Goal: Task Accomplishment & Management: Manage account settings

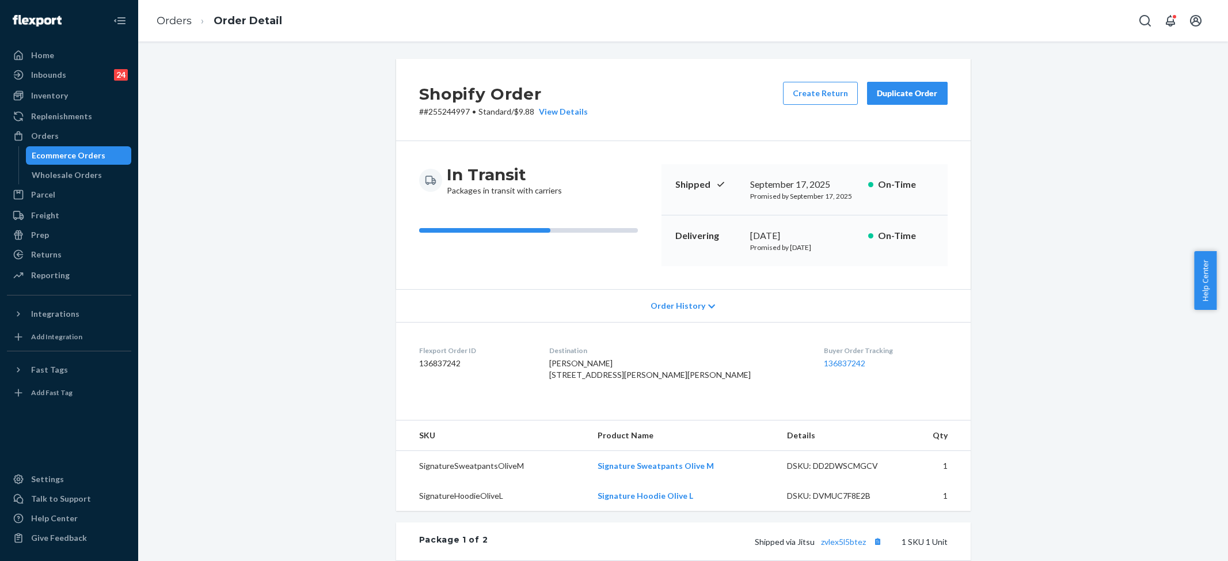
click at [169, 24] on link "Orders" at bounding box center [174, 20] width 35 height 13
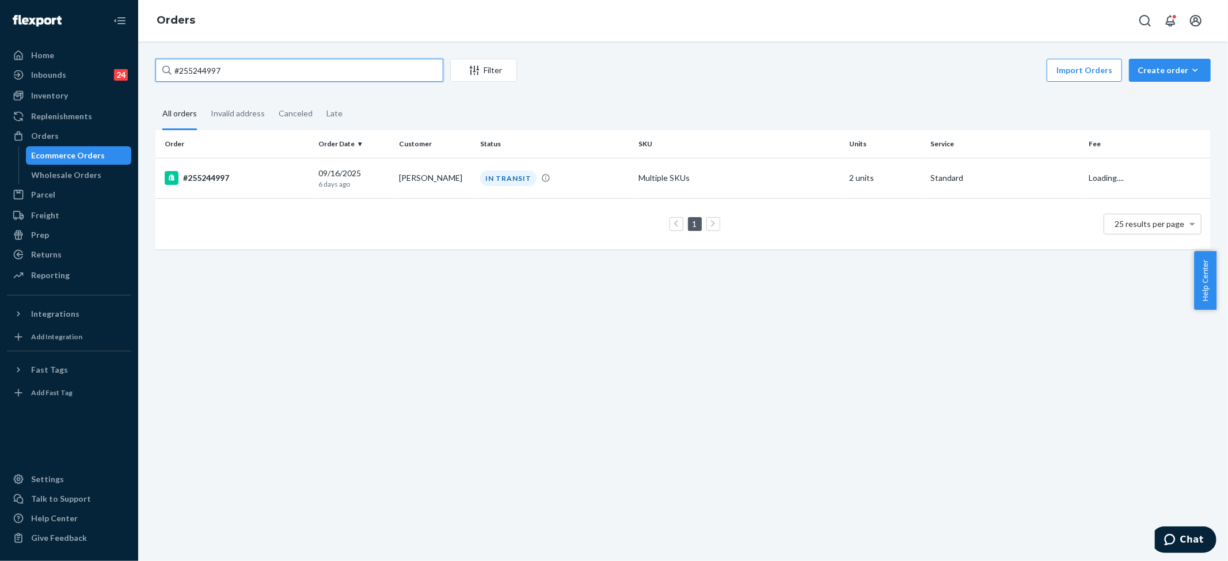
click at [229, 63] on input "#255244997" at bounding box center [299, 70] width 288 height 23
click at [228, 65] on input "#255244997" at bounding box center [299, 70] width 288 height 23
paste input "1286"
type input "#255241286"
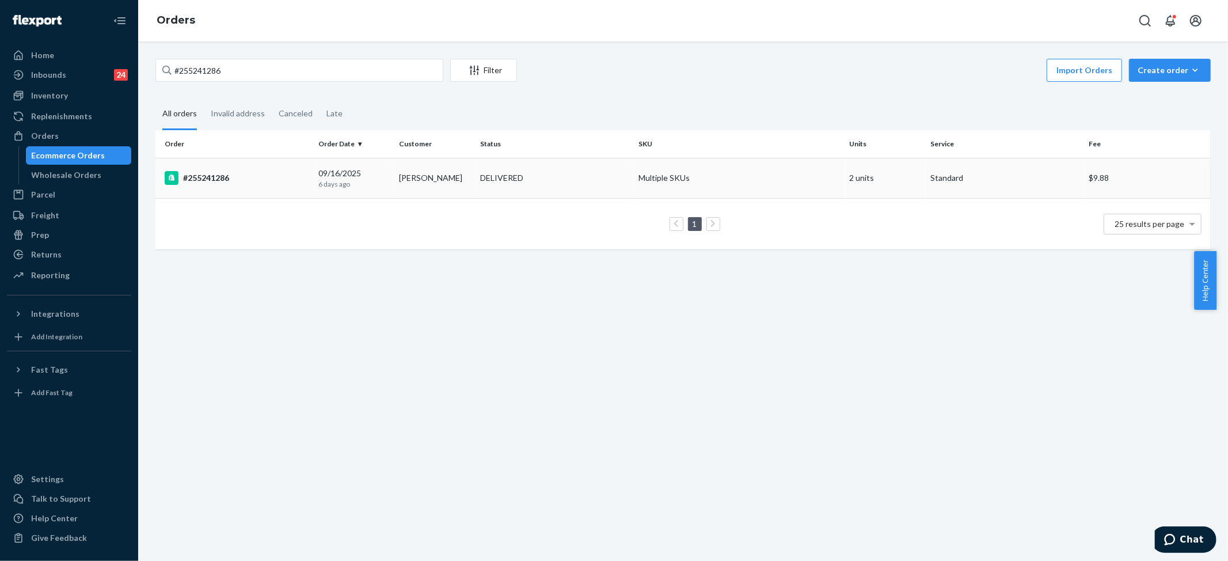
click at [835, 180] on td "Multiple SKUs" at bounding box center [739, 178] width 211 height 40
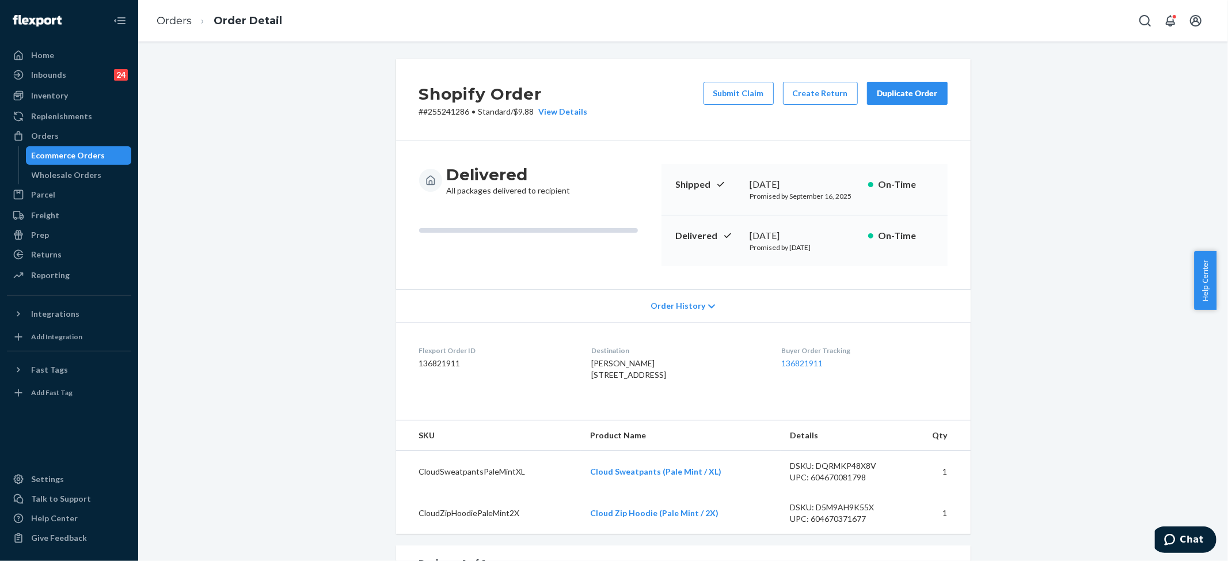
click at [192, 21] on li "Order Detail" at bounding box center [237, 21] width 90 height 16
click at [183, 20] on link "Orders" at bounding box center [174, 20] width 35 height 13
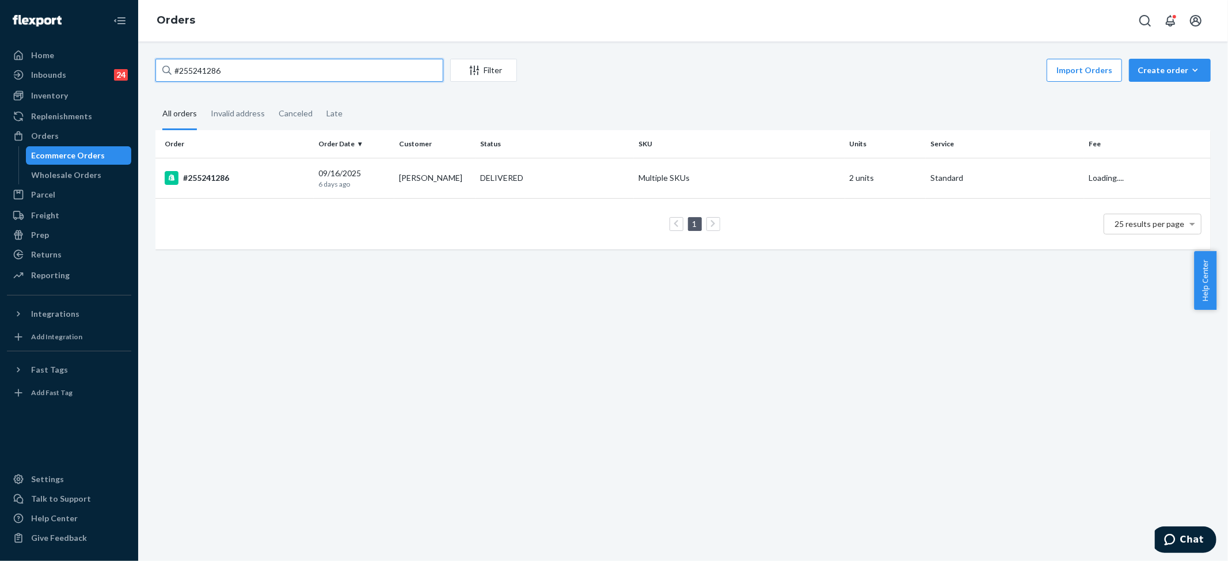
click at [214, 77] on input "#255241286" at bounding box center [299, 70] width 288 height 23
paste input "4162341"
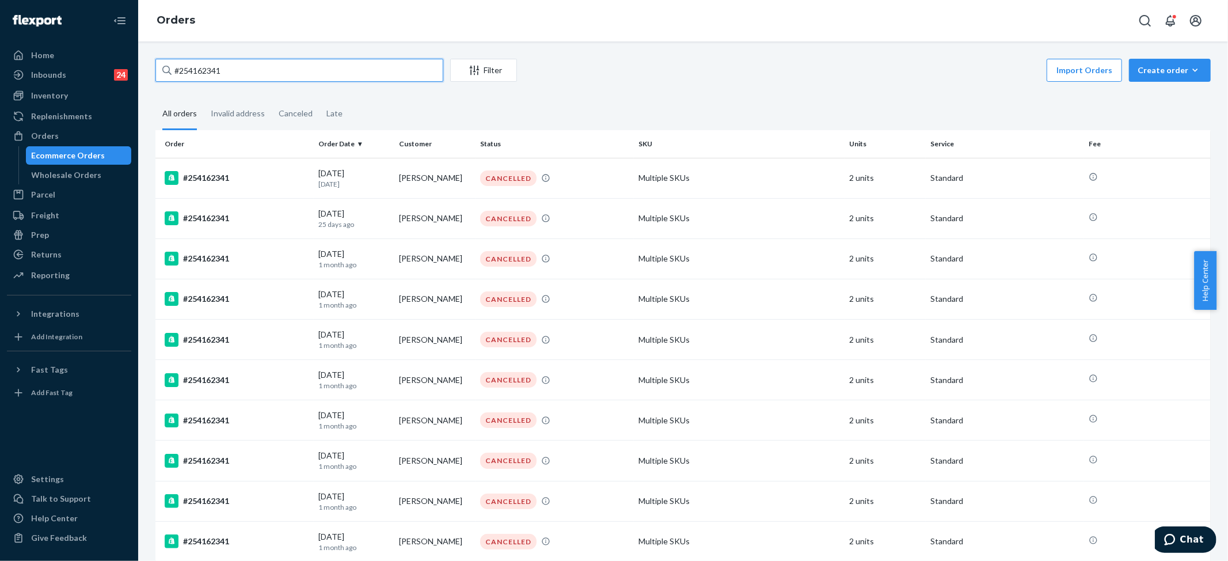
type input "#254162341"
click at [643, 67] on div "Import Orders Create order Ecommerce order Removal order" at bounding box center [867, 72] width 687 height 26
click at [44, 89] on div "Inventory" at bounding box center [69, 96] width 122 height 16
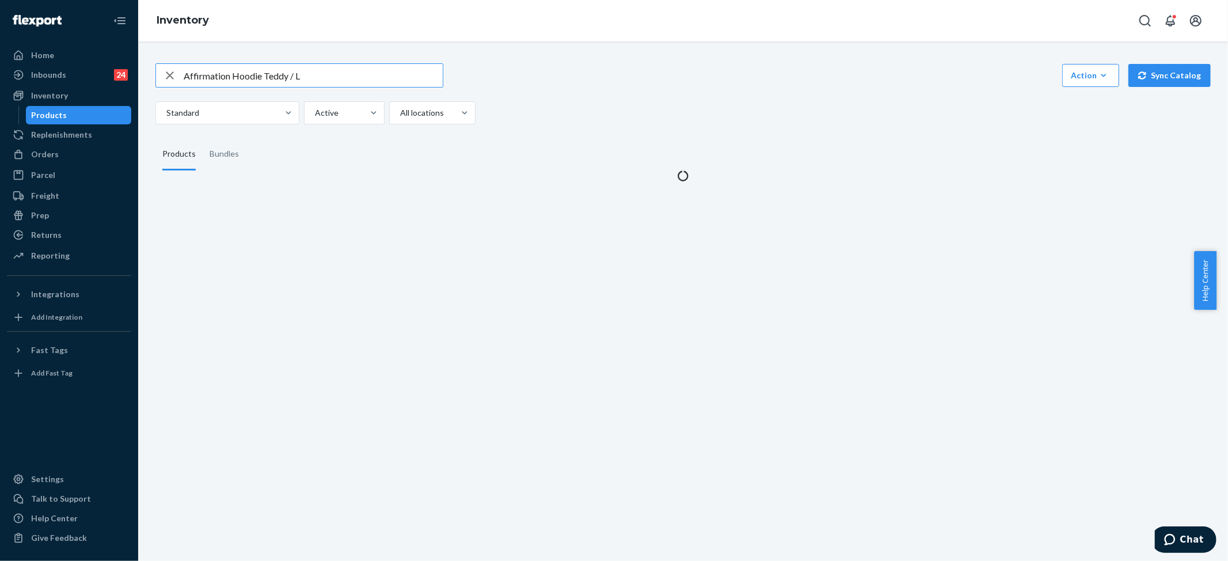
click at [233, 75] on input "Affirmation Hoodie Teddy / L" at bounding box center [313, 75] width 259 height 23
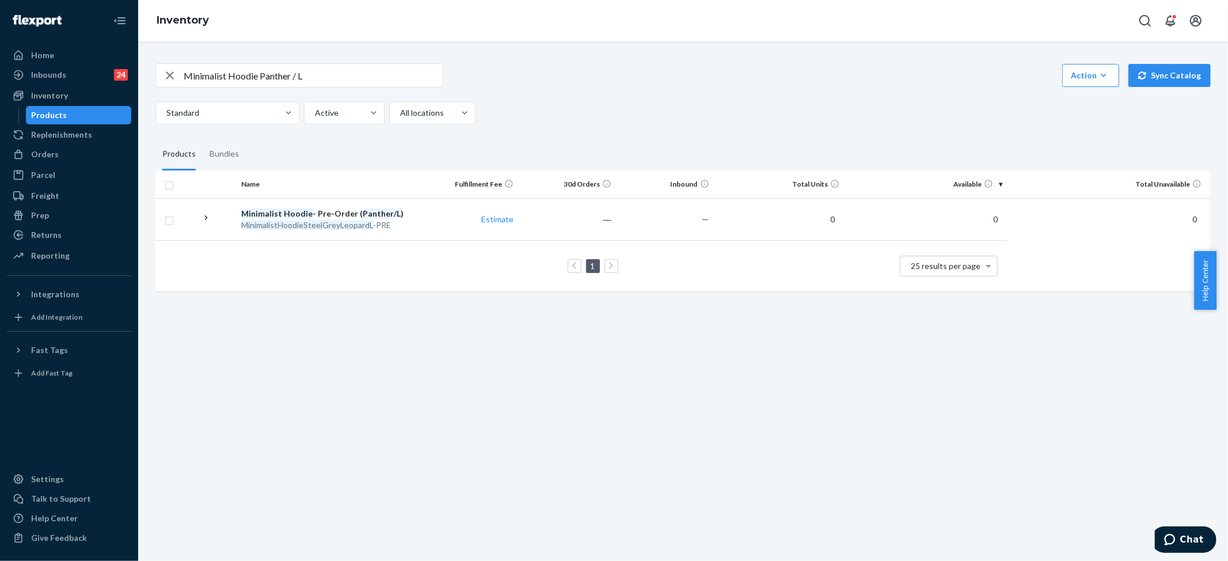
click at [252, 74] on input "Minimalist Hoodie Panther / L" at bounding box center [313, 75] width 259 height 23
paste input "Shorts"
type input "Minimalist Shorts Panther / L"
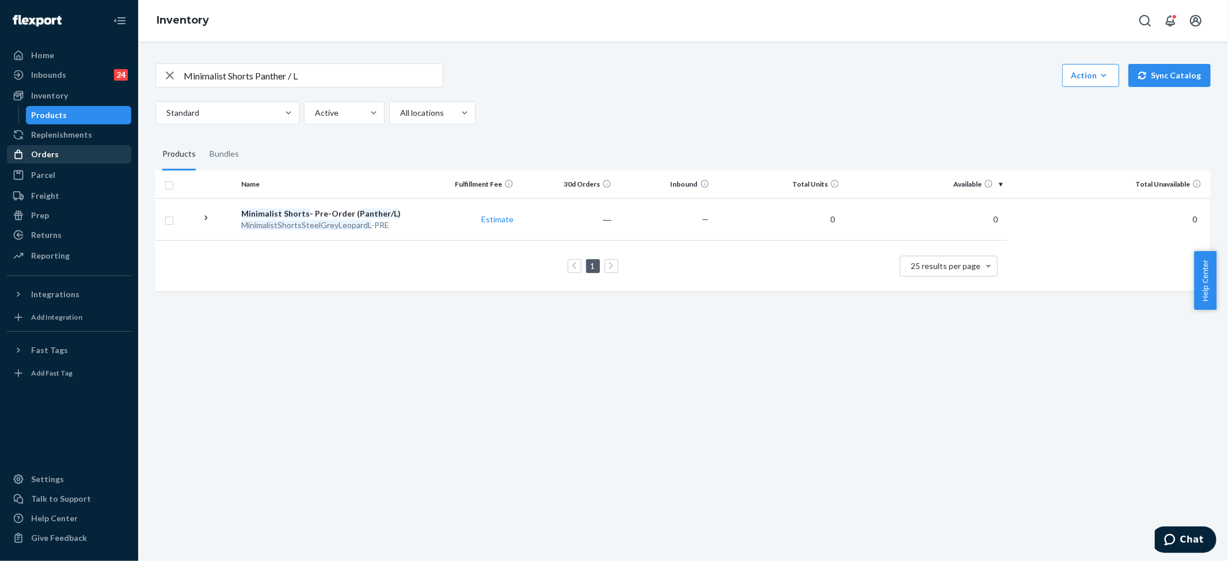
click at [67, 148] on div "Orders" at bounding box center [69, 154] width 122 height 16
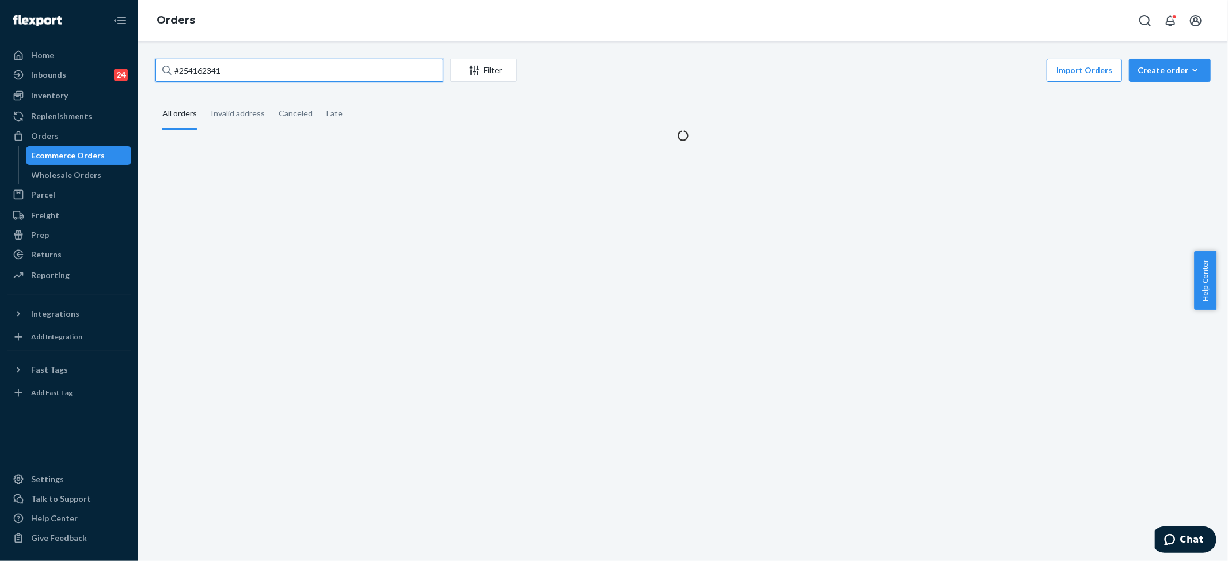
click at [224, 69] on input "#254162341" at bounding box center [299, 70] width 288 height 23
paste input "3997048"
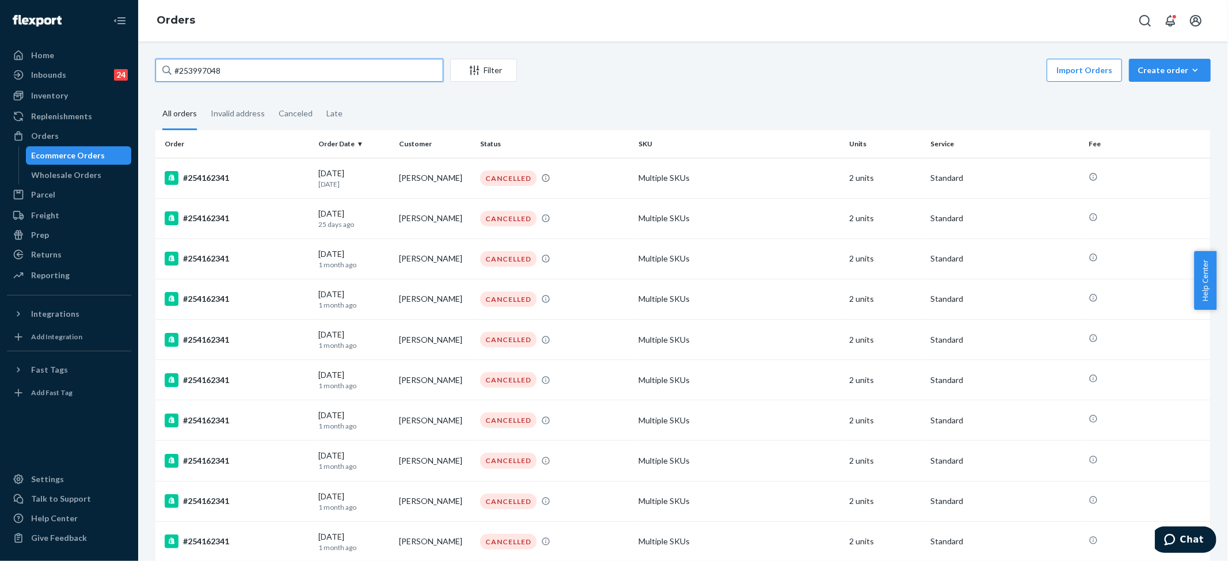
click at [310, 74] on input "#253997048" at bounding box center [299, 70] width 288 height 23
click at [269, 61] on input "#253997048" at bounding box center [299, 70] width 288 height 23
click at [238, 59] on input "#253997048" at bounding box center [299, 70] width 288 height 23
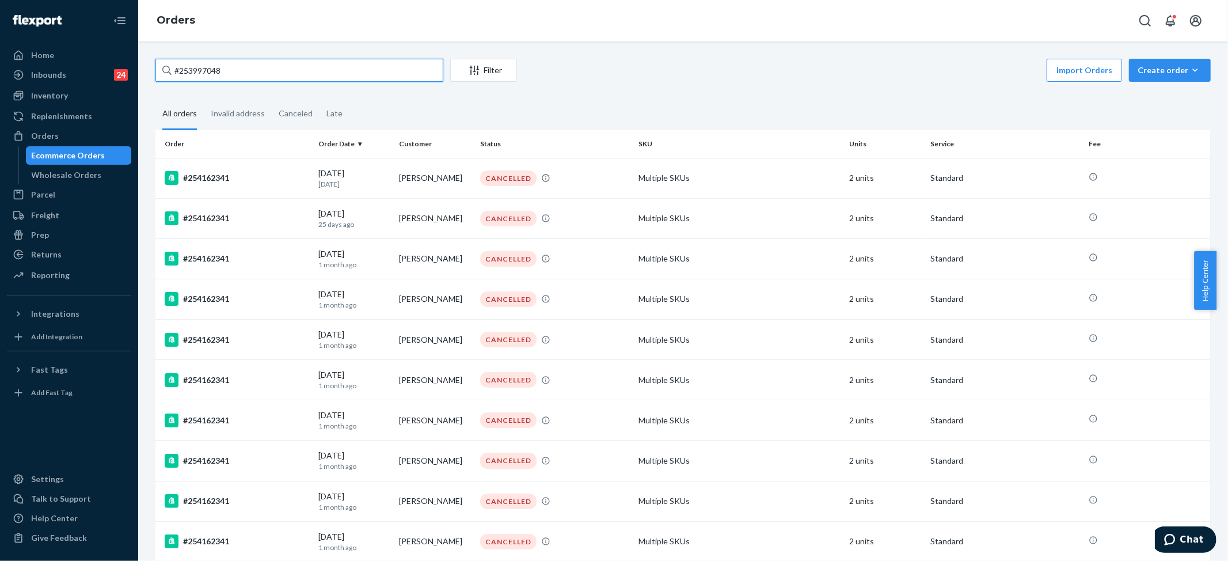
paste input "[PERSON_NAME]"
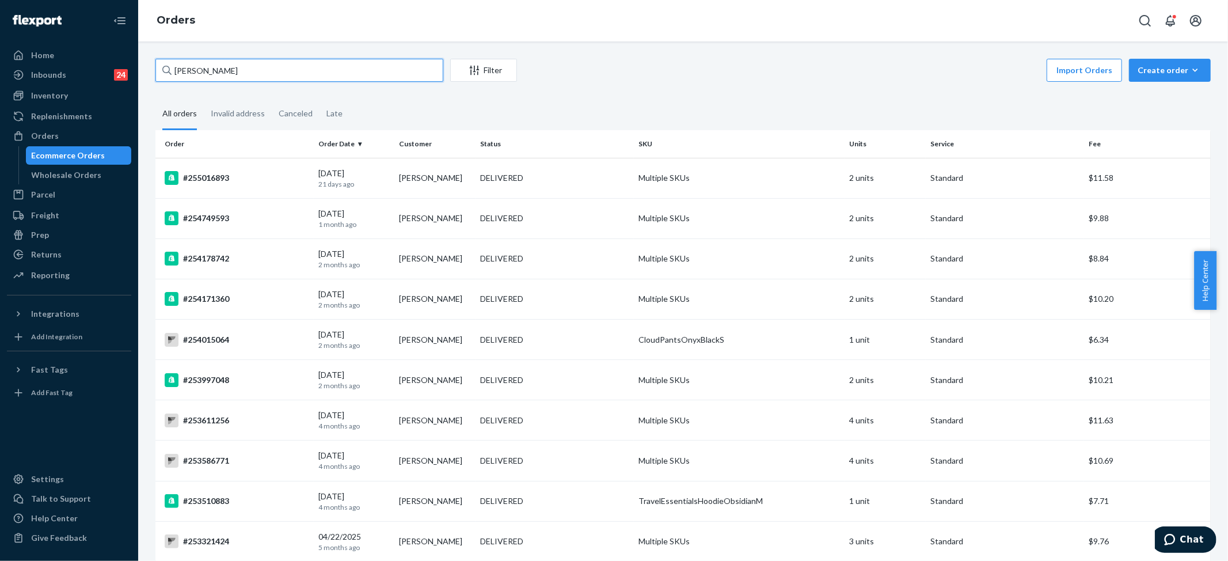
click at [251, 72] on input "[PERSON_NAME]" at bounding box center [299, 70] width 288 height 23
paste input "#253997048"
type input "#253997048"
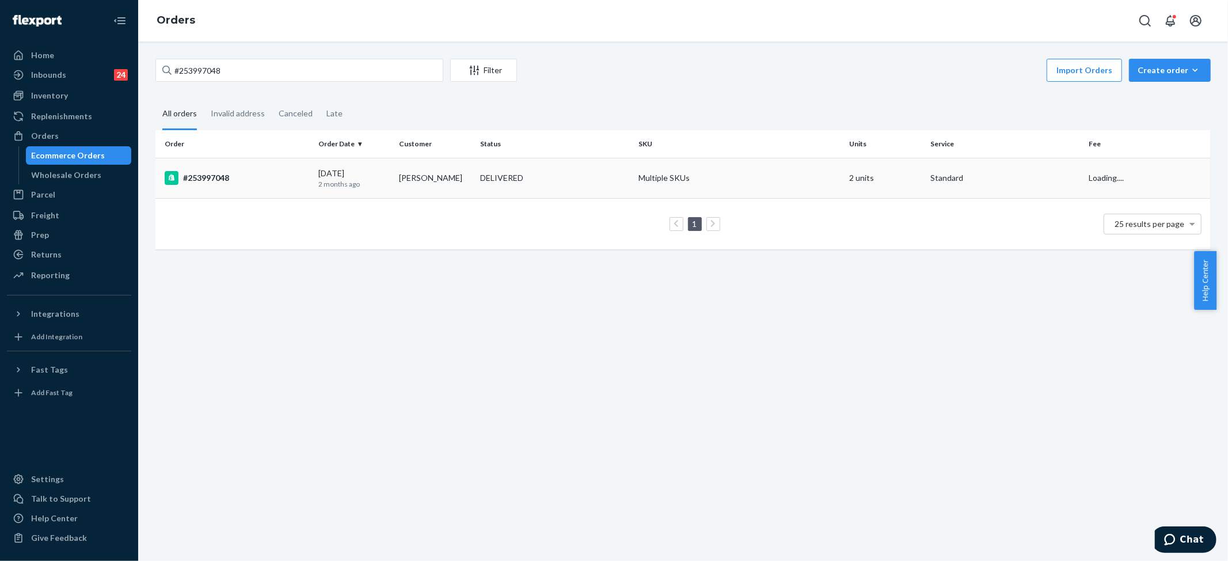
click at [636, 182] on td "Multiple SKUs" at bounding box center [739, 178] width 211 height 40
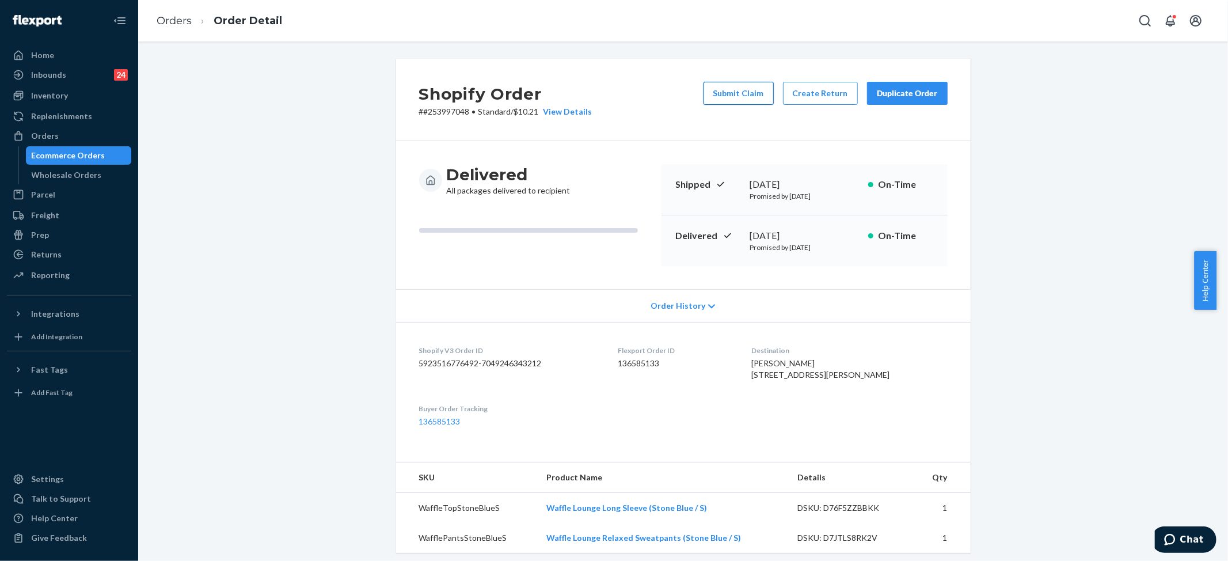
click at [714, 97] on button "Submit Claim" at bounding box center [739, 93] width 70 height 23
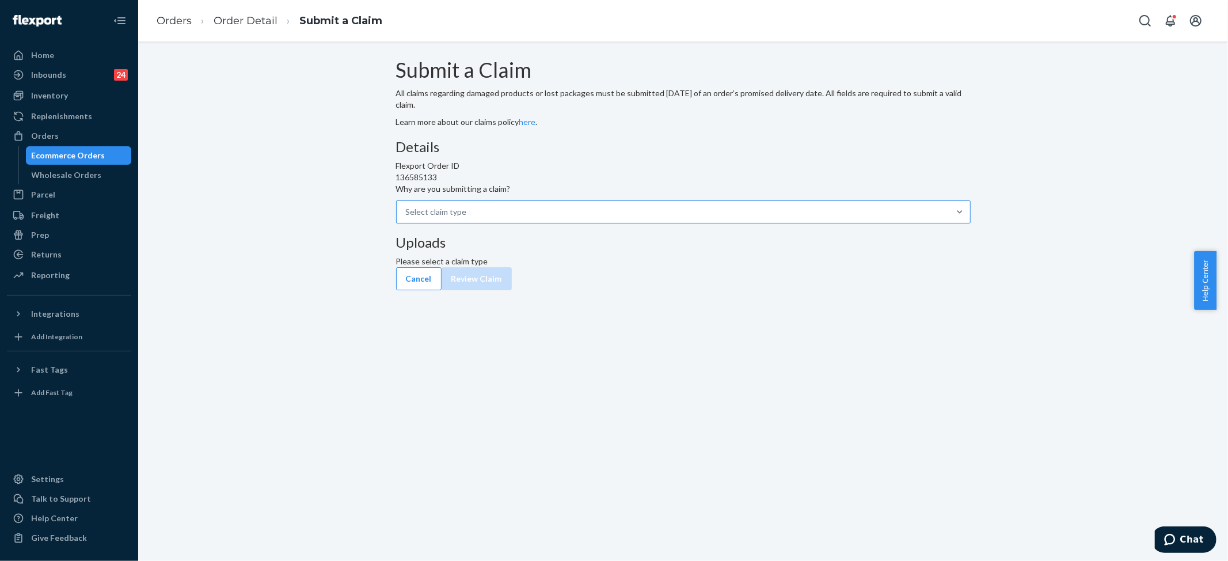
click at [524, 222] on div "Select claim type" at bounding box center [673, 212] width 553 height 21
click at [407, 218] on input "Why are you submitting a claim? Select claim type" at bounding box center [406, 212] width 1 height 12
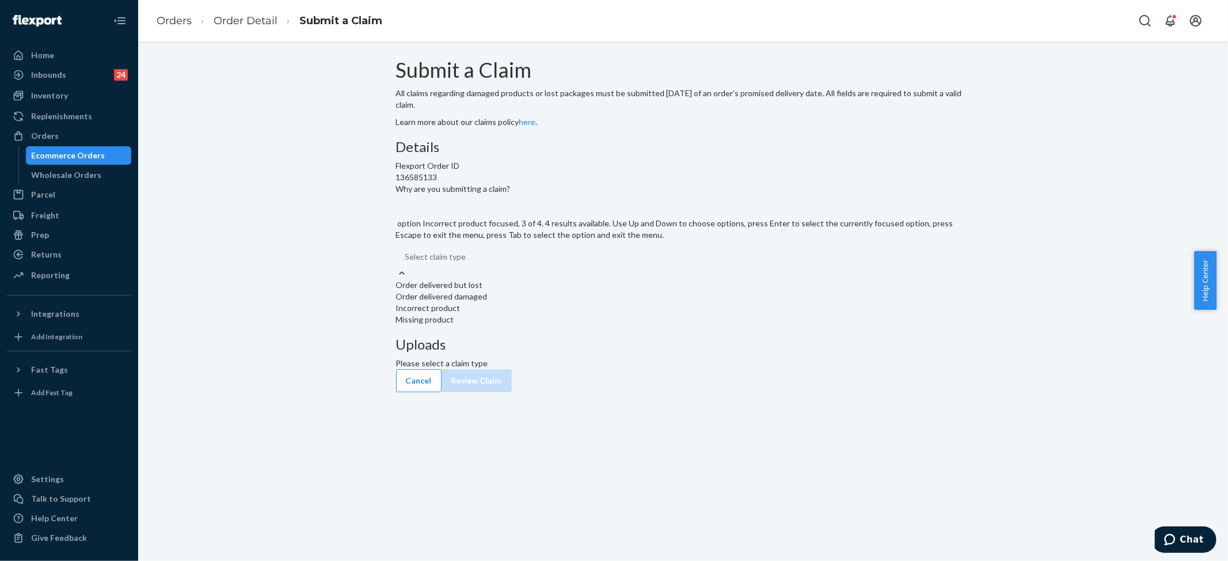
click at [544, 314] on div "Incorrect product" at bounding box center [683, 308] width 575 height 12
click at [406, 263] on input "Why are you submitting a claim? option Incorrect product focused, 3 of 4. 4 res…" at bounding box center [405, 257] width 1 height 12
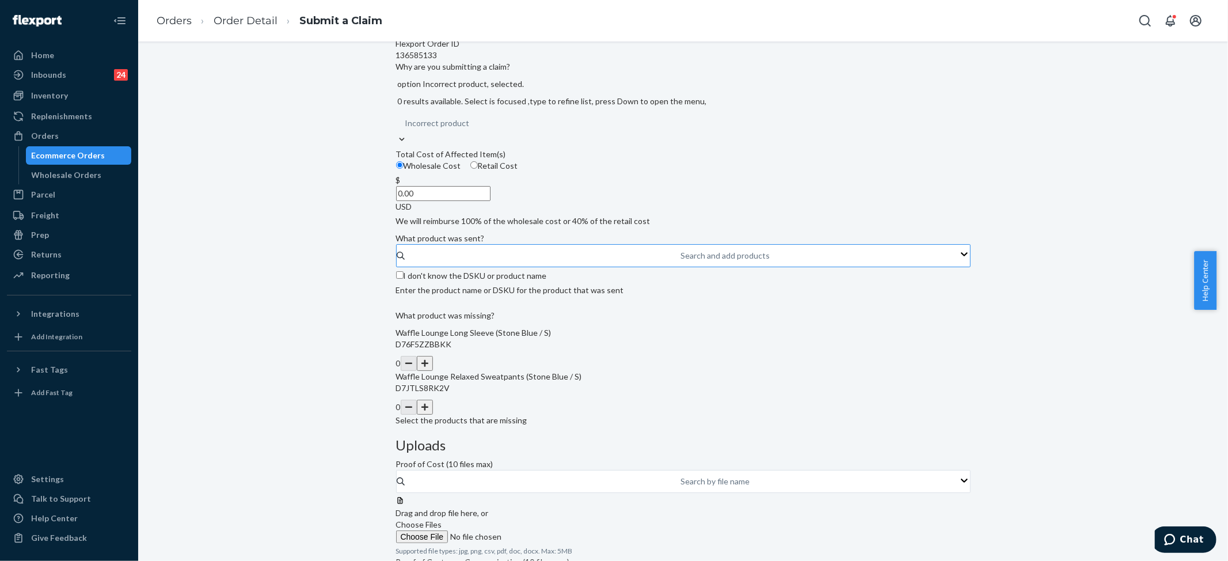
scroll to position [124, 0]
click at [491, 199] on input "0.00" at bounding box center [443, 191] width 94 height 15
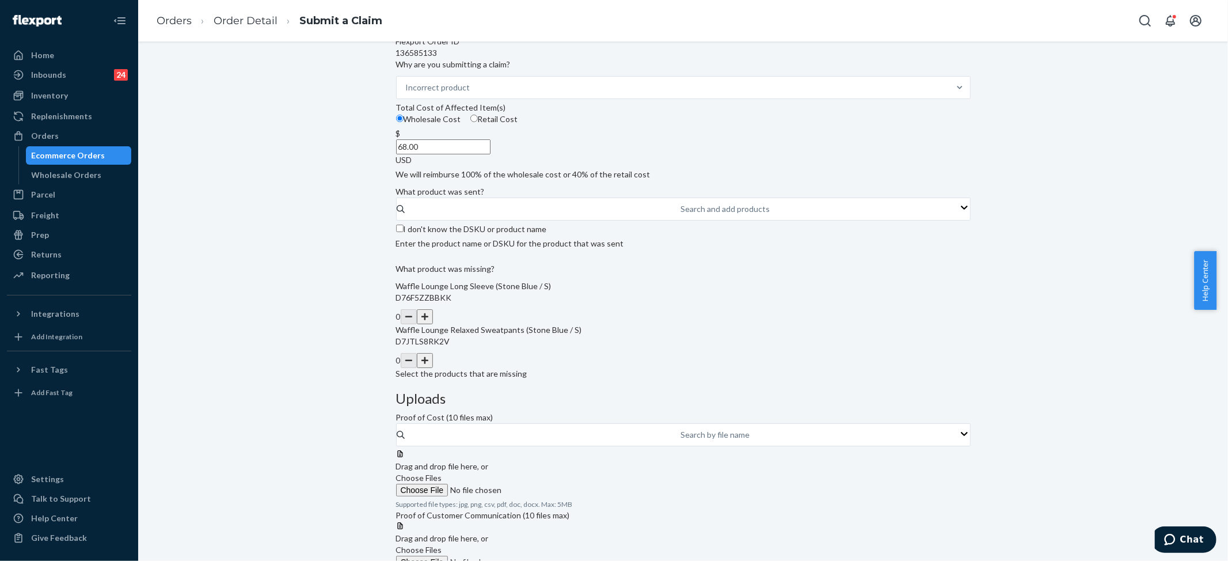
type input "68.00"
click at [404, 232] on input "I don't know the DSKU or product name" at bounding box center [399, 228] width 7 height 7
checkbox input "true"
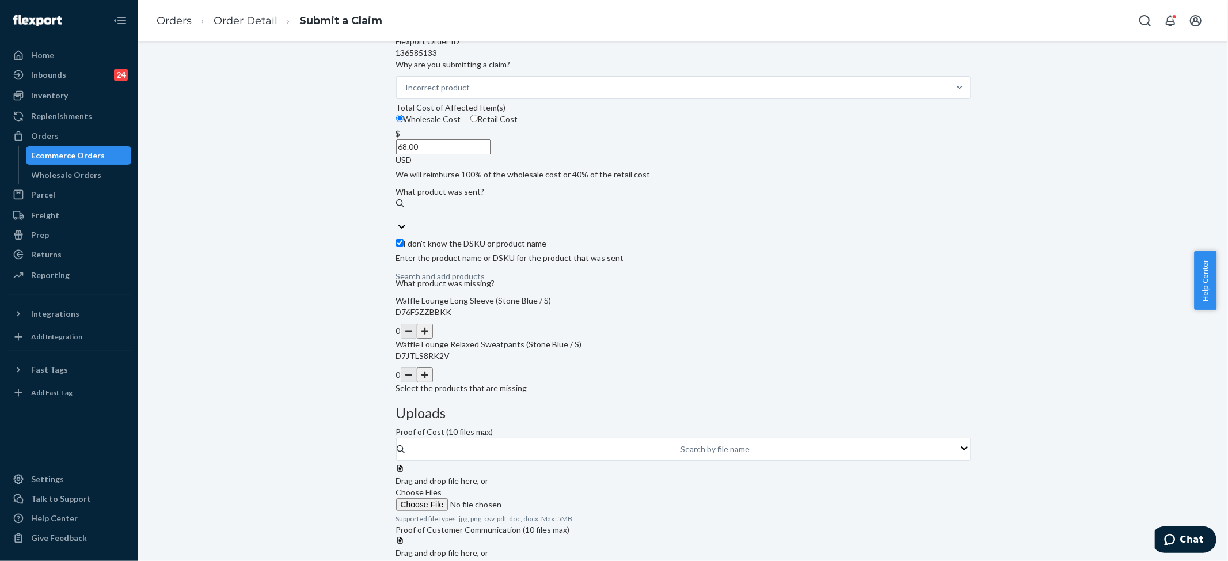
drag, startPoint x: 617, startPoint y: 415, endPoint x: 617, endPoint y: 426, distance: 10.9
click at [433, 339] on button "button" at bounding box center [425, 331] width 16 height 15
click at [433, 382] on button "button" at bounding box center [425, 374] width 16 height 15
click at [553, 487] on label "Choose Files" at bounding box center [474, 499] width 157 height 24
click at [553, 498] on input "Choose Files" at bounding box center [474, 504] width 157 height 13
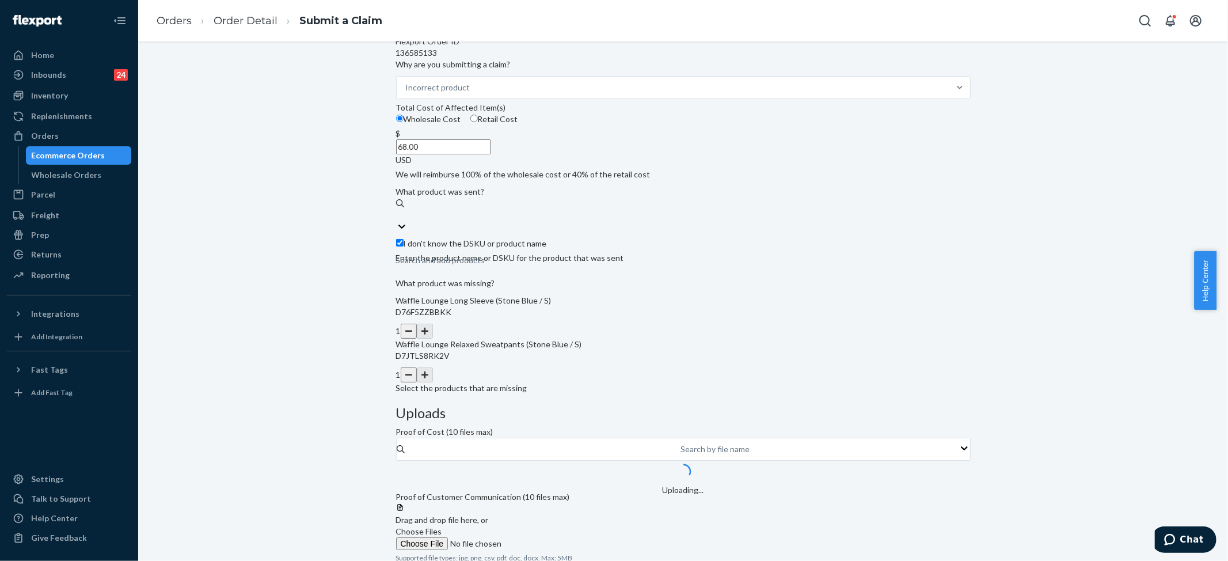
click at [553, 537] on input "Choose Files" at bounding box center [474, 543] width 157 height 13
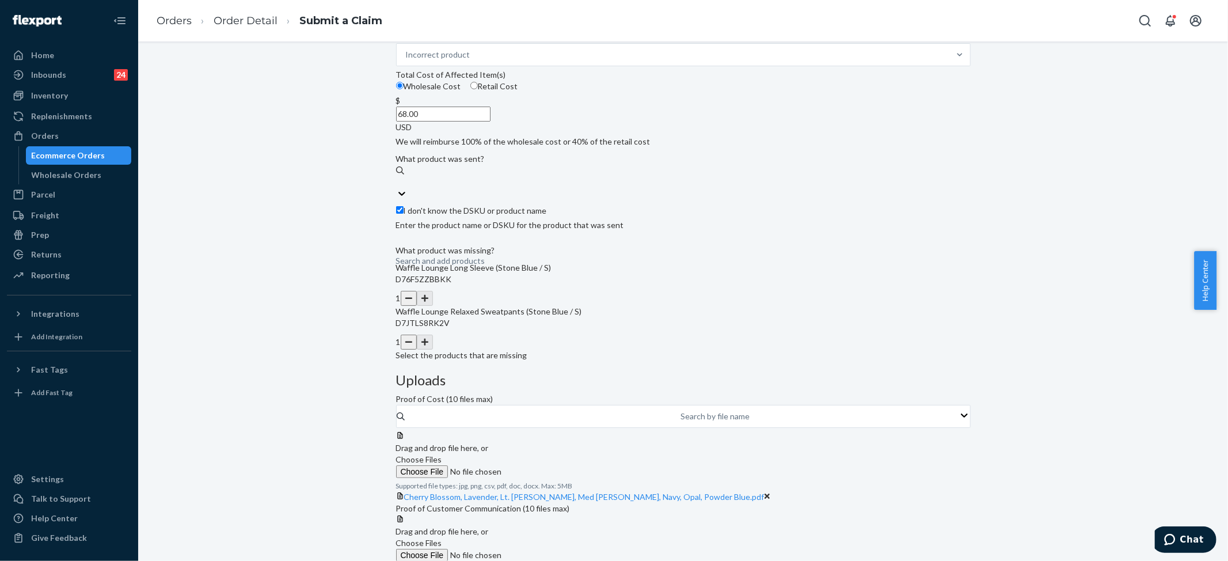
scroll to position [165, 0]
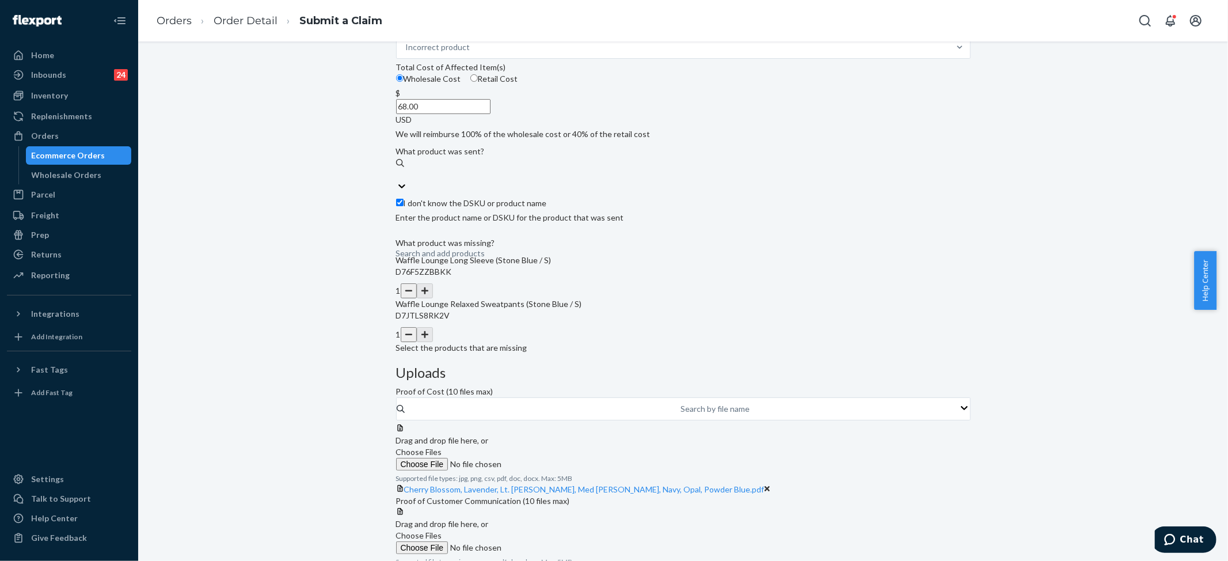
drag, startPoint x: 814, startPoint y: 348, endPoint x: 814, endPoint y: 358, distance: 9.2
click at [553, 530] on label "Choose Files" at bounding box center [474, 542] width 157 height 24
click at [553, 541] on input "Choose Files" at bounding box center [474, 547] width 157 height 13
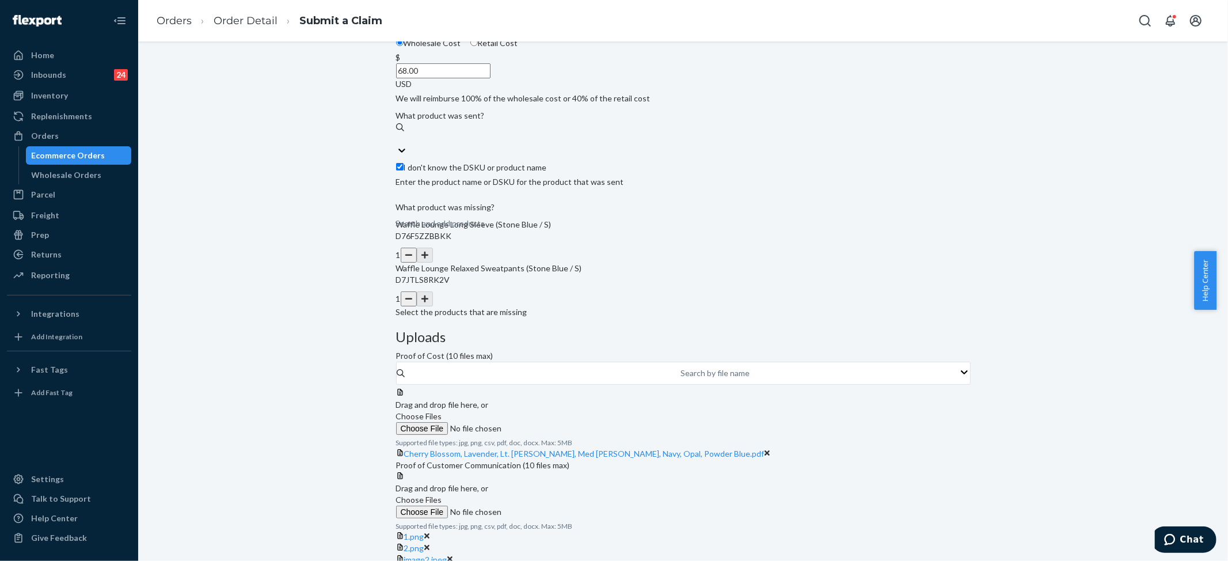
scroll to position [210, 0]
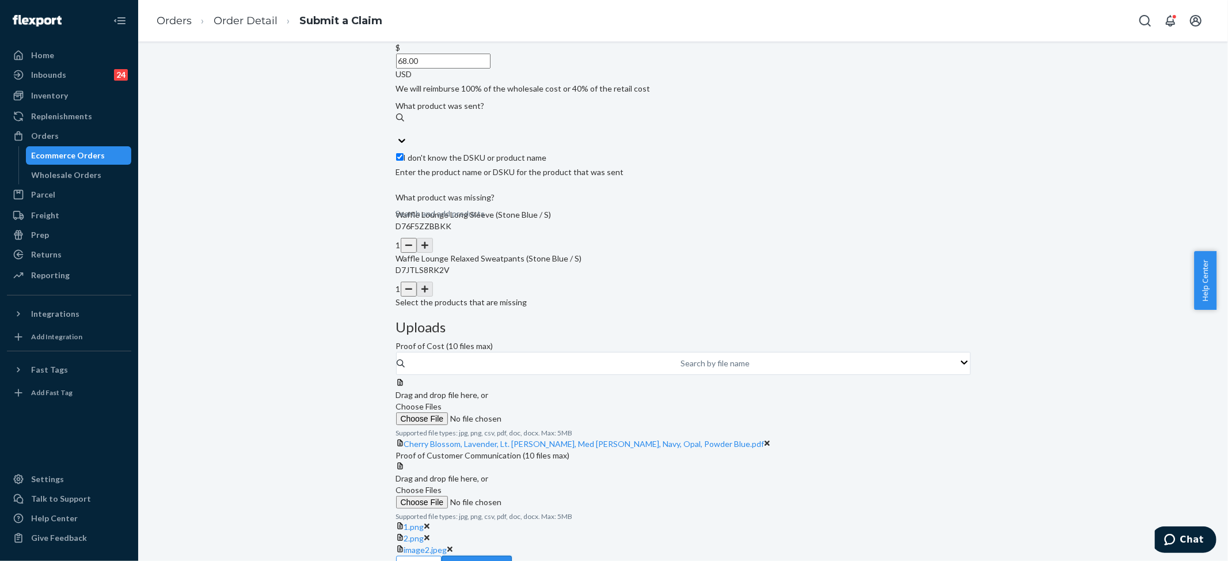
click at [512, 556] on button "Review Claim" at bounding box center [477, 567] width 70 height 23
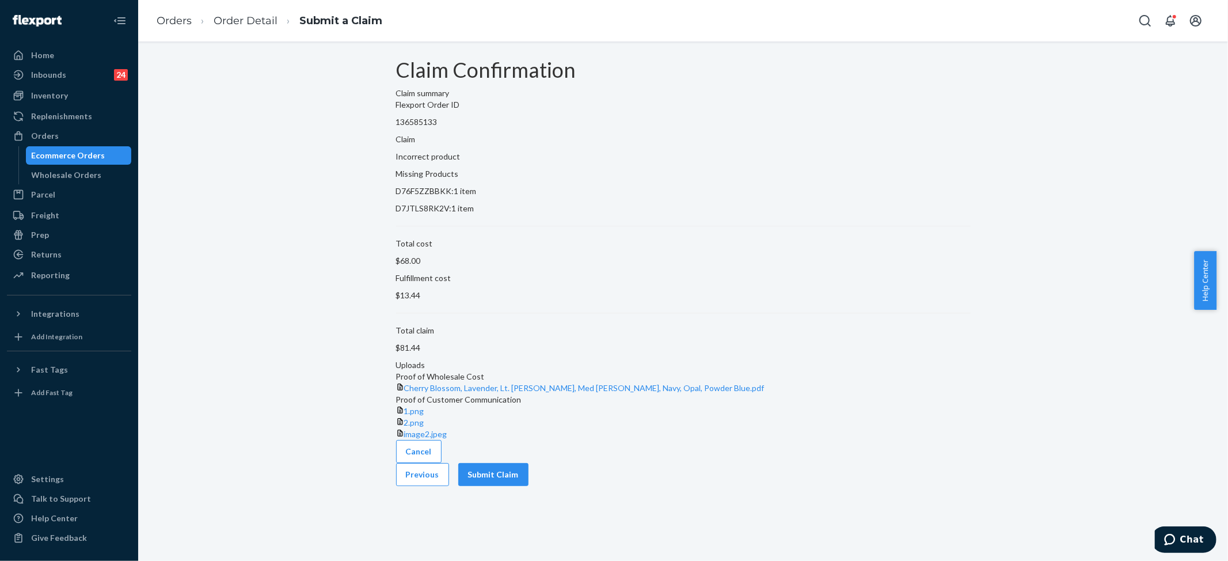
scroll to position [0, 0]
click at [529, 486] on button "Submit Claim" at bounding box center [493, 474] width 70 height 23
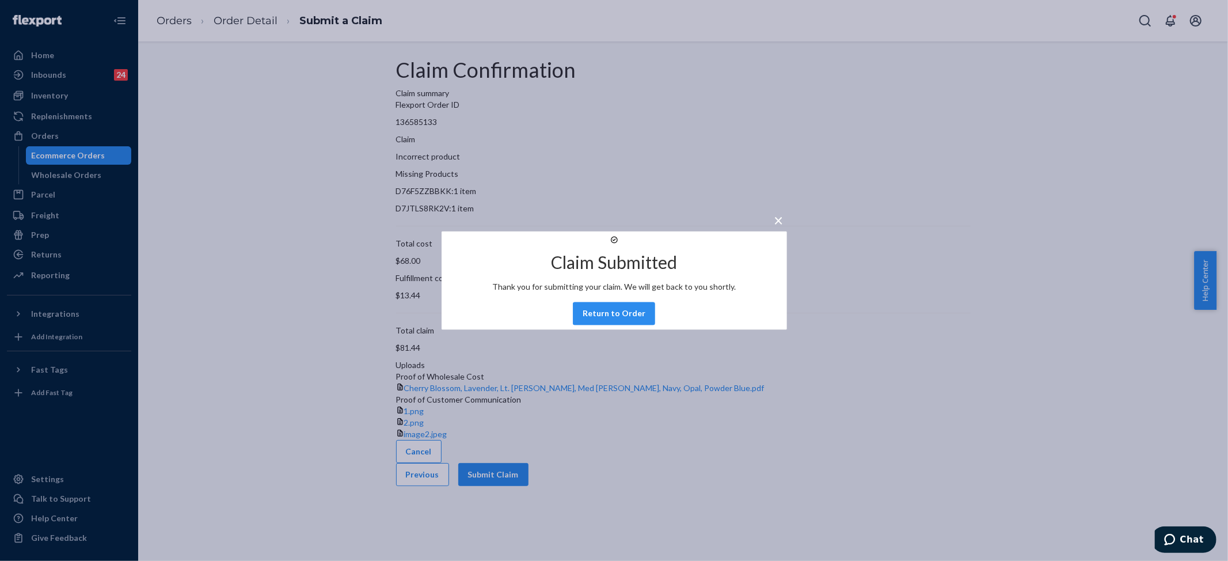
click at [51, 154] on div "× Claim Submitted Thank you for submitting your claim. We will get back to you …" at bounding box center [614, 280] width 1228 height 561
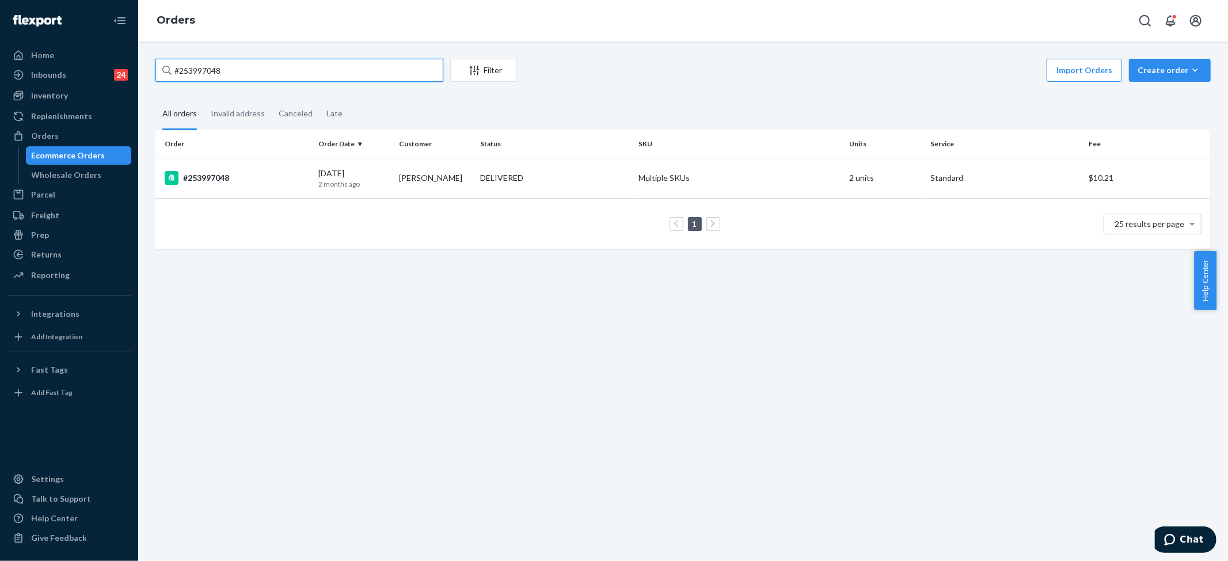
click at [238, 71] on input "#253997048" at bounding box center [299, 70] width 288 height 23
paste input "5096962"
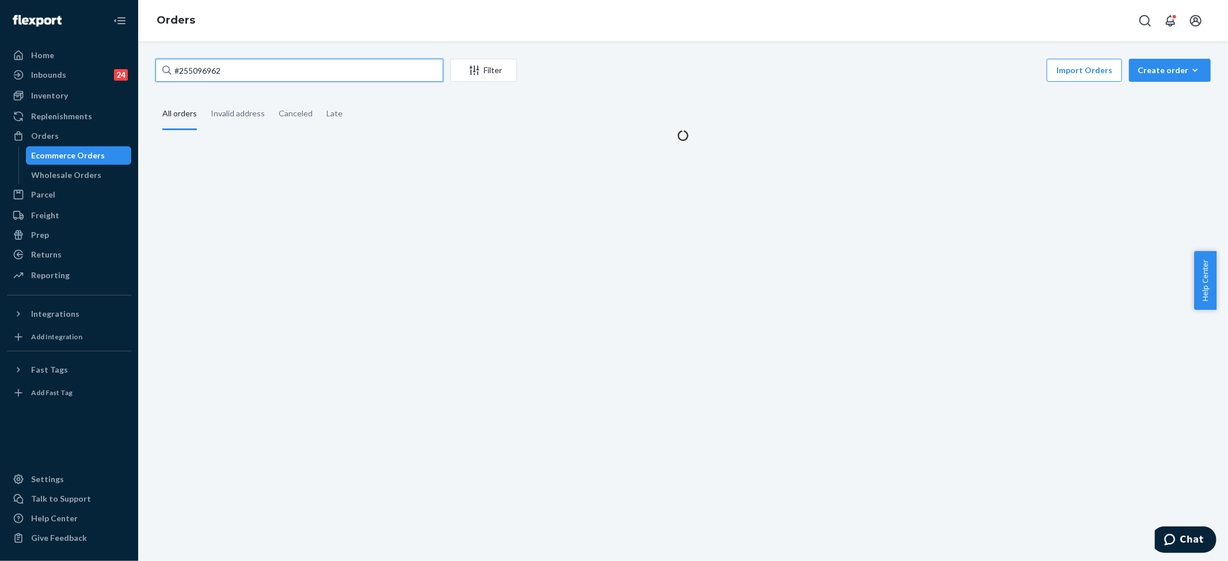
type input "#255096962"
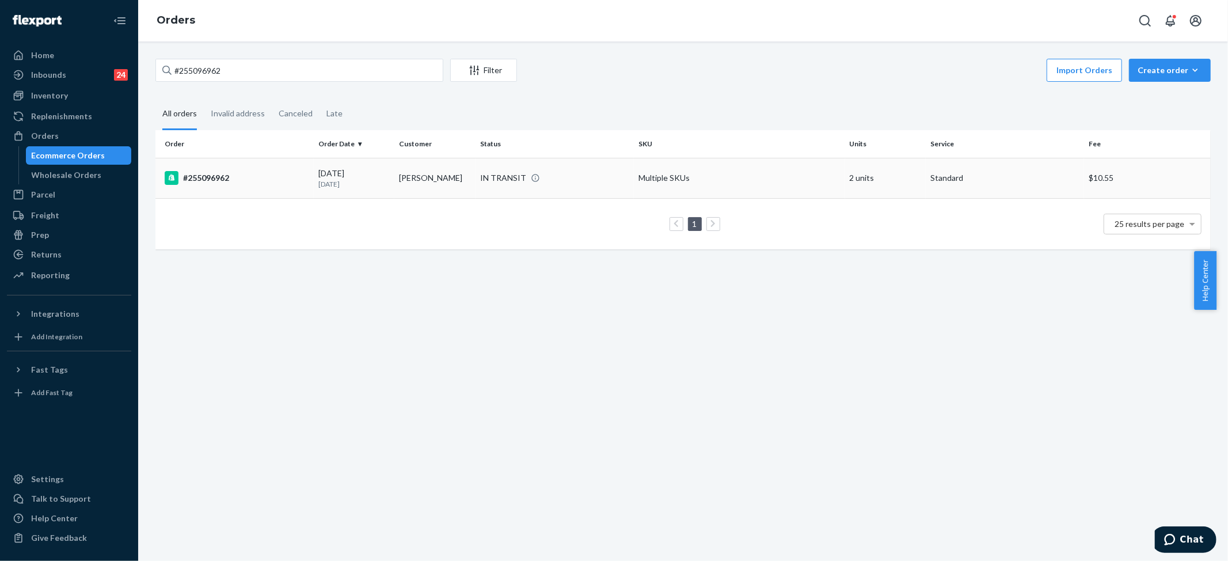
click at [643, 181] on td "Multiple SKUs" at bounding box center [739, 178] width 211 height 40
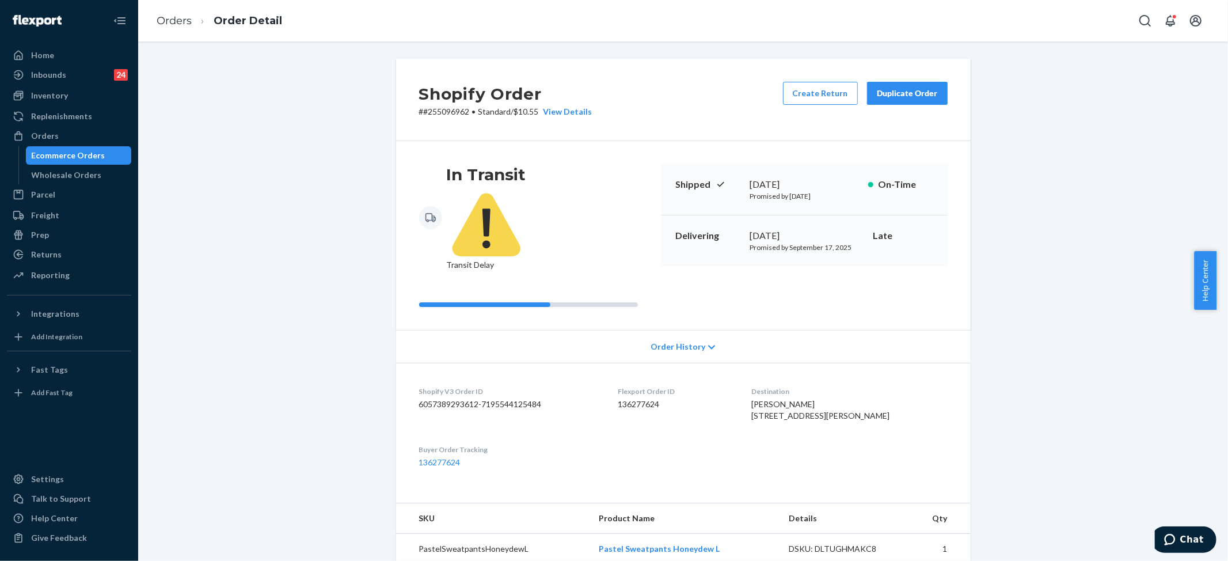
click at [655, 341] on span "Order History" at bounding box center [678, 347] width 55 height 12
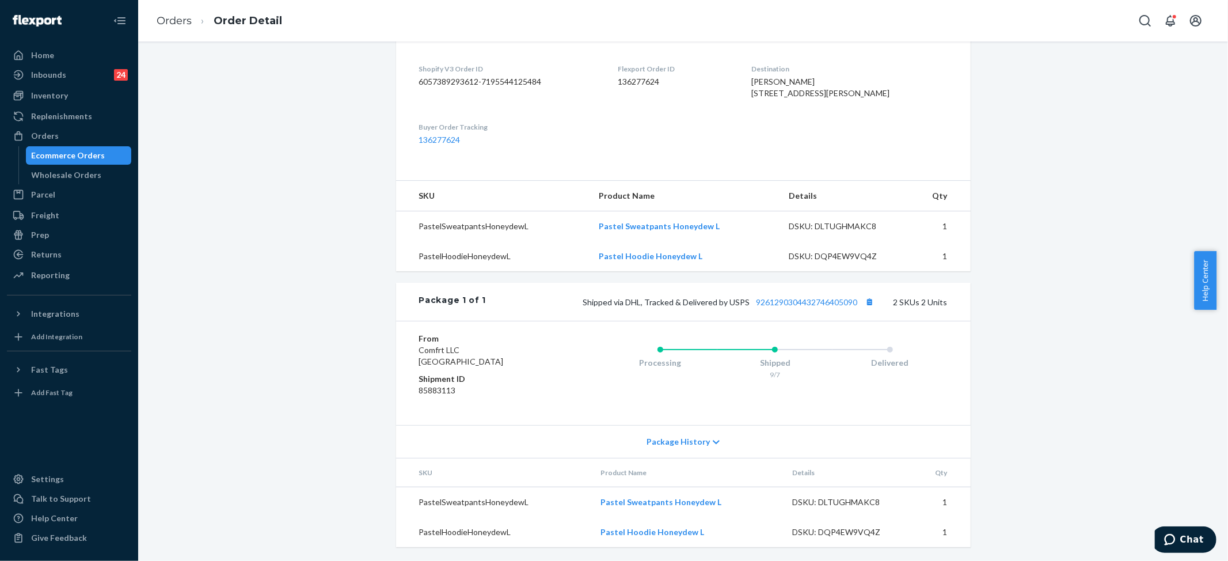
scroll to position [750, 0]
click at [677, 430] on div "Package History" at bounding box center [683, 441] width 575 height 33
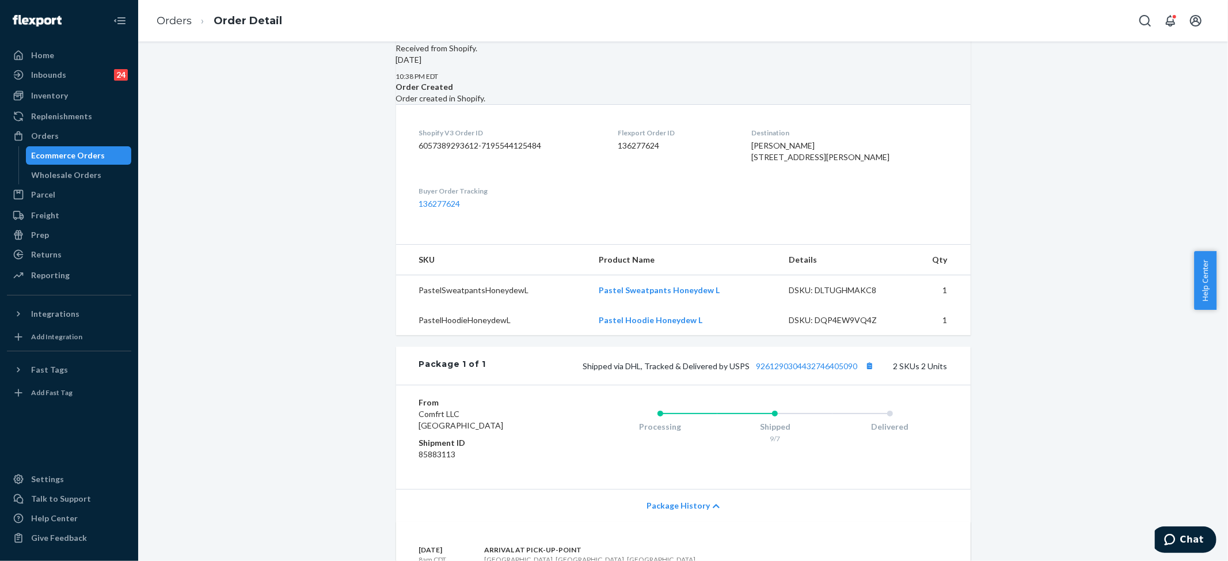
scroll to position [0, 0]
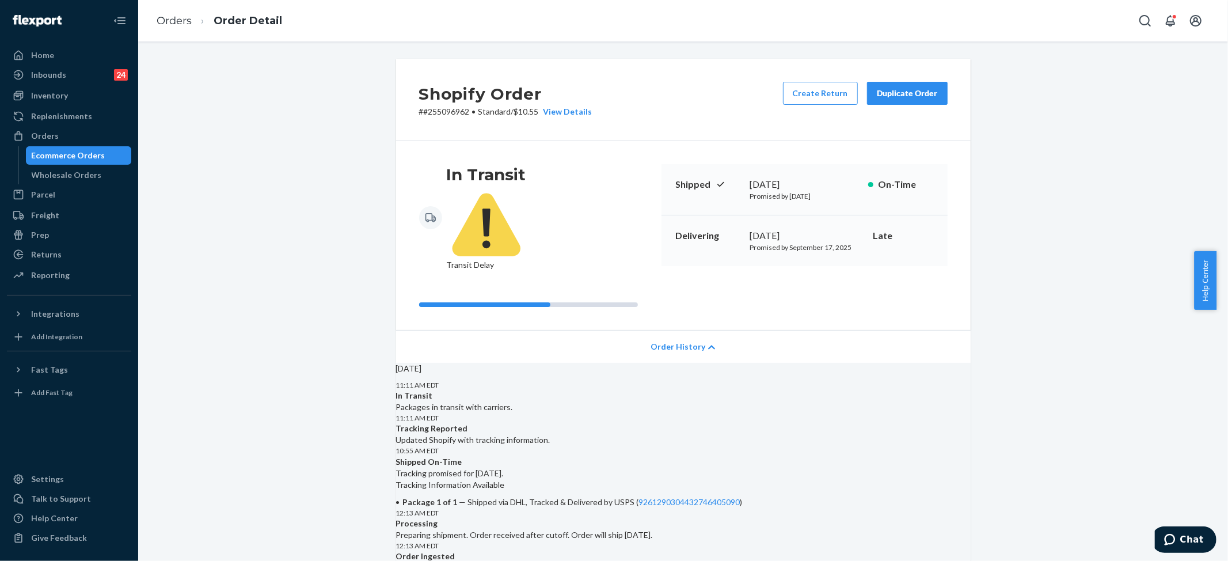
click at [894, 98] on div "Duplicate Order" at bounding box center [907, 94] width 61 height 12
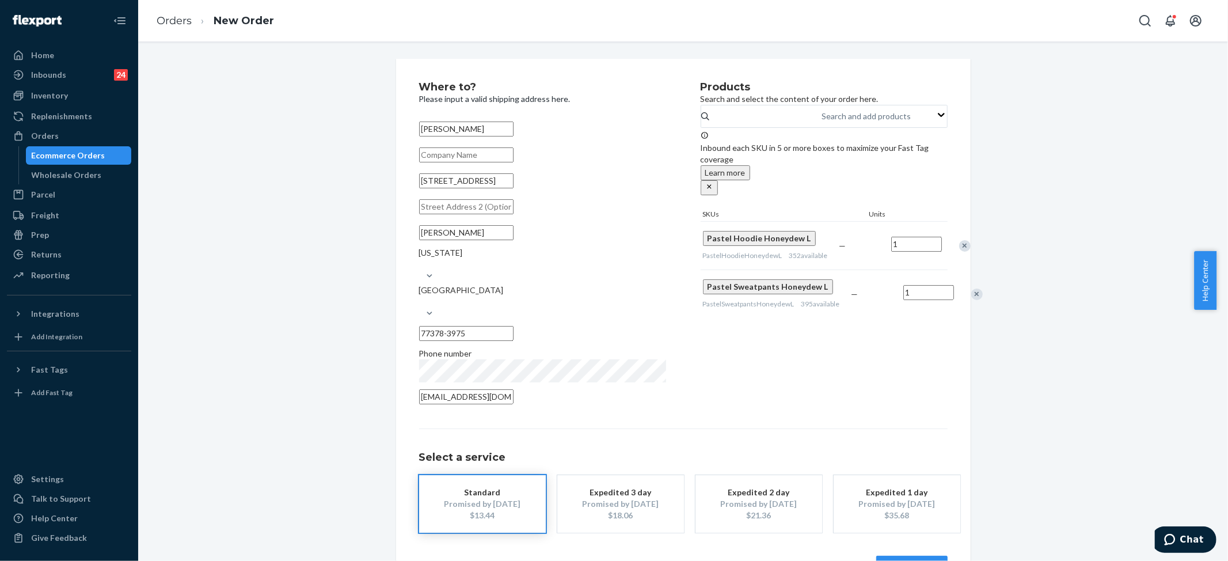
click at [486, 188] on input "[STREET_ADDRESS]" at bounding box center [466, 180] width 94 height 15
click at [478, 188] on input "[STREET_ADDRESS]" at bounding box center [466, 180] width 94 height 15
paste input "3665 bighorn t"
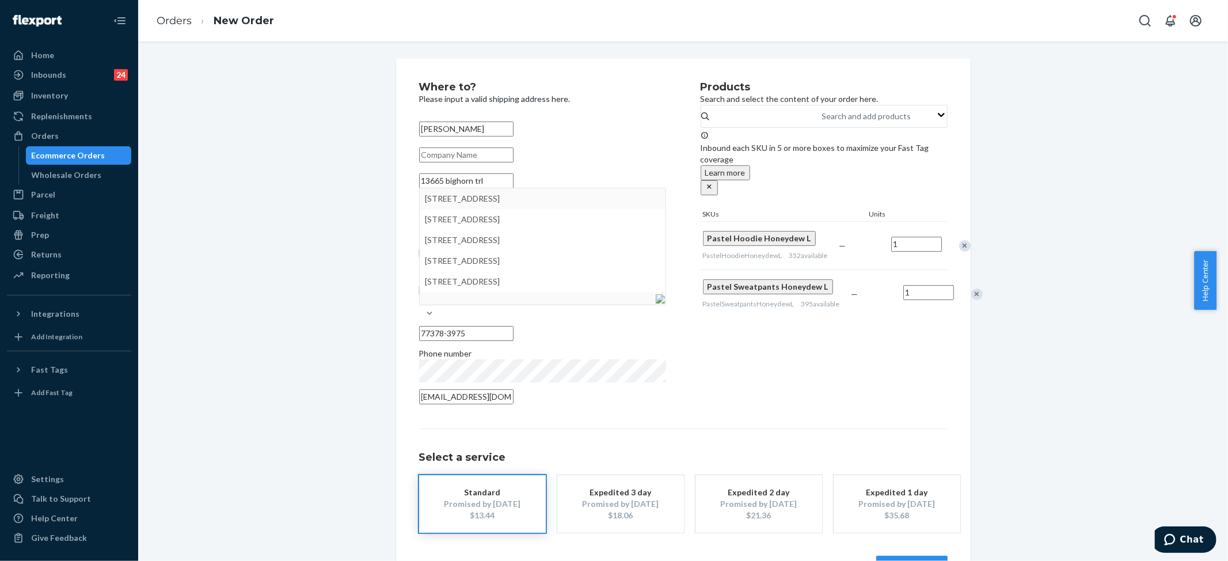
type input "13665 bighorn trl"
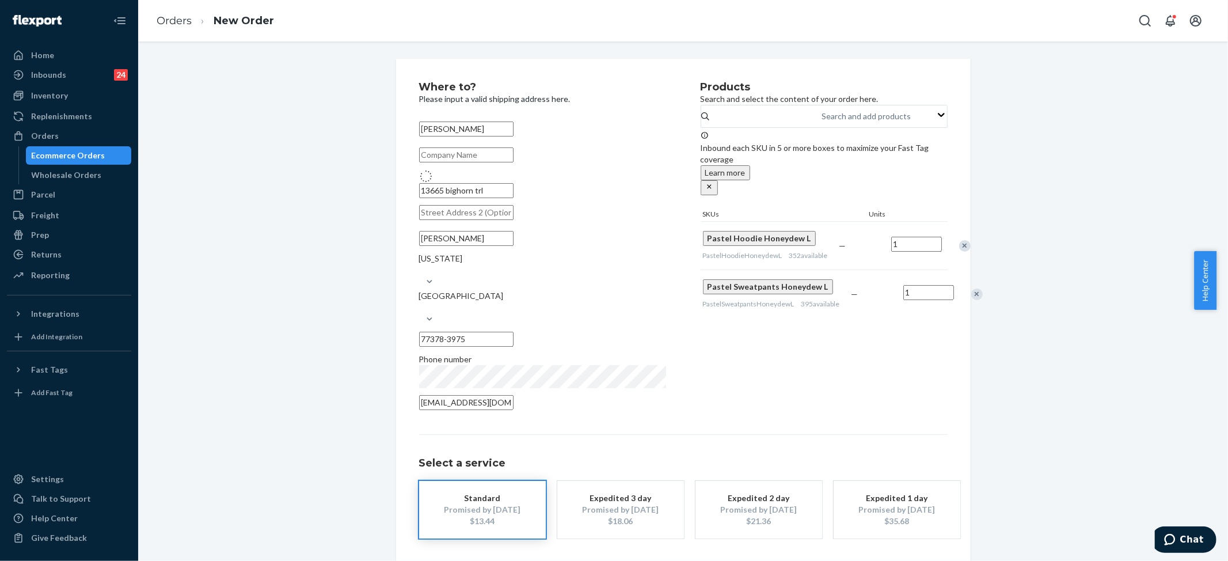
type input "77378"
type input "13665 Bighorn Trail"
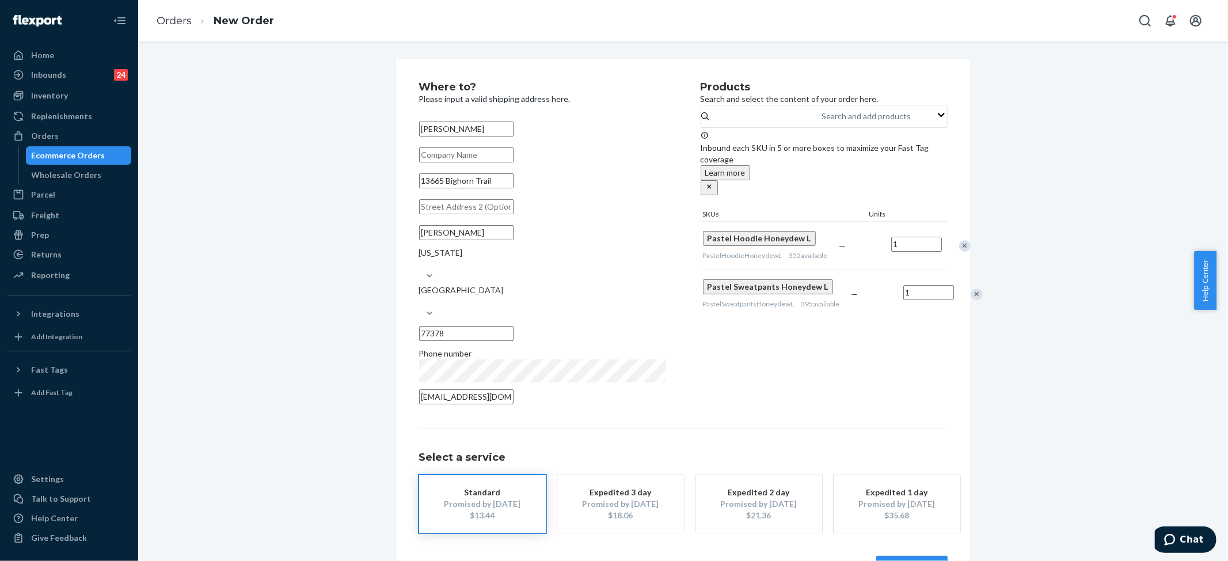
click at [908, 556] on button "Review Order" at bounding box center [911, 567] width 71 height 23
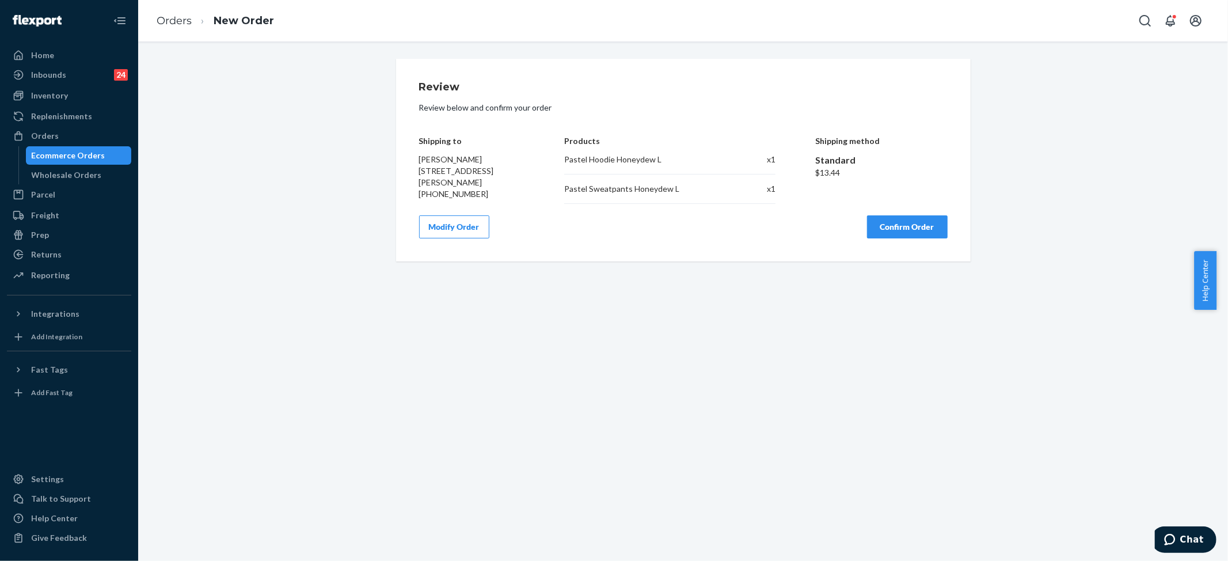
drag, startPoint x: 412, startPoint y: 169, endPoint x: 479, endPoint y: 180, distance: 67.8
click at [479, 180] on div "Review Review below and confirm your order Shipping to [PERSON_NAME] [STREET_AD…" at bounding box center [683, 160] width 575 height 203
copy span "[STREET_ADDRESS][PERSON_NAME]"
click at [904, 221] on button "Confirm Order" at bounding box center [907, 226] width 81 height 23
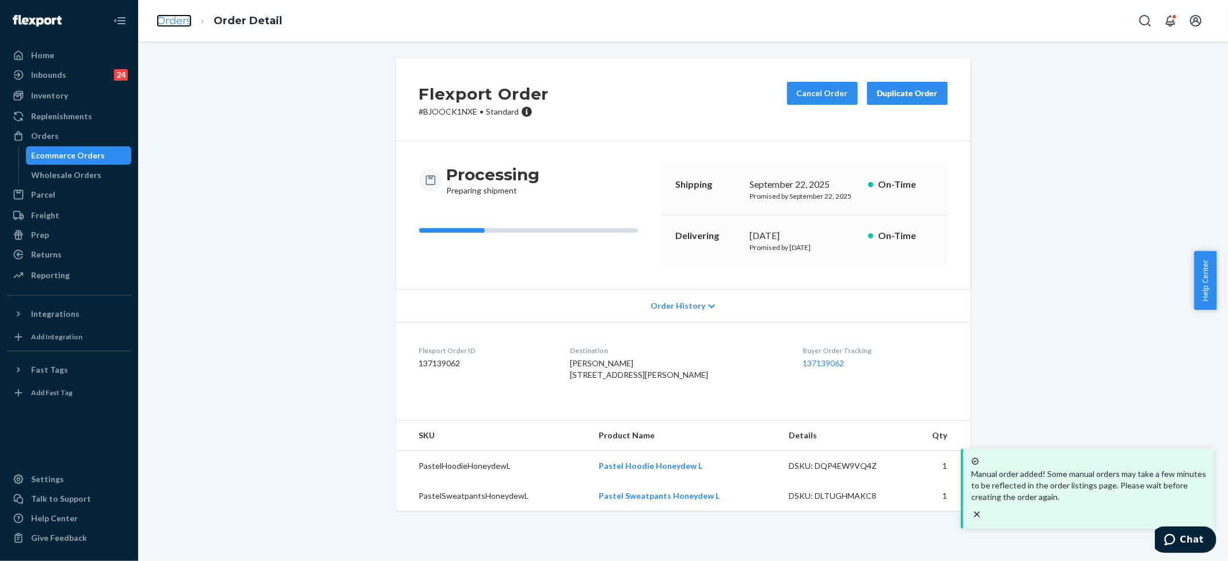
click at [188, 17] on link "Orders" at bounding box center [174, 20] width 35 height 13
click at [983, 508] on icon "close toast" at bounding box center [977, 514] width 12 height 12
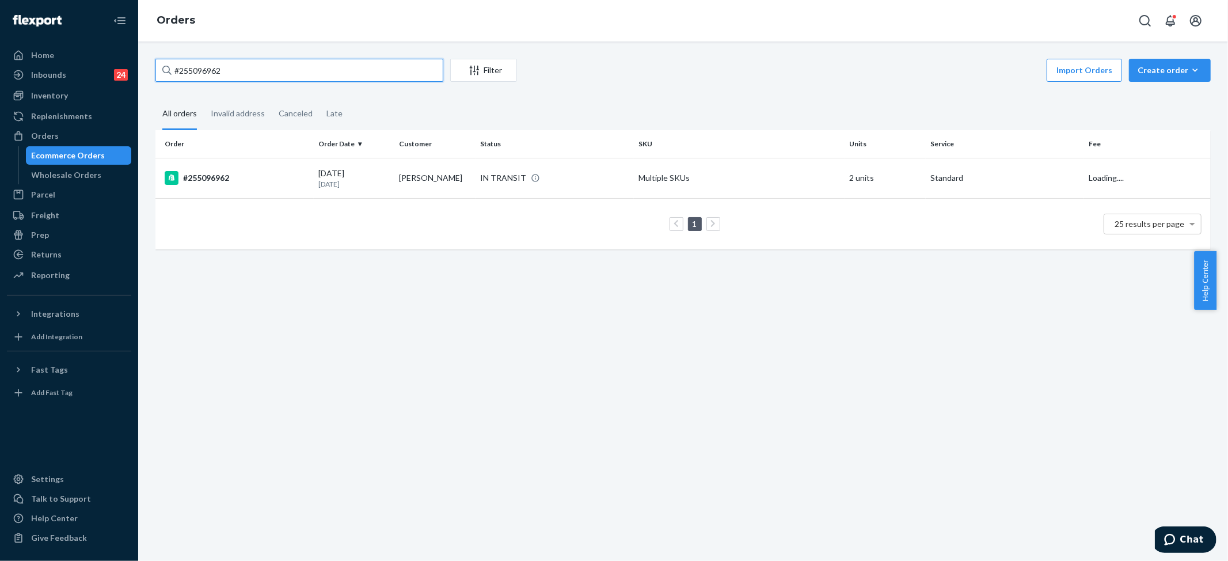
click at [261, 76] on input "#255096962" at bounding box center [299, 70] width 288 height 23
click at [259, 76] on input "#255096962" at bounding box center [299, 70] width 288 height 23
paste input "4833545"
type input "#254833545"
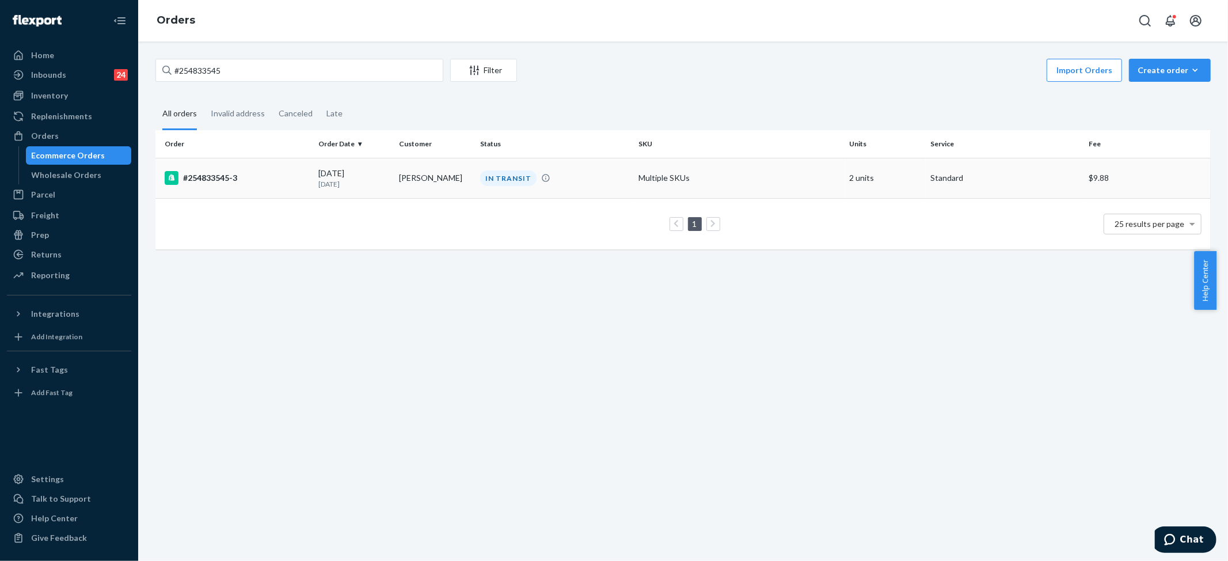
click at [677, 185] on td "Multiple SKUs" at bounding box center [739, 178] width 211 height 40
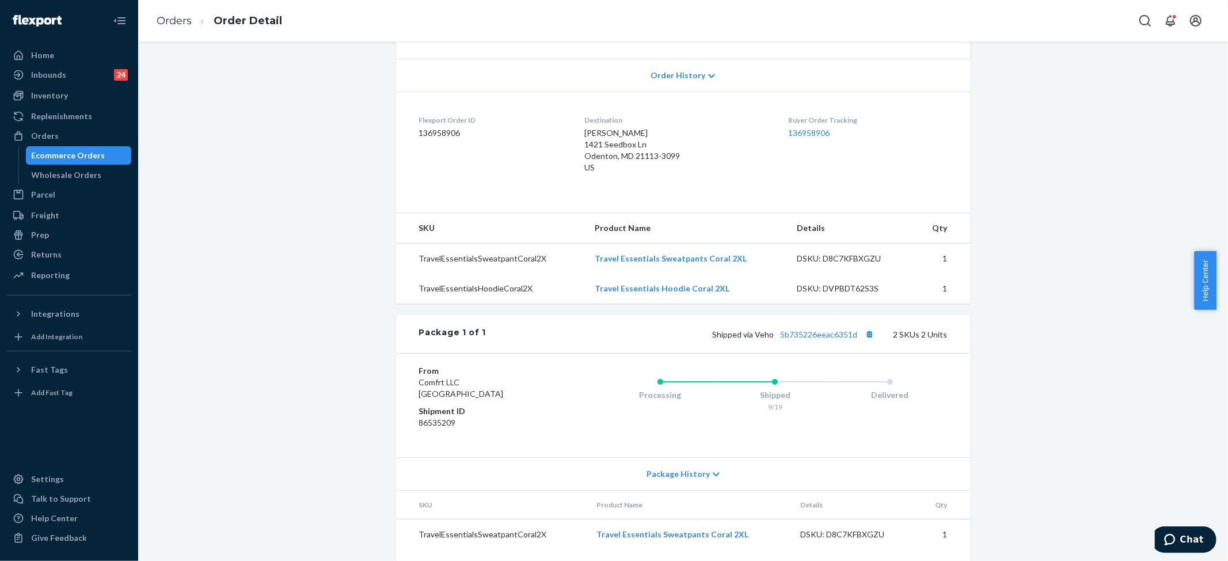
scroll to position [264, 0]
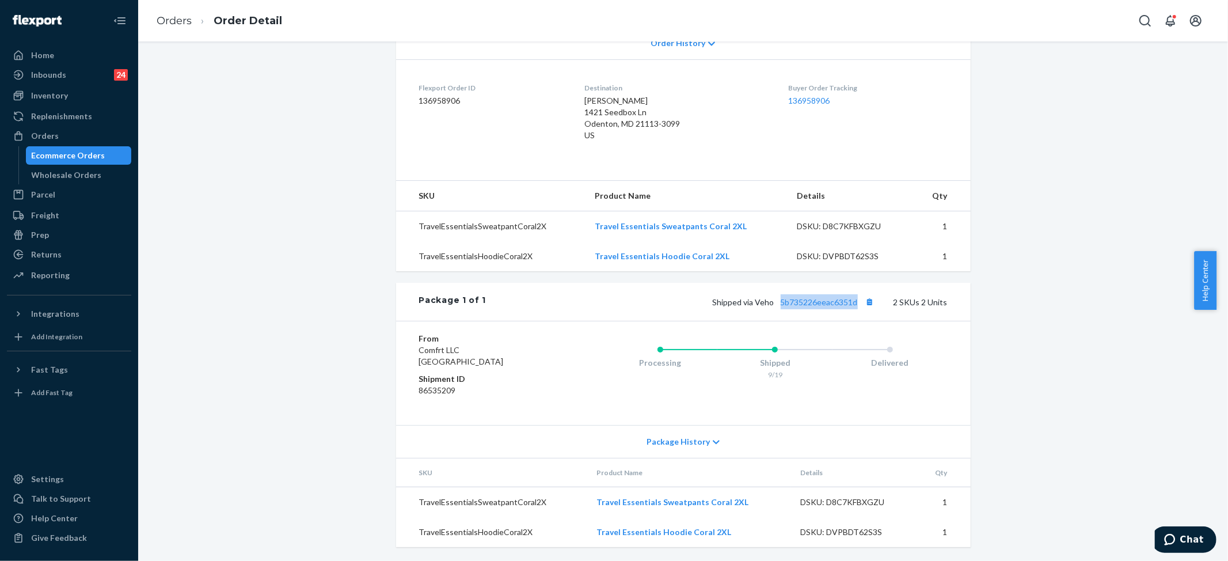
drag, startPoint x: 773, startPoint y: 302, endPoint x: 854, endPoint y: 302, distance: 81.8
click at [854, 302] on span "Shipped via Veho 5b735226eeac6351d" at bounding box center [795, 302] width 165 height 10
copy link "5b735226eeac6351d"
click at [805, 302] on link "5b735226eeac6351d" at bounding box center [819, 302] width 77 height 10
click at [176, 17] on link "Orders" at bounding box center [174, 20] width 35 height 13
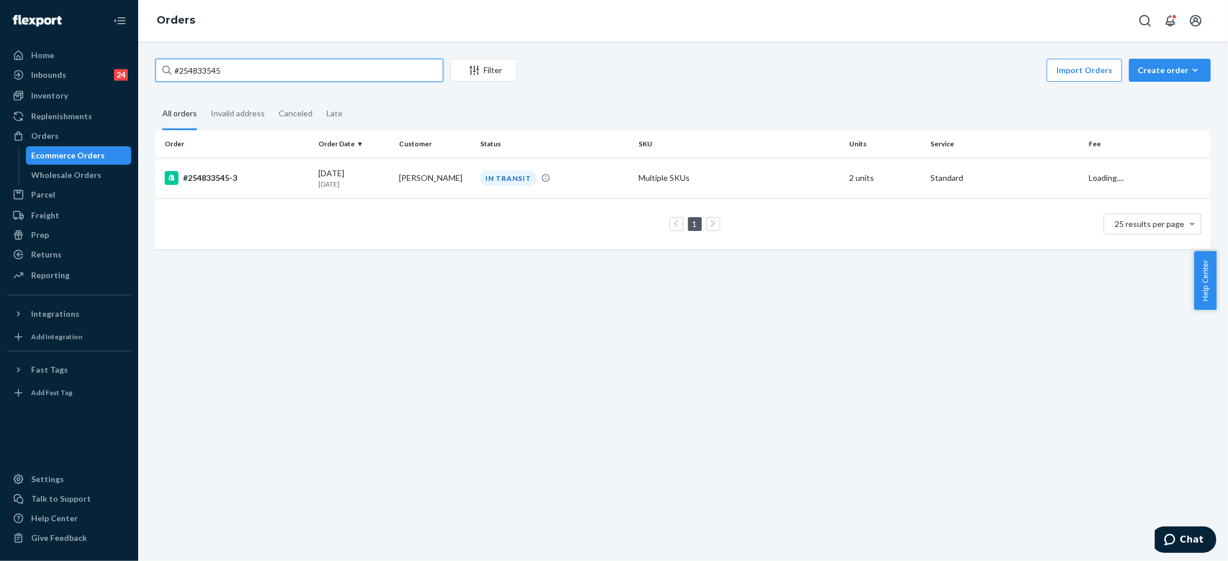
drag, startPoint x: 242, startPoint y: 74, endPoint x: 270, endPoint y: 69, distance: 28.0
click at [97, 58] on div "Home Inbounds 24 Shipping Plans Problems 24 Inventory Products Replenishments O…" at bounding box center [614, 280] width 1228 height 561
paste input "5103866"
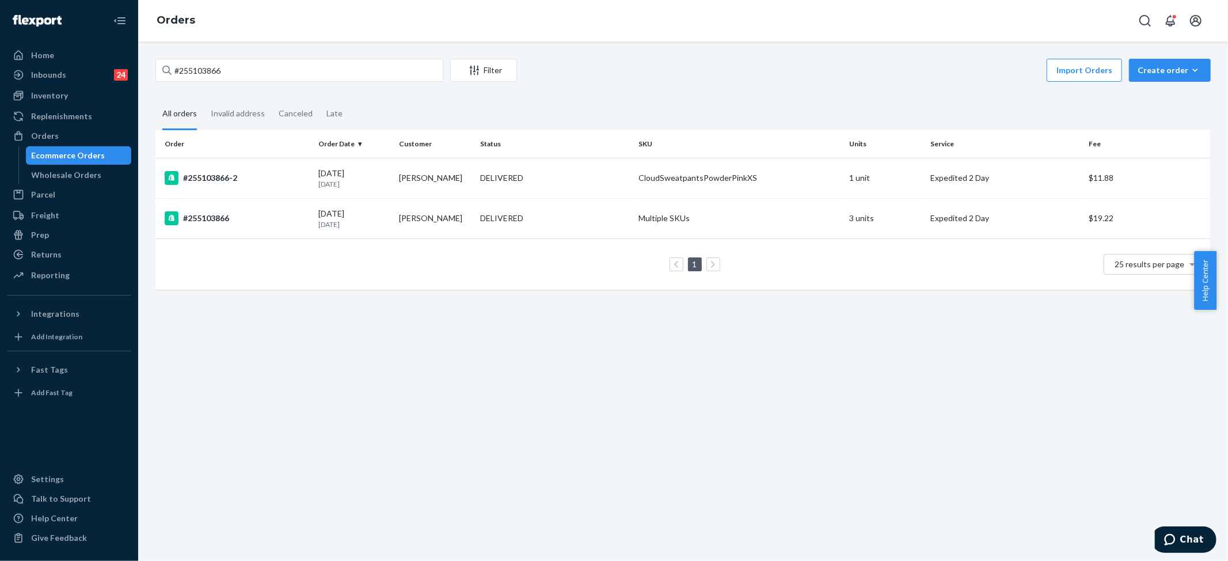
click at [686, 69] on div "Import Orders Create order Ecommerce order Removal order" at bounding box center [867, 72] width 687 height 26
click at [199, 73] on input "#255103866" at bounding box center [299, 70] width 288 height 23
paste input "[PERSON_NAME]"
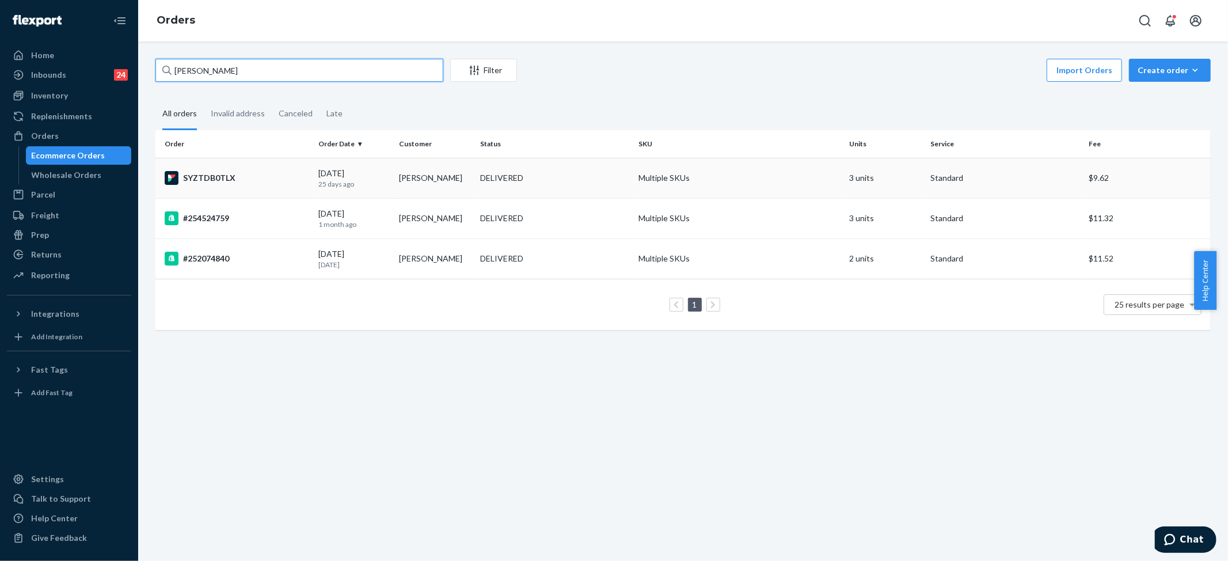
type input "[PERSON_NAME]"
click at [529, 183] on div "DELIVERED" at bounding box center [555, 178] width 154 height 12
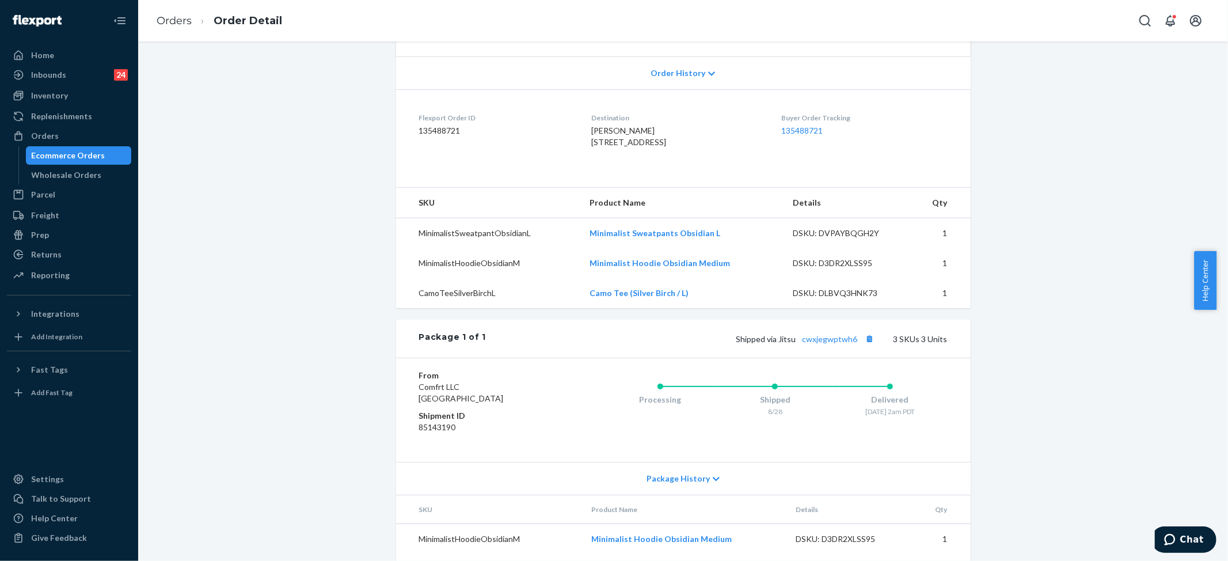
scroll to position [324, 0]
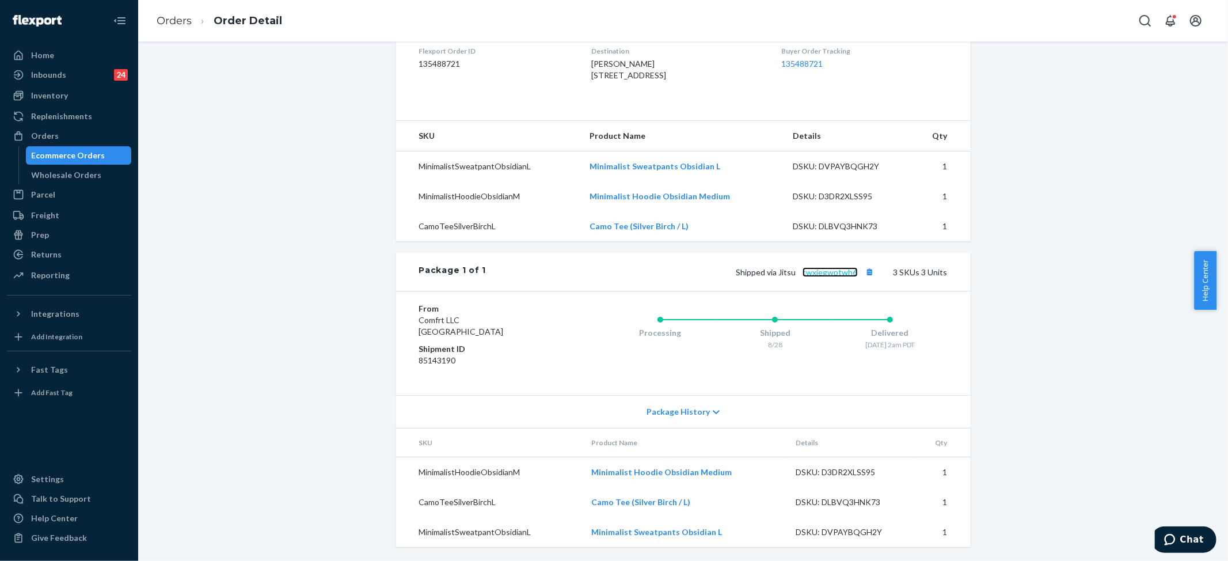
drag, startPoint x: 820, startPoint y: 271, endPoint x: 823, endPoint y: 265, distance: 6.4
click at [820, 271] on link "cwxjegwptwh6" at bounding box center [830, 272] width 55 height 10
drag, startPoint x: 825, startPoint y: 275, endPoint x: 858, endPoint y: 275, distance: 32.8
click at [858, 275] on span "Shipped via Jitsu cwxjegwptwh6" at bounding box center [806, 272] width 141 height 10
copy link "cwxjegwptwh6"
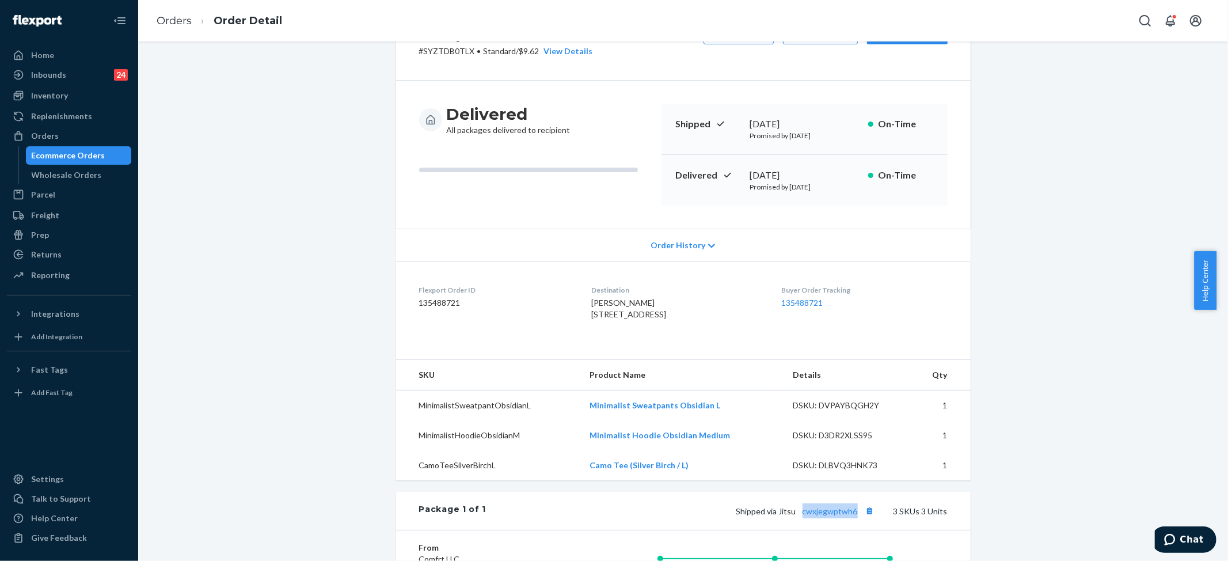
scroll to position [0, 0]
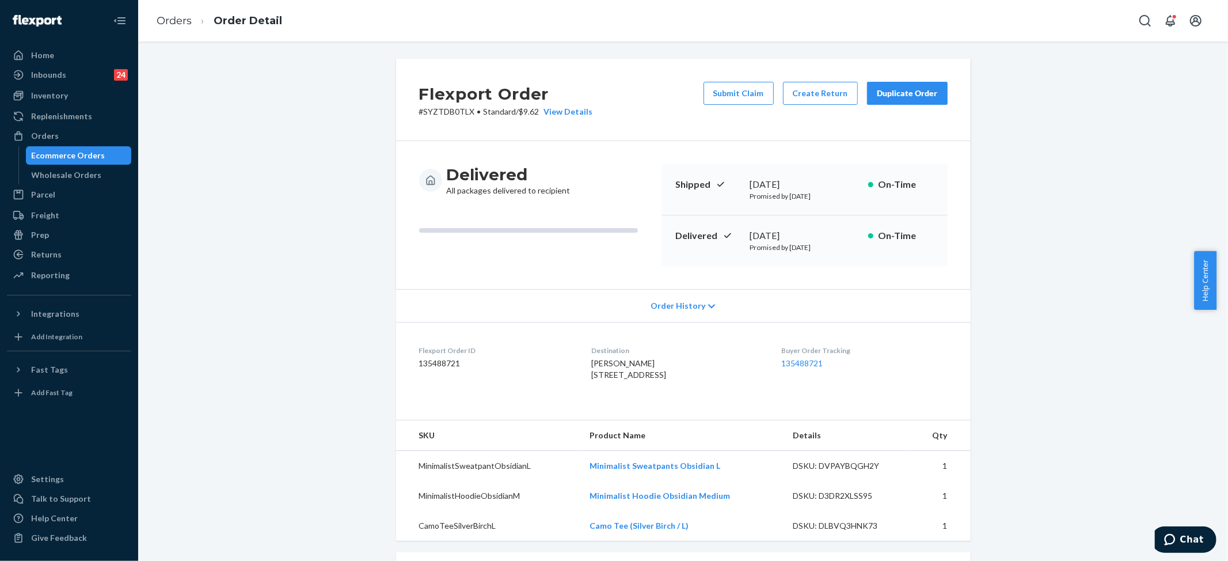
drag, startPoint x: 608, startPoint y: 374, endPoint x: 919, endPoint y: 90, distance: 421.8
click at [652, 385] on dl "Flexport Order ID 135488721 Destination [PERSON_NAME] [STREET_ADDRESS] US Buyer…" at bounding box center [683, 365] width 575 height 86
copy span "[STREET_ADDRESS]"
click at [172, 17] on link "Orders" at bounding box center [174, 20] width 35 height 13
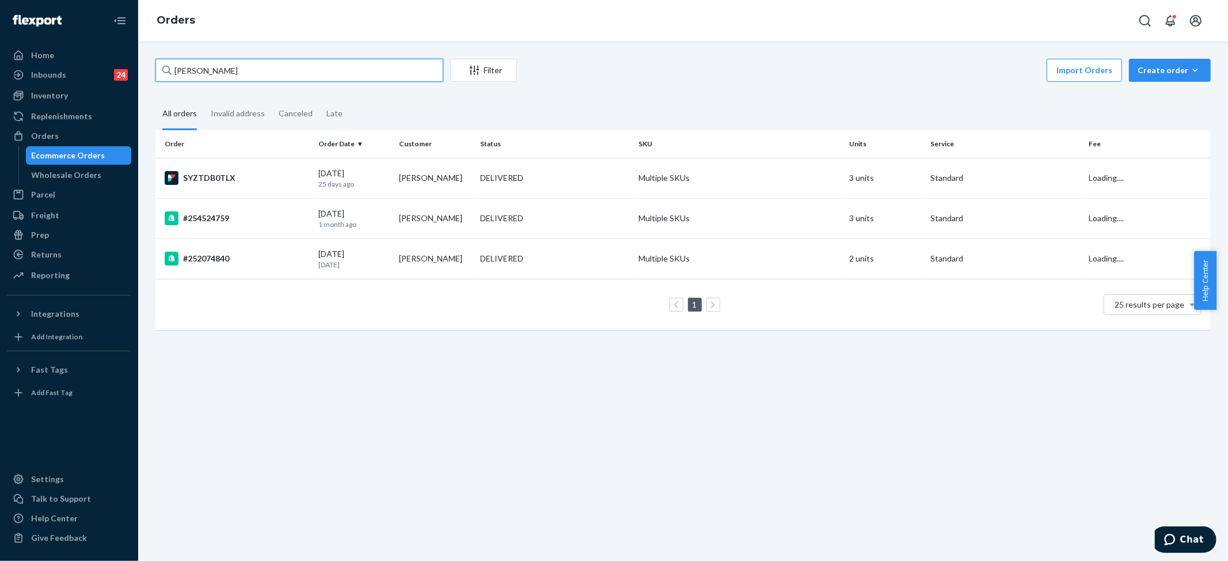
click at [281, 73] on input "[PERSON_NAME]" at bounding box center [299, 70] width 288 height 23
paste input "#255029151"
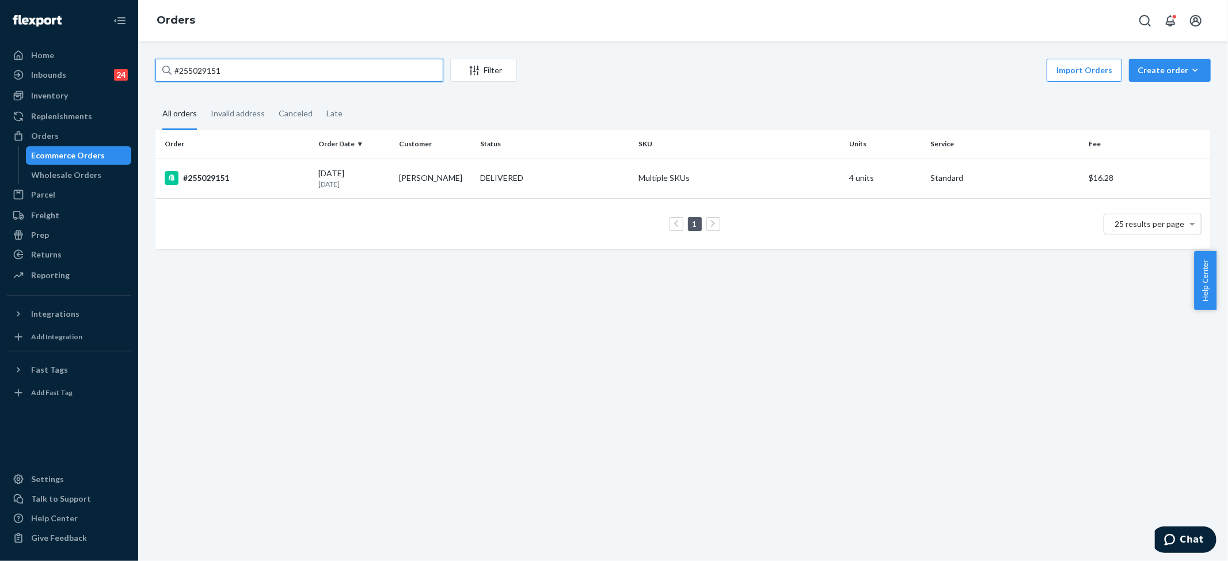
click at [275, 69] on input "#255029151" at bounding box center [299, 70] width 288 height 23
type input "#255029151"
click at [471, 178] on td "[PERSON_NAME]" at bounding box center [434, 178] width 81 height 40
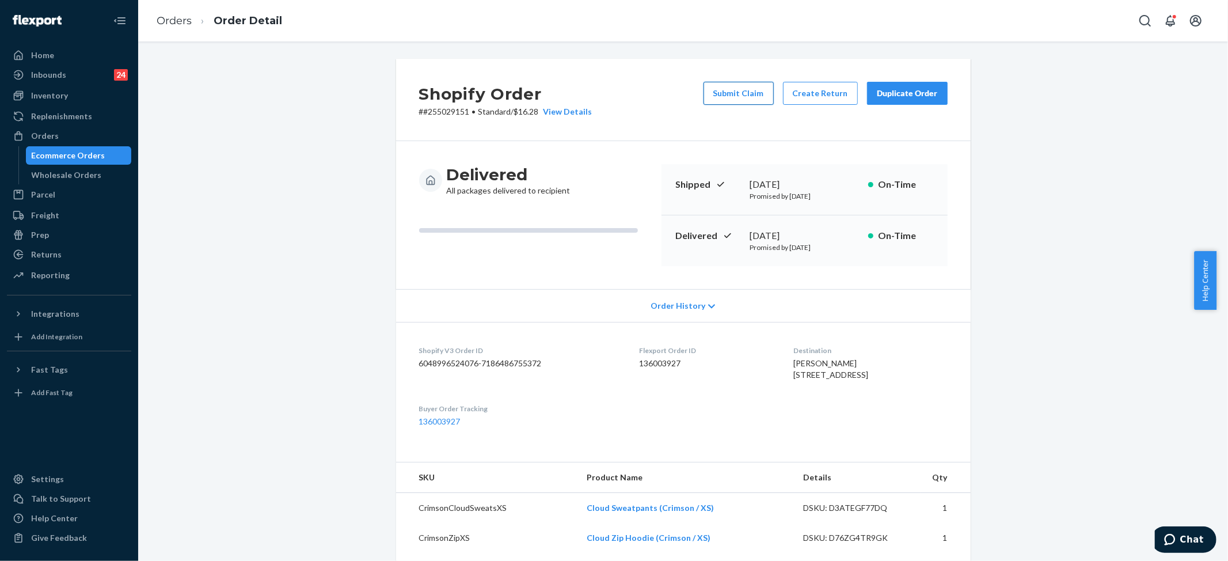
click at [732, 90] on button "Submit Claim" at bounding box center [739, 93] width 70 height 23
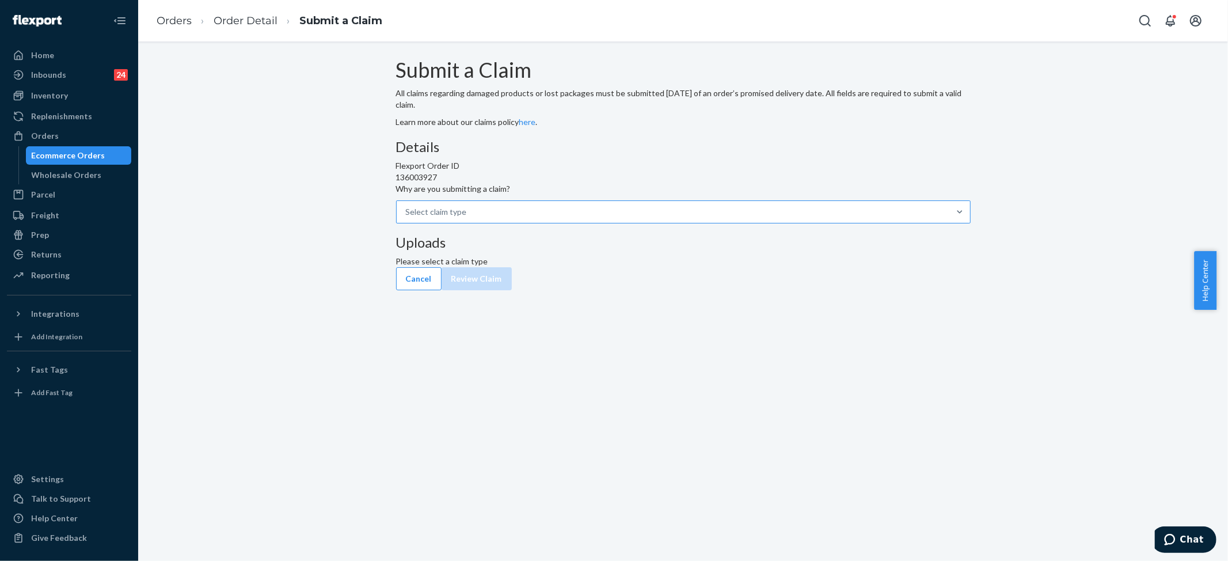
click at [538, 222] on div "Select claim type" at bounding box center [673, 212] width 553 height 21
click at [407, 218] on input "Why are you submitting a claim? Select claim type" at bounding box center [406, 212] width 1 height 12
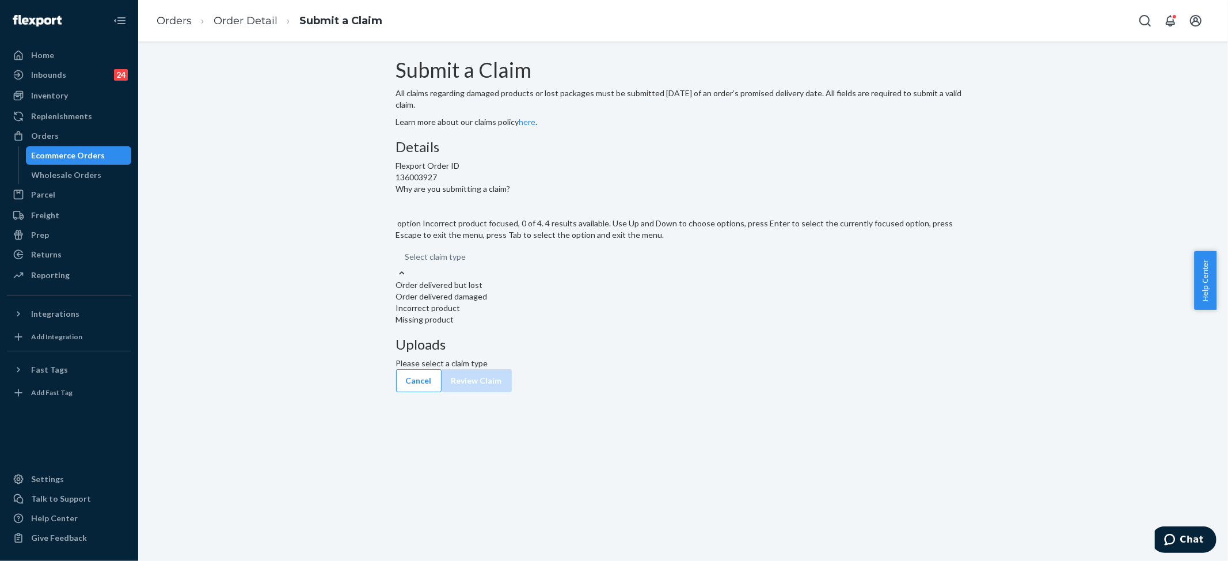
click at [541, 314] on div "Incorrect product" at bounding box center [683, 308] width 575 height 12
click at [406, 263] on input "Why are you submitting a claim? option Incorrect product focused, 0 of 4. 4 res…" at bounding box center [405, 257] width 1 height 12
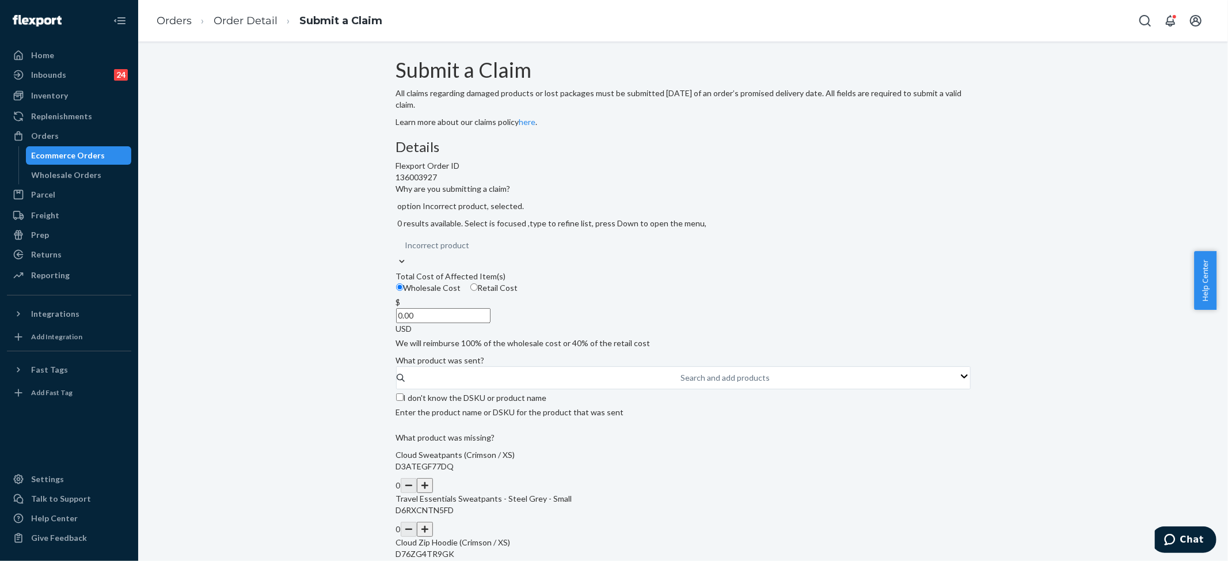
scroll to position [199, 0]
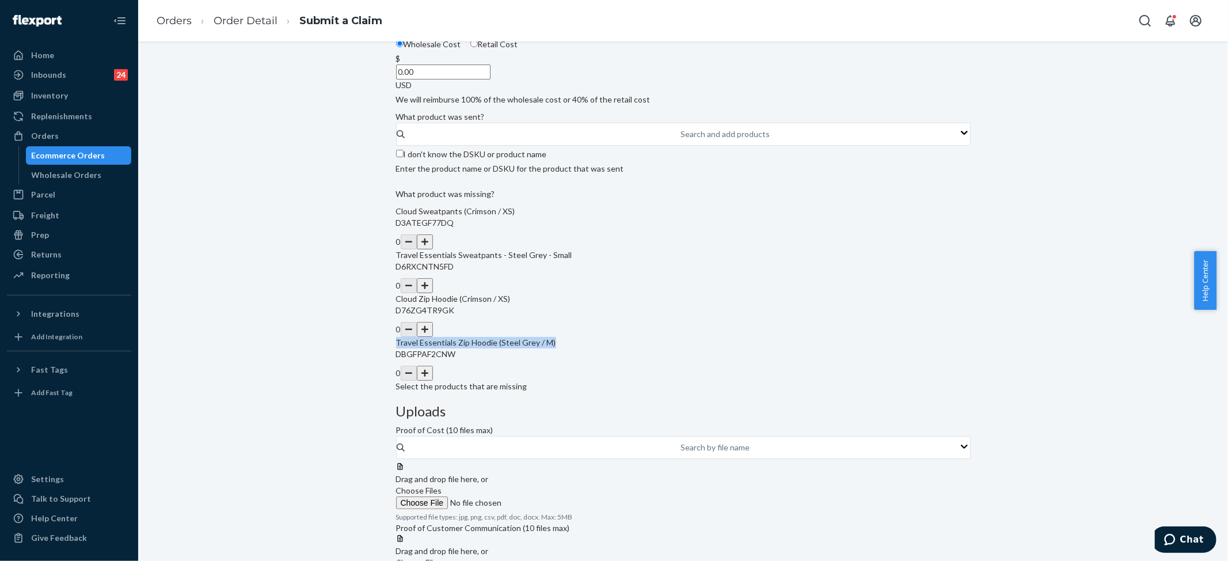
drag, startPoint x: 429, startPoint y: 453, endPoint x: 530, endPoint y: 459, distance: 101.6
click at [530, 459] on div "Submit a Claim All claims regarding damaged products or lost packages must be s…" at bounding box center [683, 227] width 575 height 734
copy span "Travel Essentials Zip Hoodie (Steel Grey / M)"
click at [433, 337] on button "button" at bounding box center [425, 329] width 16 height 15
click at [681, 140] on div "Search and add products" at bounding box center [725, 134] width 89 height 12
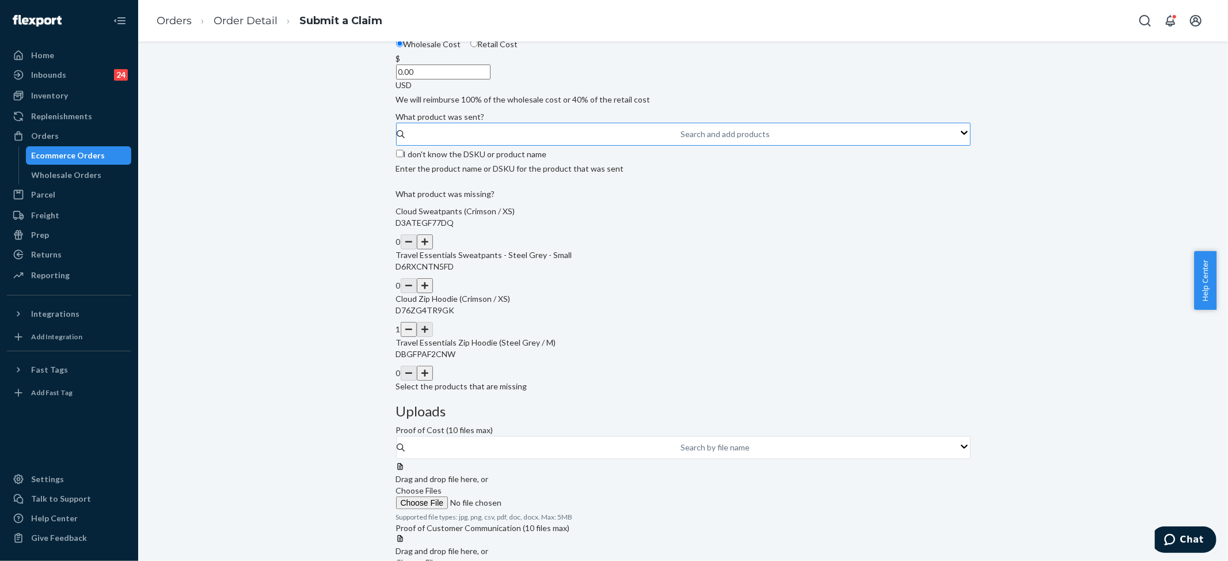
click at [681, 140] on input "Search and add products" at bounding box center [681, 134] width 1 height 12
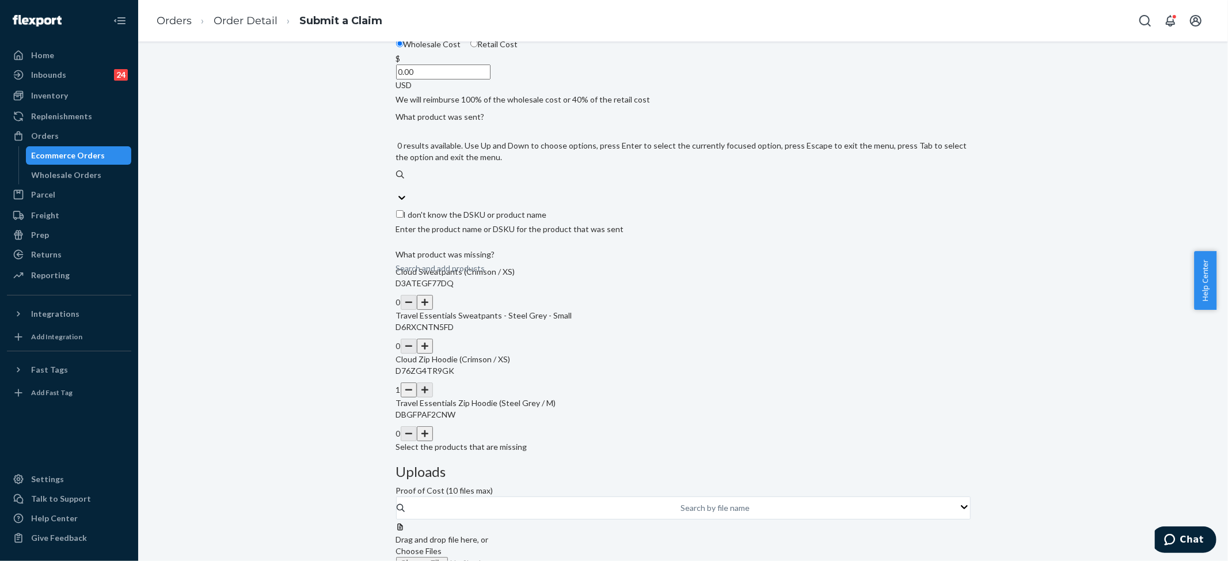
paste input "Travel Essentials Zip Hoodie (Steel Grey / M)"
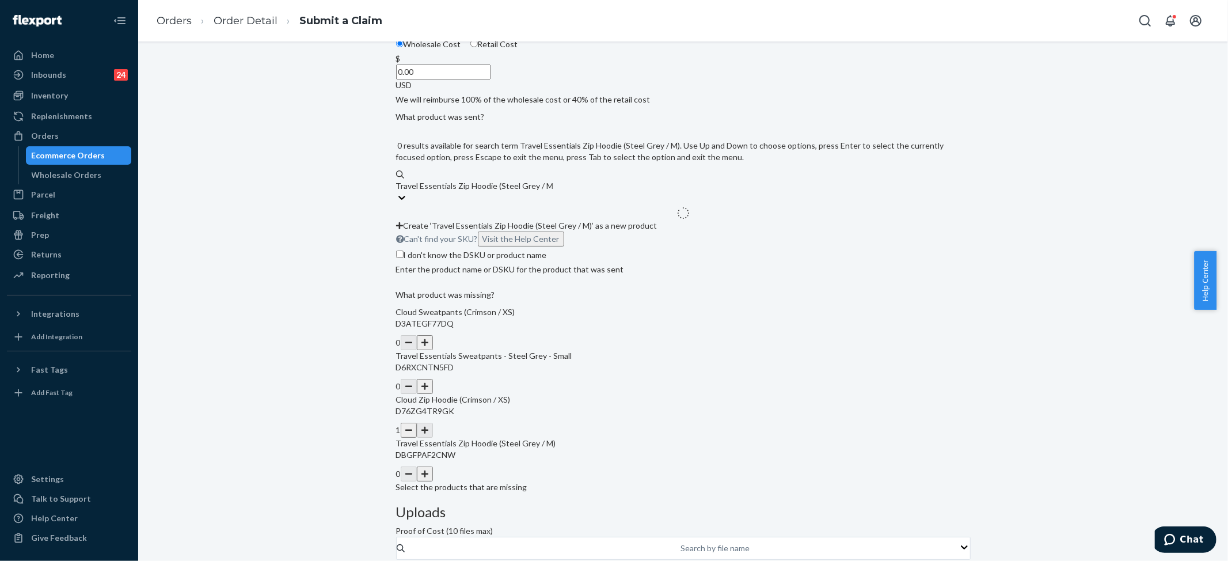
click at [553, 192] on input "Travel Essentials Zip Hoodie (Steel Grey / M)" at bounding box center [474, 186] width 157 height 12
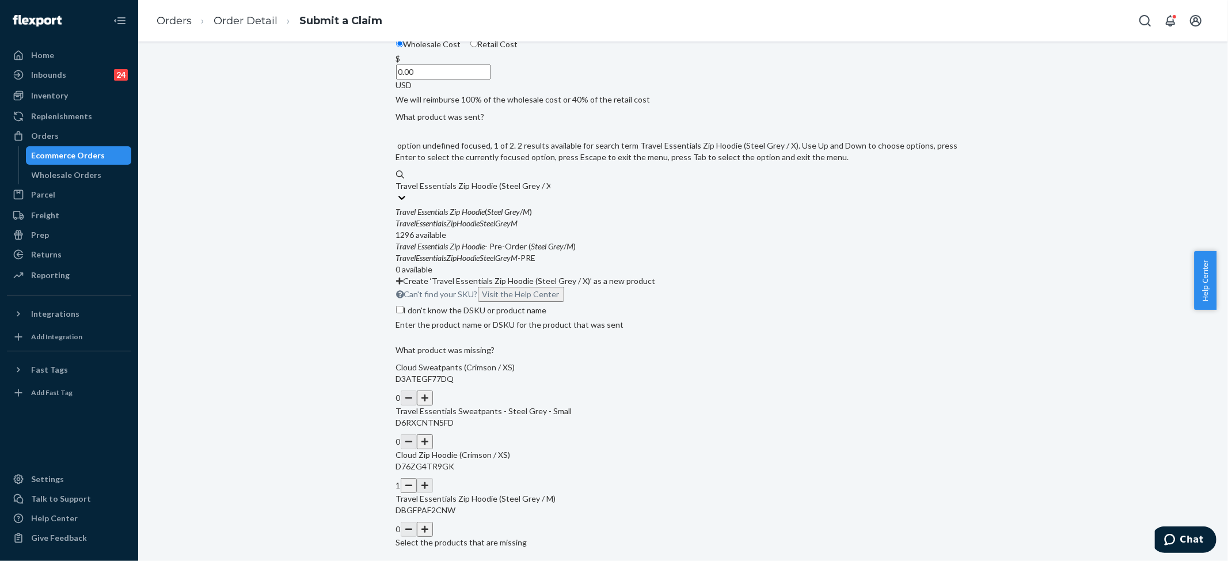
type input "Travel Essentials Zip Hoodie (Steel Grey / XL)"
click at [515, 218] on div "Travel Essentials Zip Hoodie ( Steel Grey / XL )" at bounding box center [683, 212] width 575 height 12
click at [515, 192] on input "Travel Essentials Zip Hoodie (Steel Grey / XL)" at bounding box center [475, 186] width 158 height 12
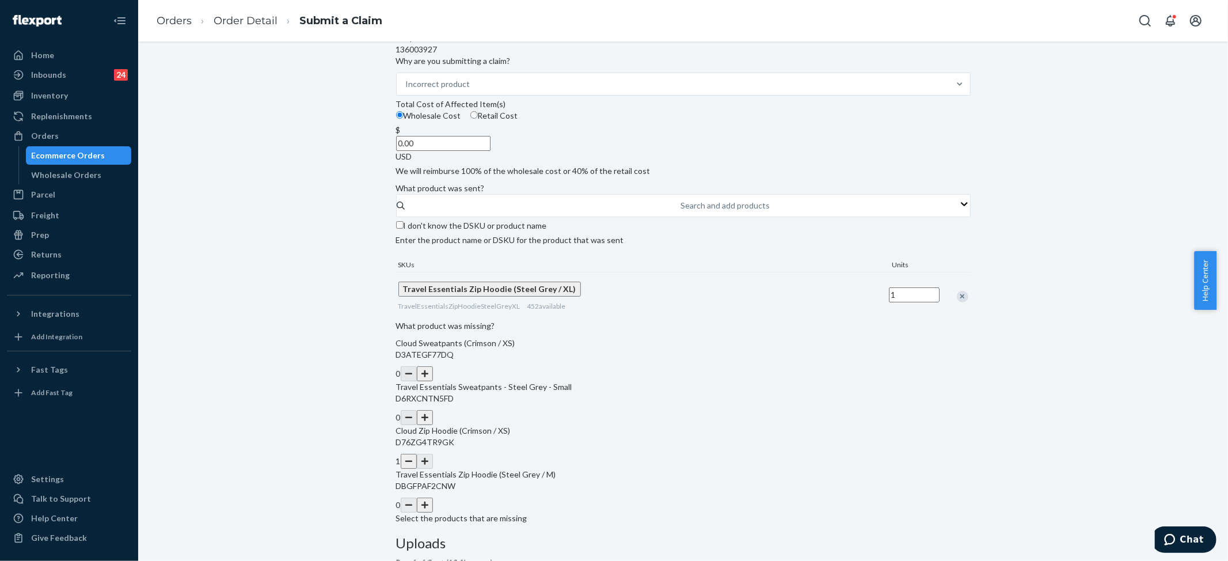
scroll to position [153, 0]
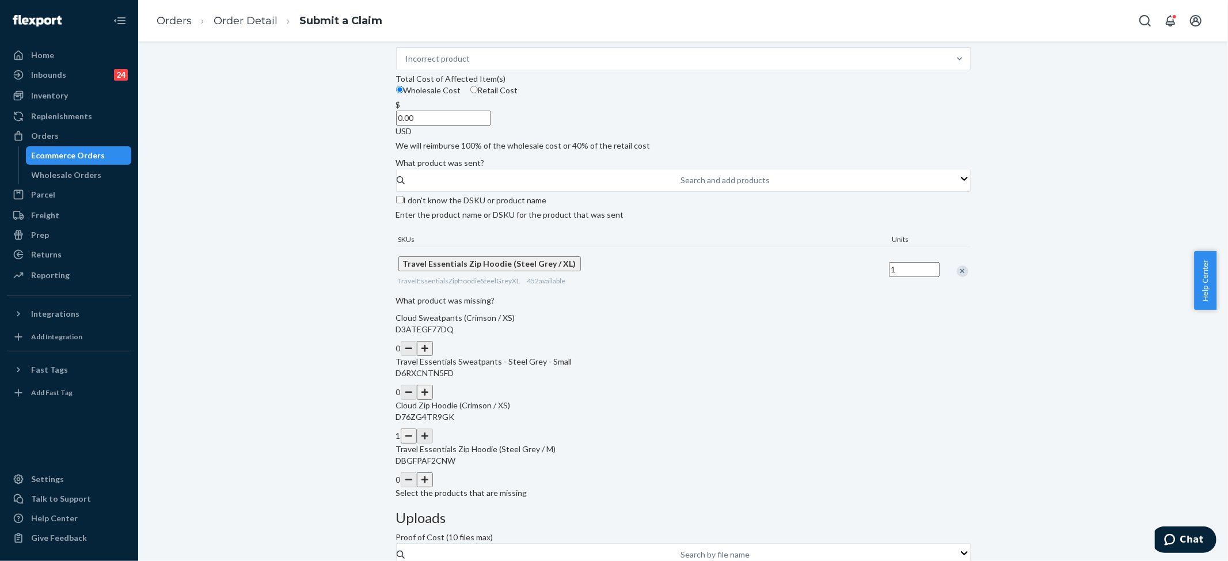
drag, startPoint x: 1210, startPoint y: 99, endPoint x: 803, endPoint y: 157, distance: 411.8
click at [1210, 99] on div "Submit a Claim All claims regarding damaged products or lost packages must be s…" at bounding box center [683, 300] width 1090 height 519
click at [491, 126] on input "0.00" at bounding box center [443, 118] width 94 height 15
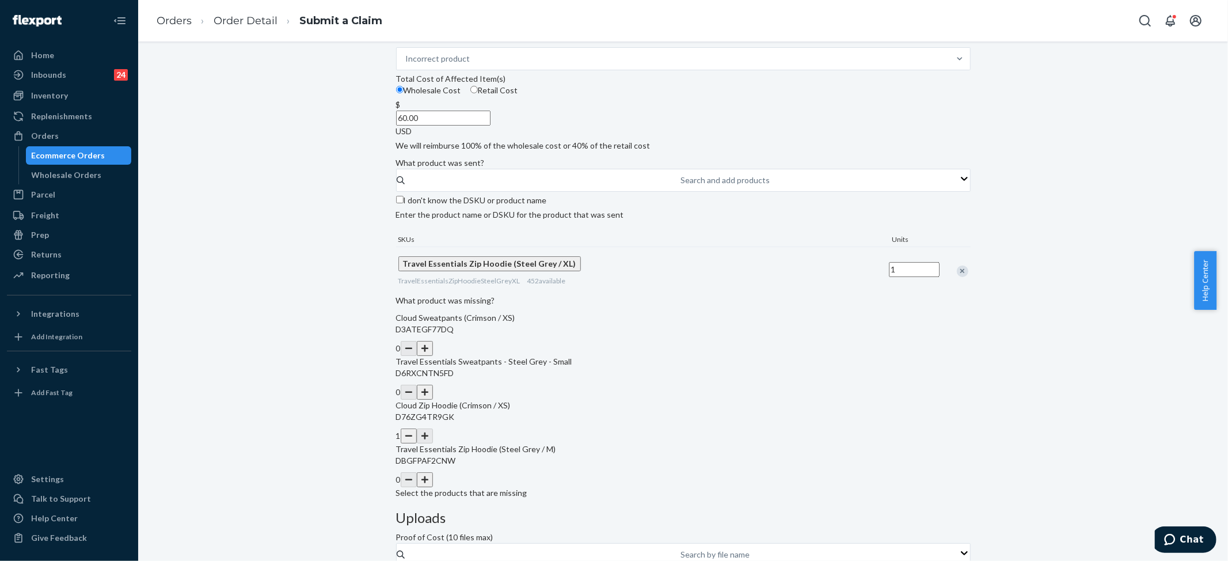
type input "60.00"
click at [591, 169] on div "What product was sent?" at bounding box center [683, 163] width 575 height 12
click at [681, 186] on input "Search and add products" at bounding box center [681, 180] width 1 height 12
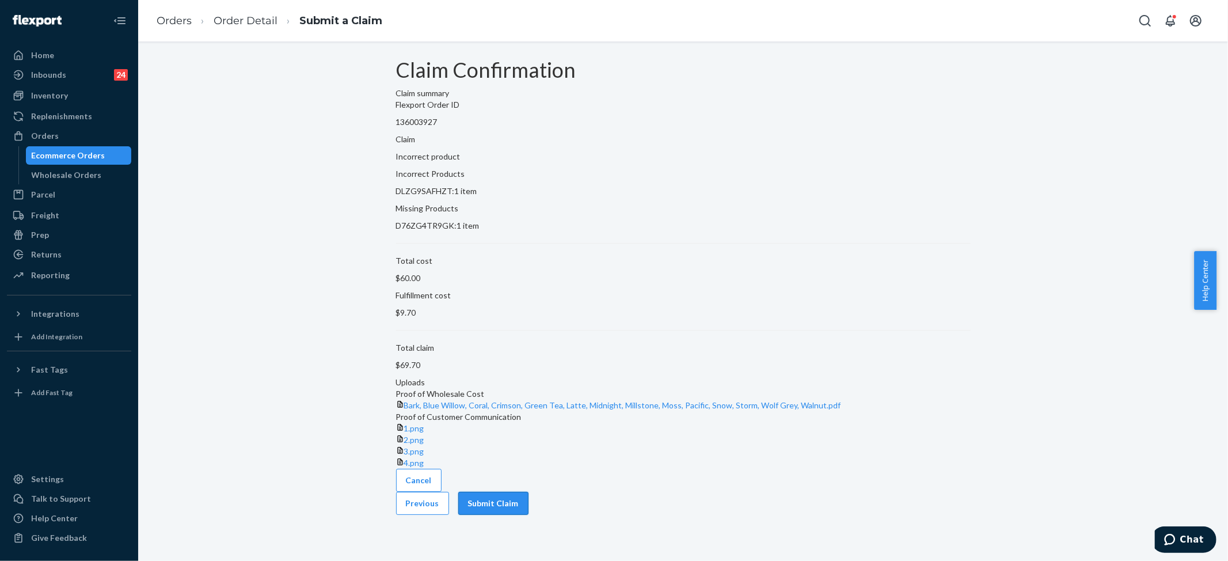
click at [529, 515] on button "Submit Claim" at bounding box center [493, 503] width 70 height 23
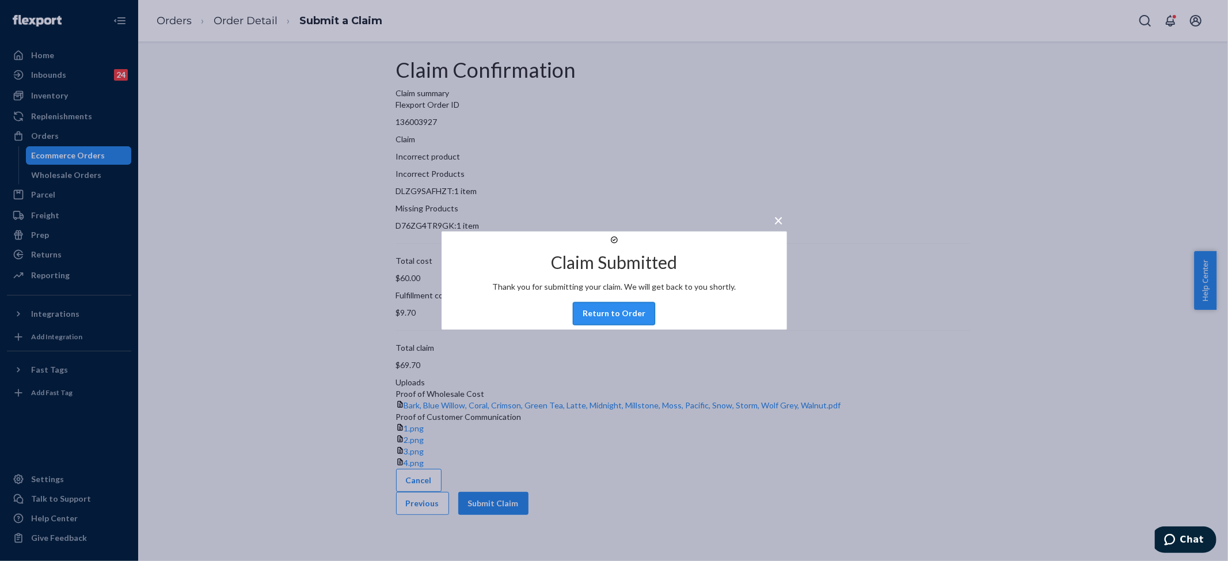
click at [598, 325] on button "Return to Order" at bounding box center [614, 313] width 82 height 23
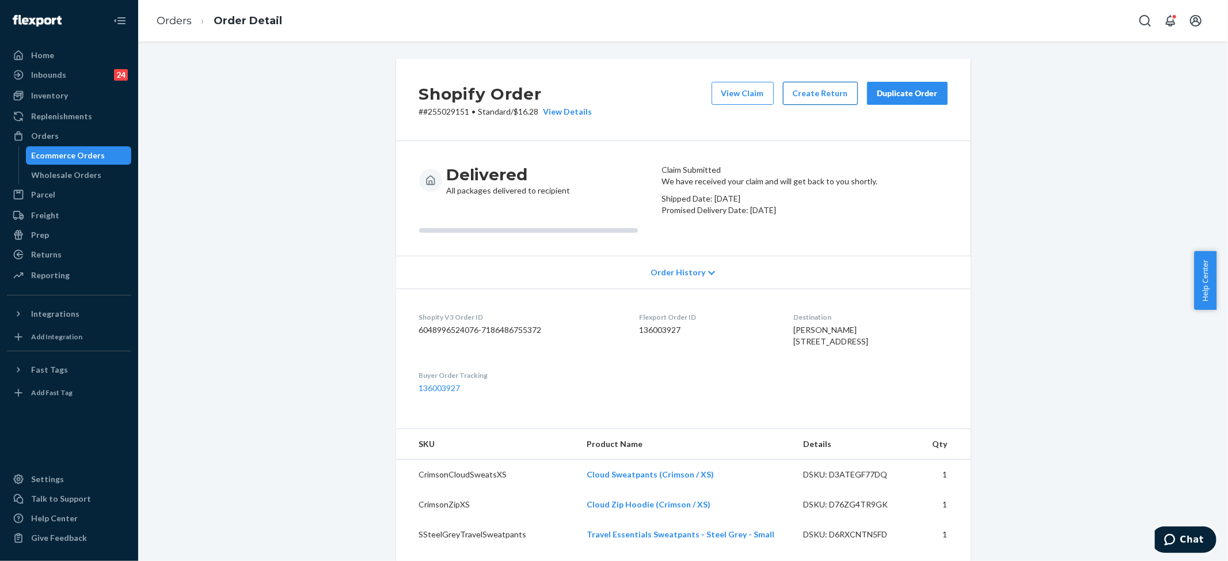
click at [814, 88] on button "Create Return" at bounding box center [820, 93] width 75 height 23
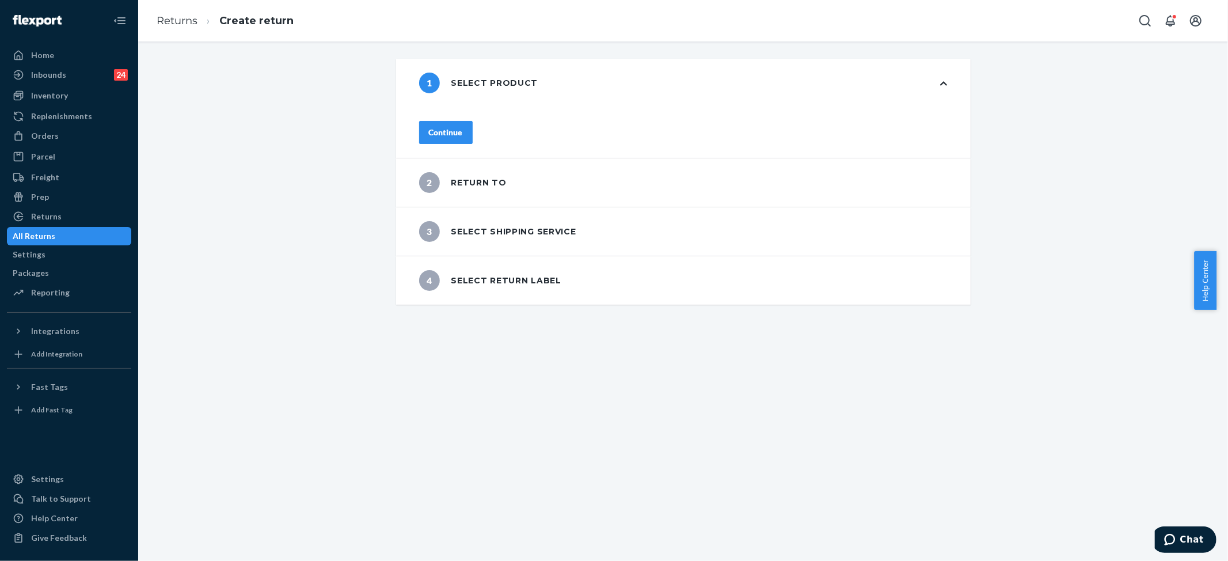
click at [463, 127] on div "Continue" at bounding box center [446, 133] width 34 height 12
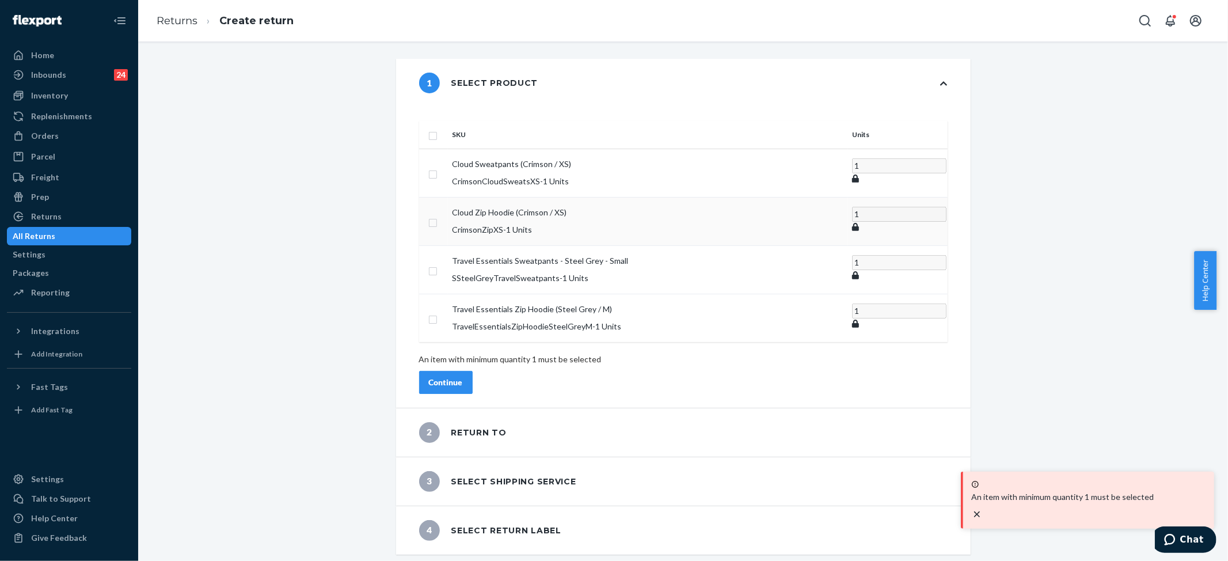
click at [438, 215] on input "checkbox" at bounding box center [432, 221] width 9 height 12
checkbox input "true"
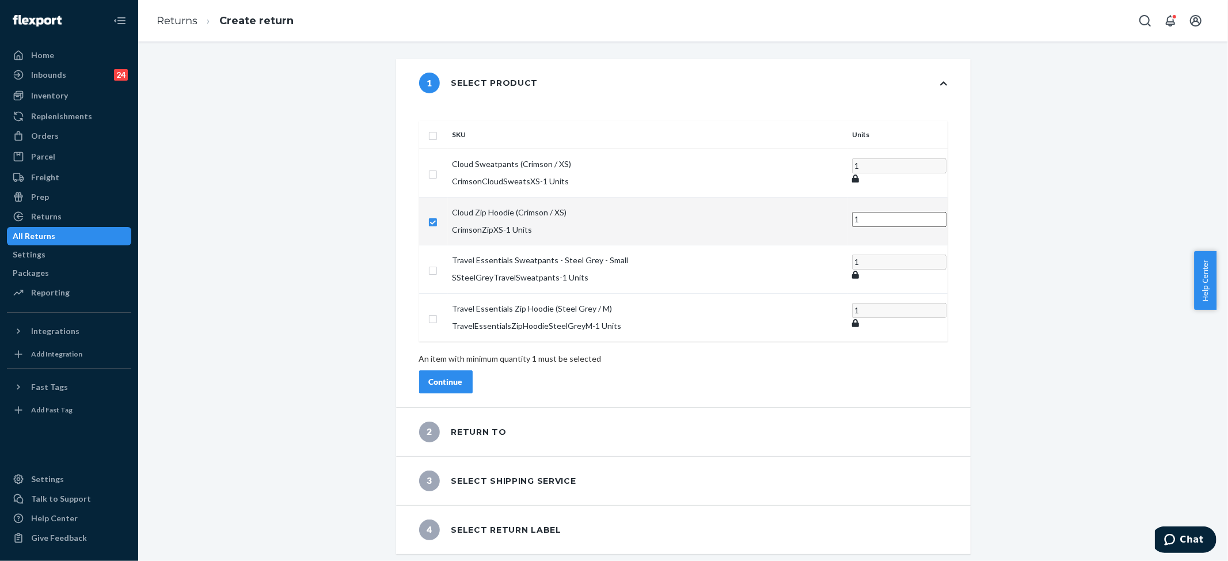
click at [463, 376] on div "Continue" at bounding box center [446, 382] width 34 height 12
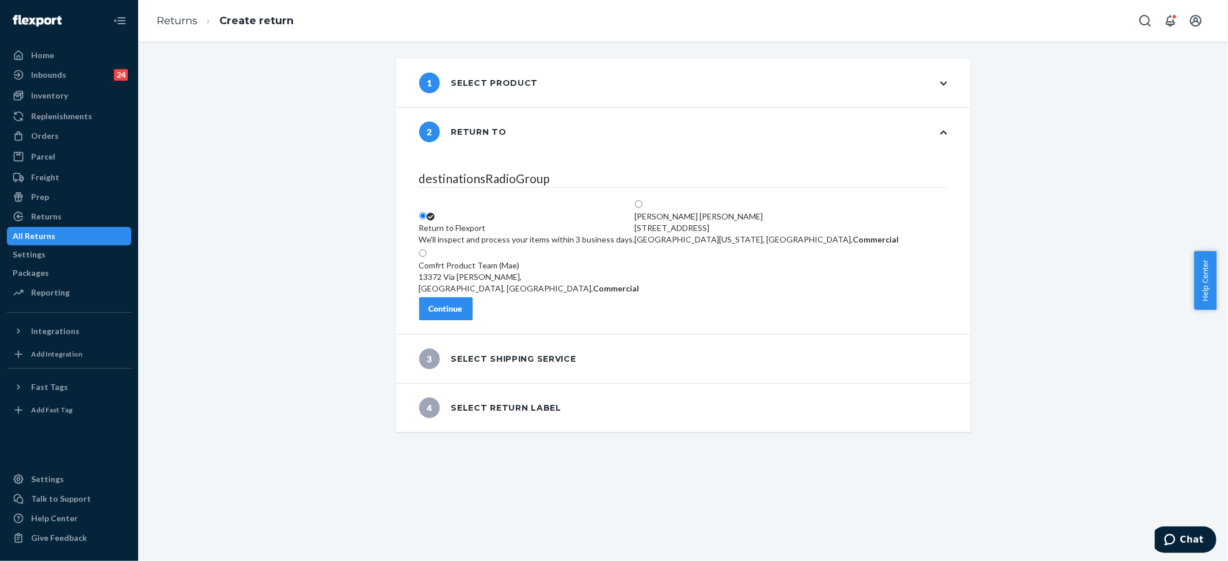
click at [463, 314] on div "Continue" at bounding box center [446, 309] width 34 height 12
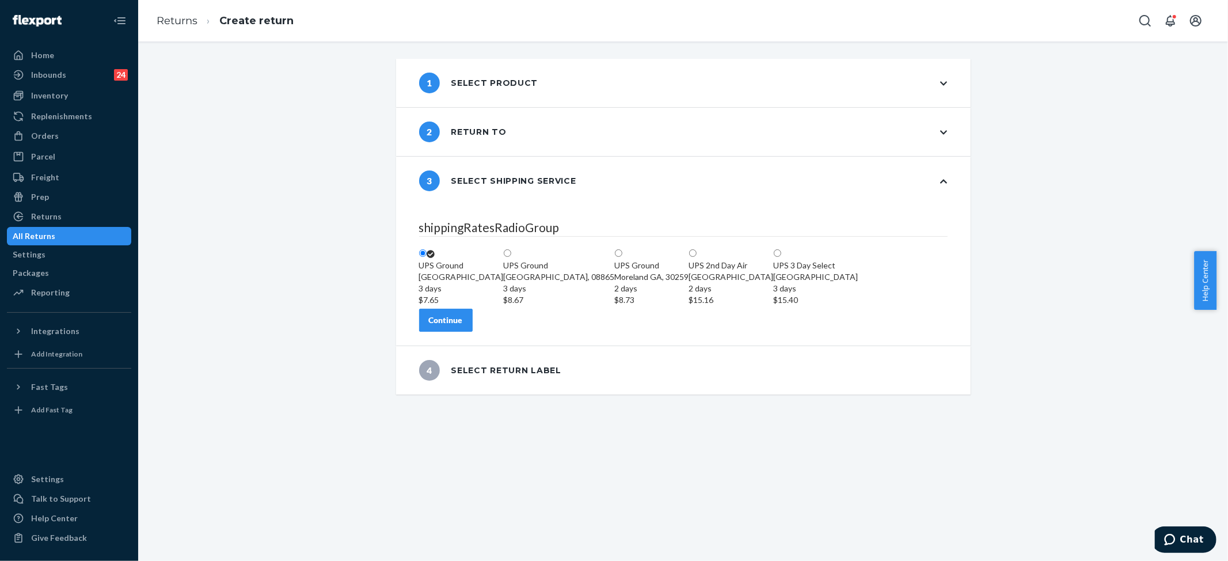
click at [463, 326] on div "Continue" at bounding box center [446, 320] width 34 height 12
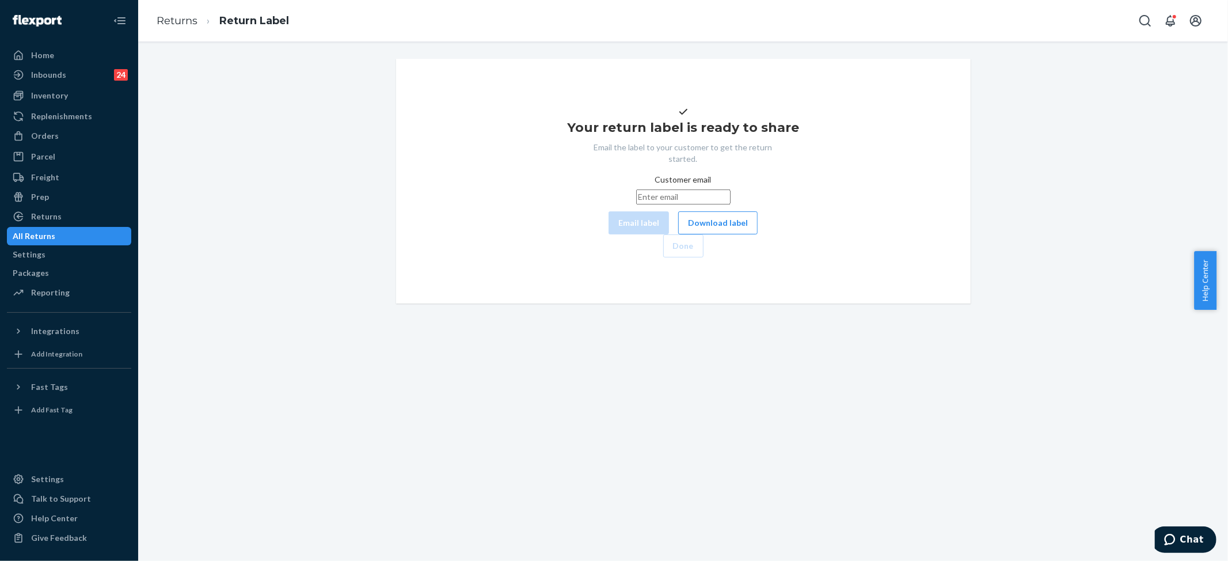
drag, startPoint x: 592, startPoint y: 229, endPoint x: 591, endPoint y: 245, distance: 16.2
click at [636, 204] on input "Customer email" at bounding box center [683, 196] width 94 height 15
paste input "[EMAIL_ADDRESS][DOMAIN_NAME]"
type input "[EMAIL_ADDRESS][DOMAIN_NAME]"
click at [609, 234] on button "Email label" at bounding box center [639, 222] width 60 height 23
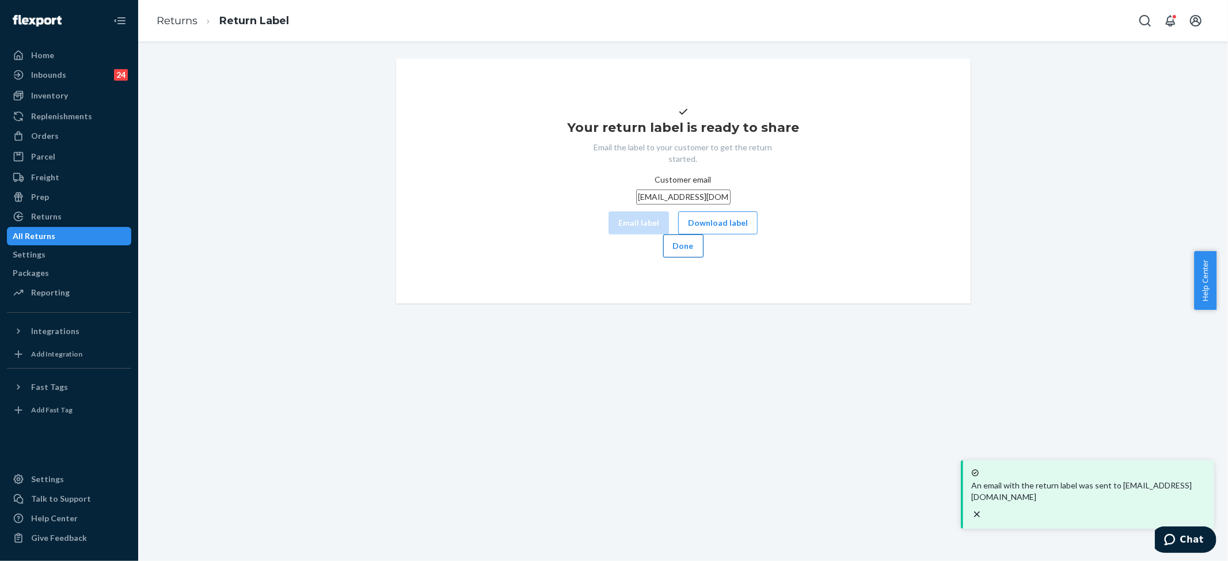
click at [704, 257] on button "Done" at bounding box center [683, 245] width 40 height 23
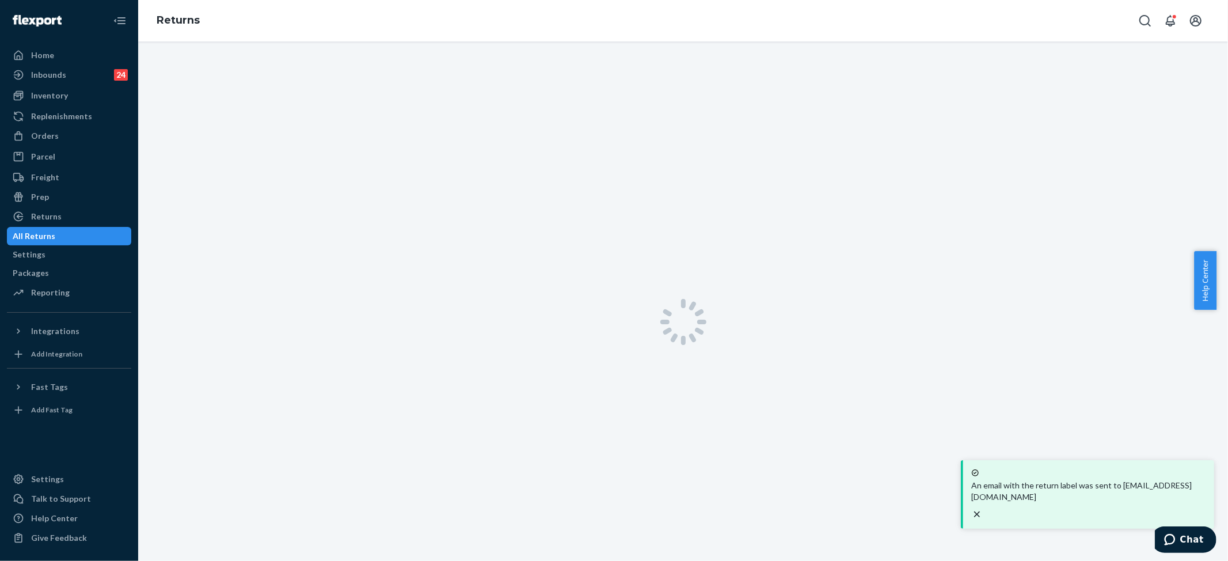
click at [928, 319] on div at bounding box center [683, 321] width 1090 height 561
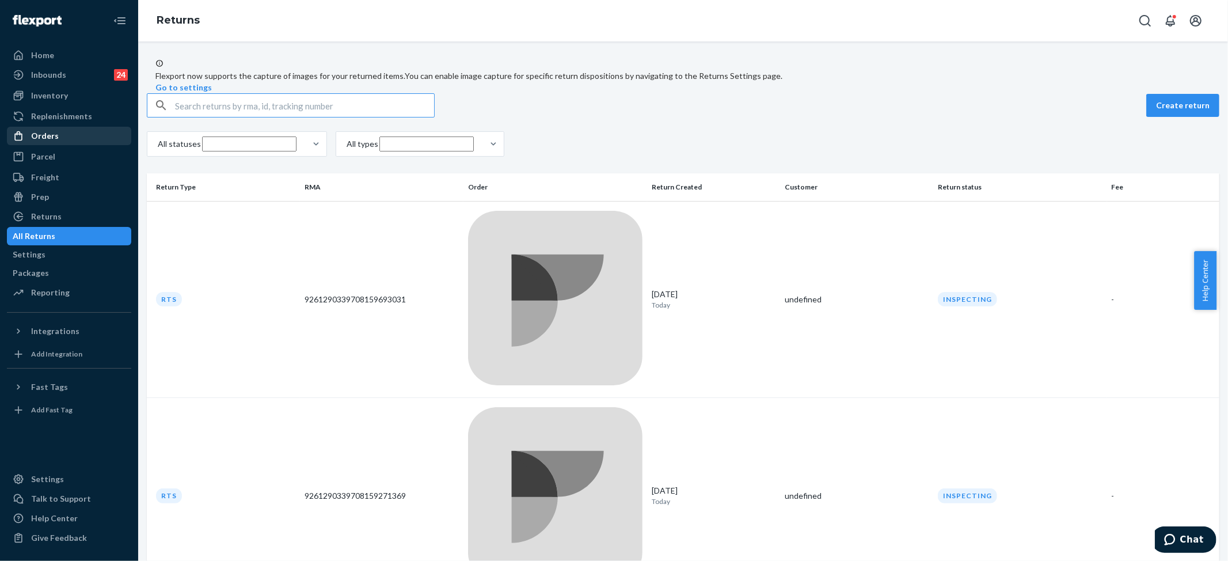
click at [51, 136] on div "Orders" at bounding box center [45, 136] width 28 height 12
click at [39, 138] on div "Orders" at bounding box center [45, 136] width 28 height 12
click at [44, 134] on div "Orders" at bounding box center [45, 136] width 28 height 12
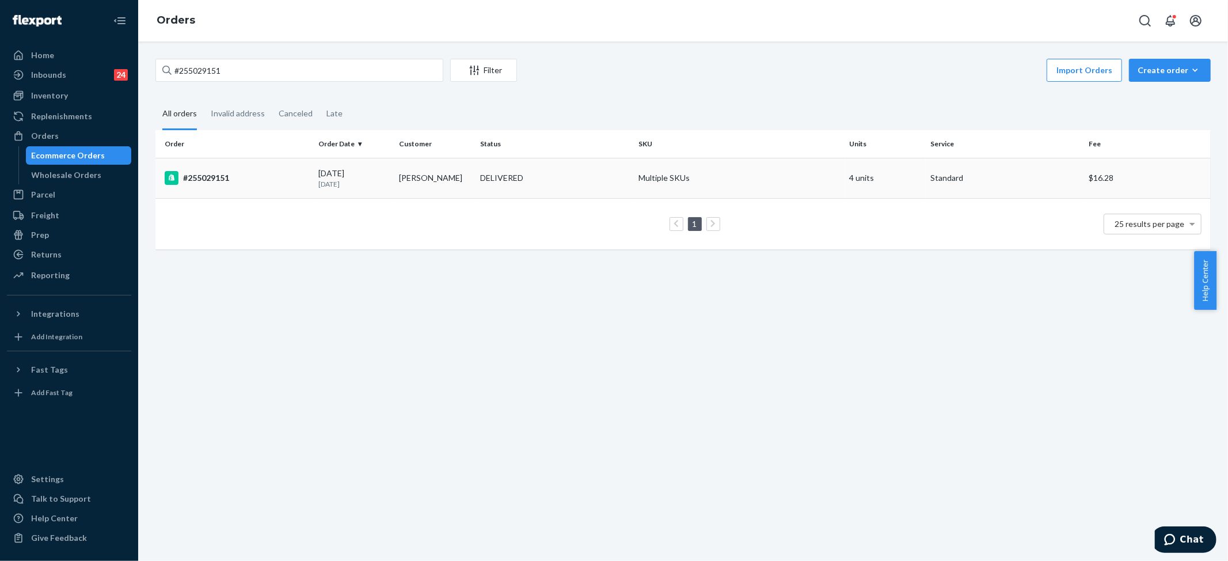
click at [866, 180] on td "4 units" at bounding box center [885, 178] width 81 height 40
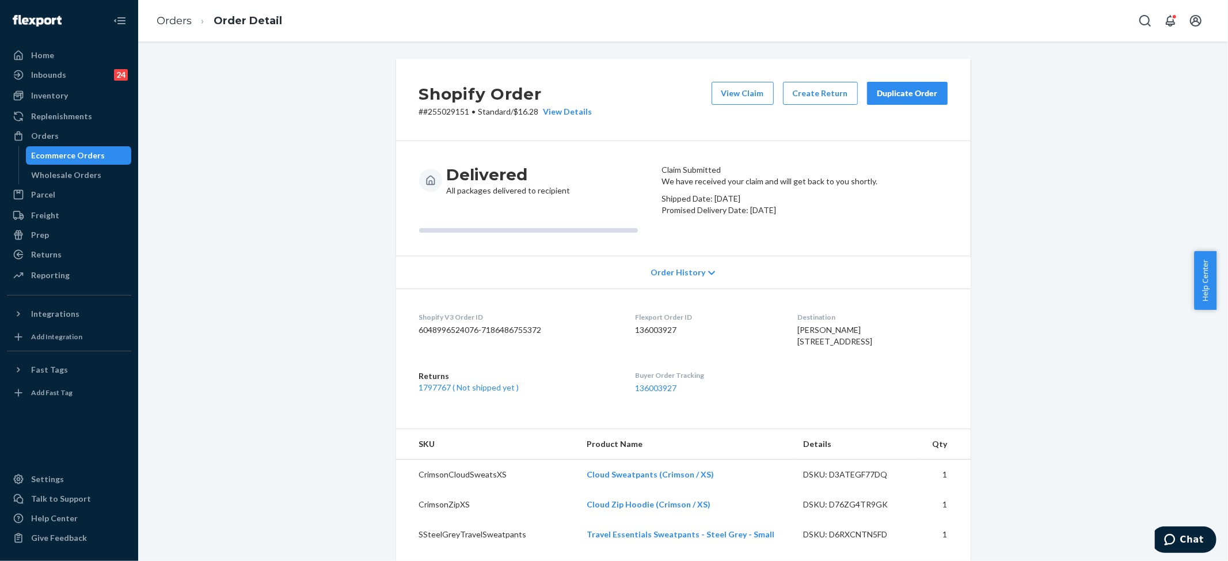
click at [155, 16] on ol "Orders Order Detail" at bounding box center [219, 21] width 144 height 34
click at [158, 20] on link "Orders" at bounding box center [174, 20] width 35 height 13
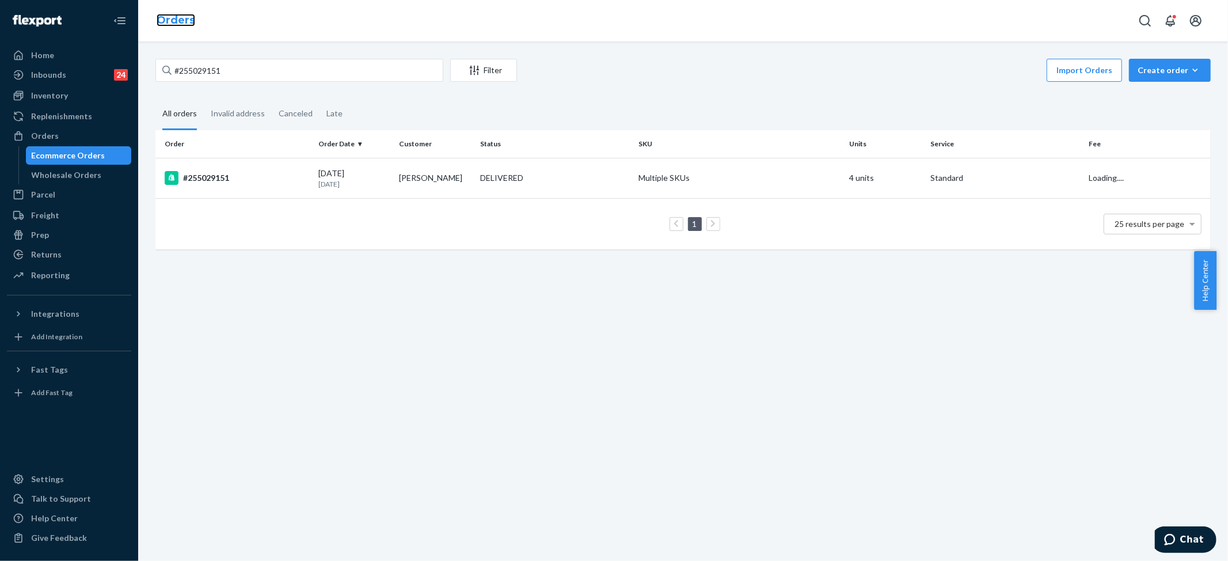
click at [172, 22] on link "Orders" at bounding box center [176, 20] width 39 height 13
click at [203, 70] on input "#255029151" at bounding box center [299, 70] width 288 height 23
paste input "245000"
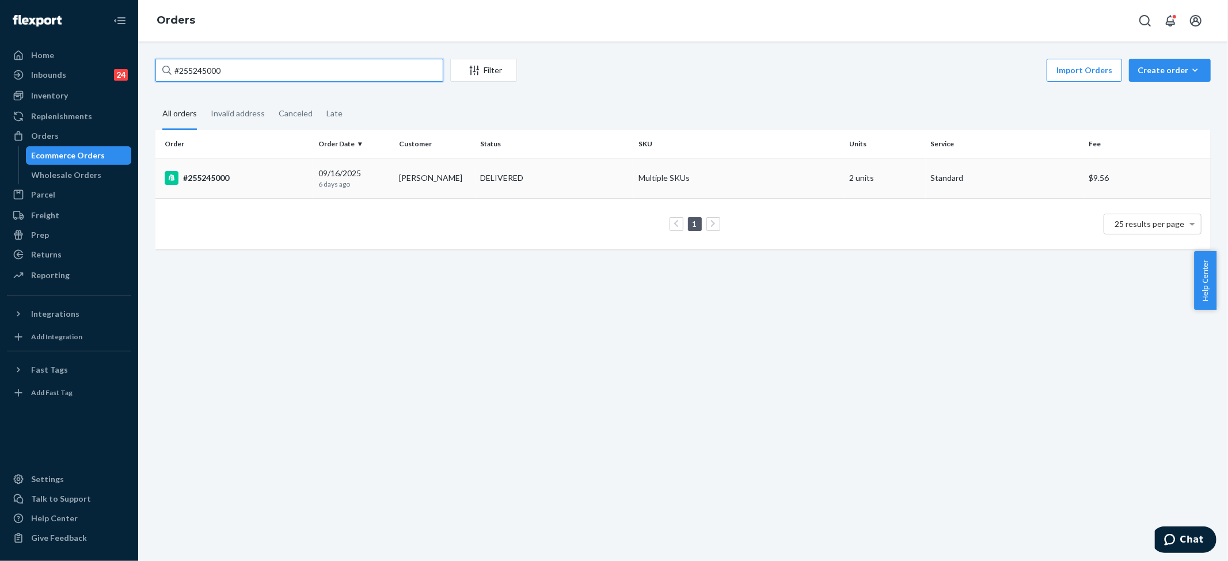
type input "#255245000"
click at [877, 161] on td "2 units" at bounding box center [885, 178] width 81 height 40
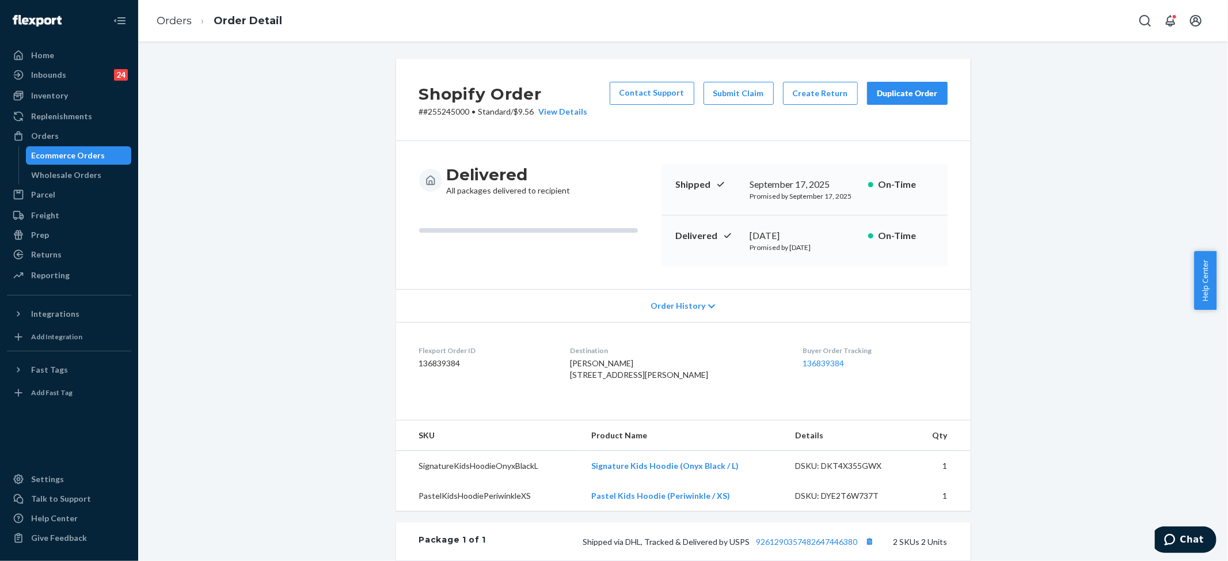
scroll to position [230, 0]
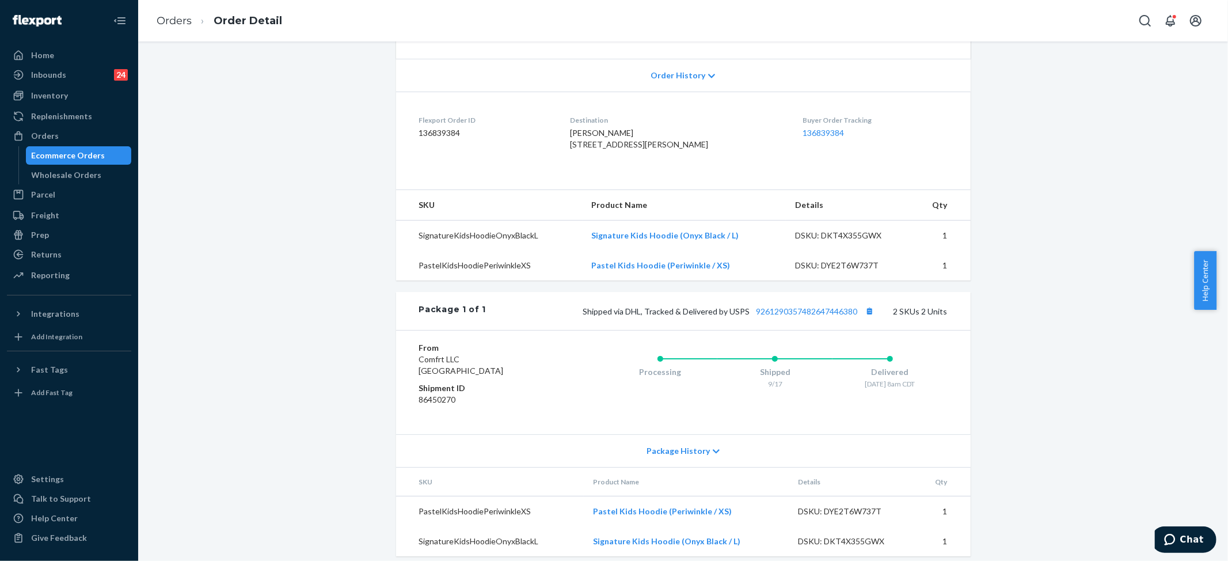
click at [673, 457] on span "Package History" at bounding box center [678, 451] width 63 height 12
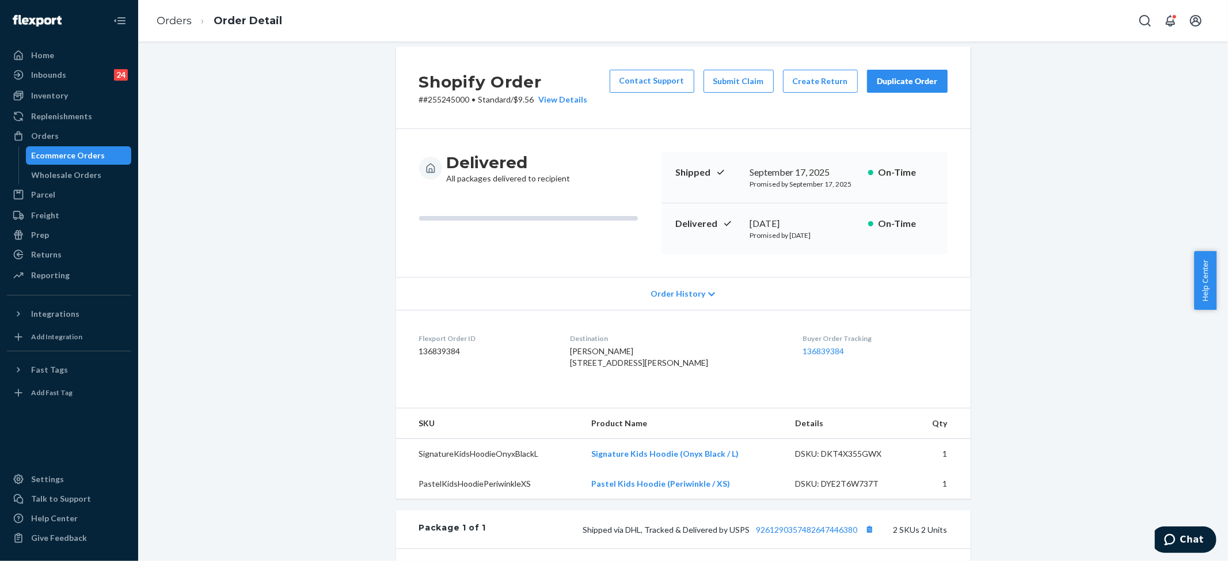
scroll to position [0, 0]
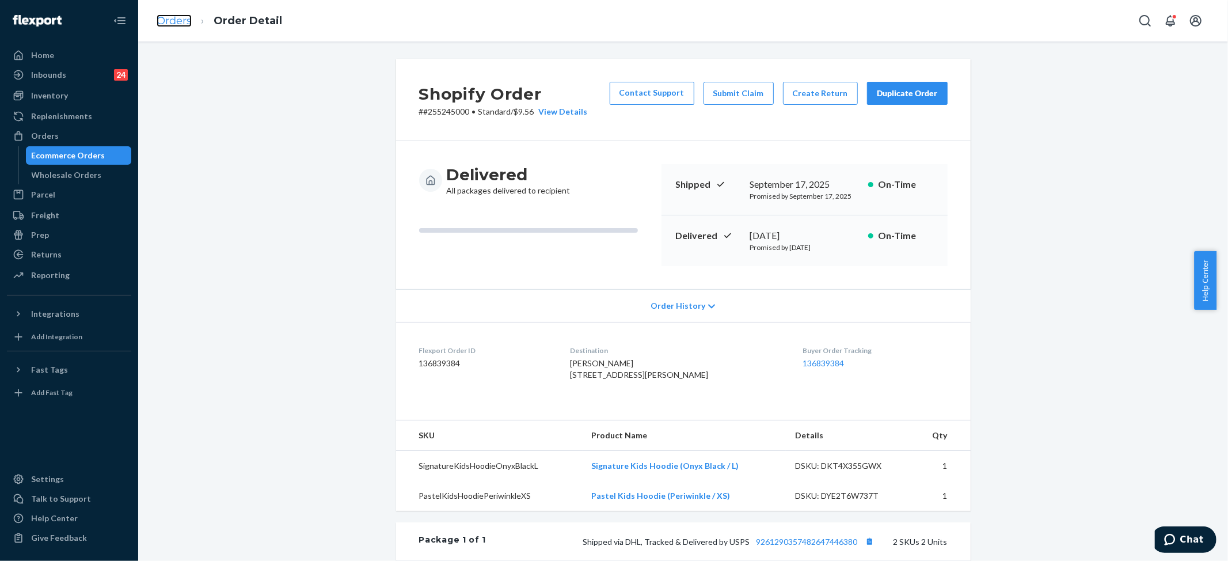
click at [167, 14] on link "Orders" at bounding box center [174, 20] width 35 height 13
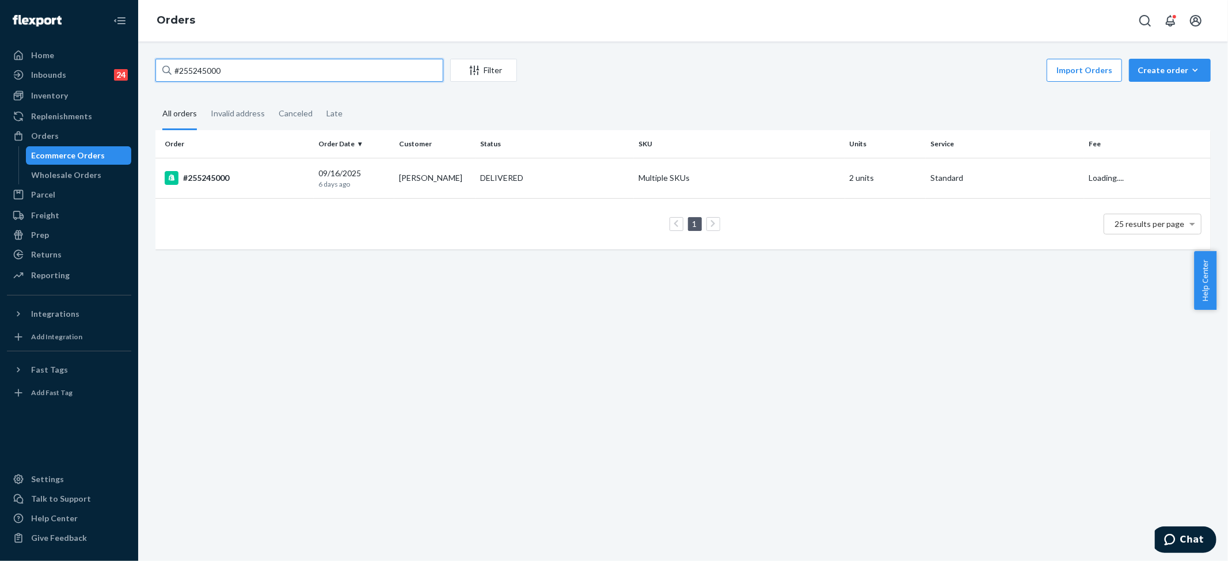
click at [254, 70] on input "#255245000" at bounding box center [299, 70] width 288 height 23
click at [251, 73] on input "#255245000" at bounding box center [299, 70] width 288 height 23
type input "#"
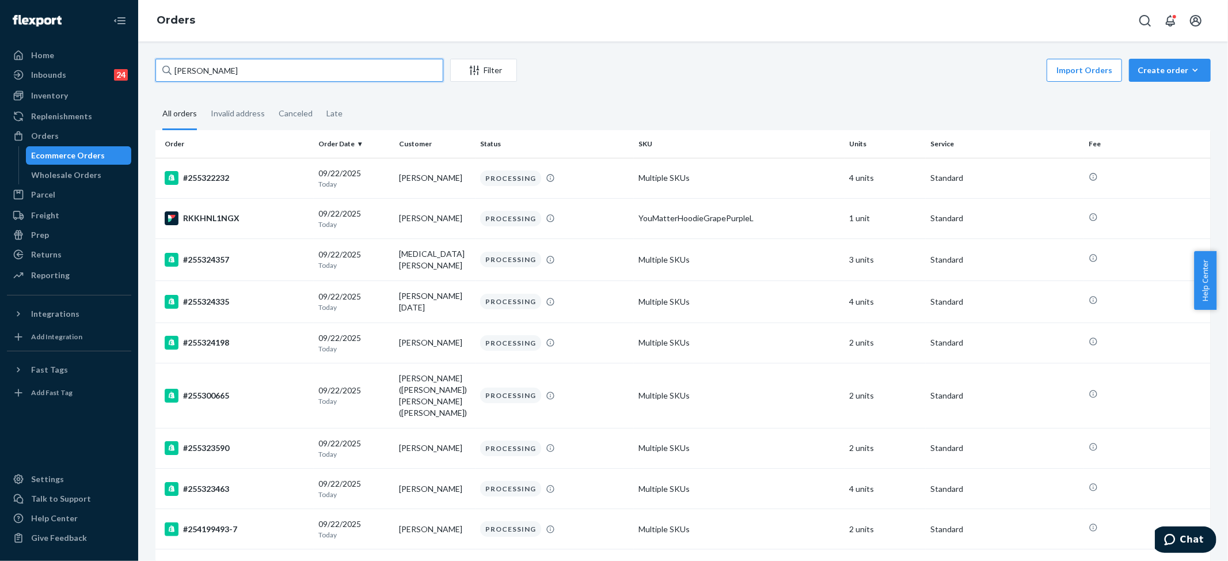
type input "[PERSON_NAME]"
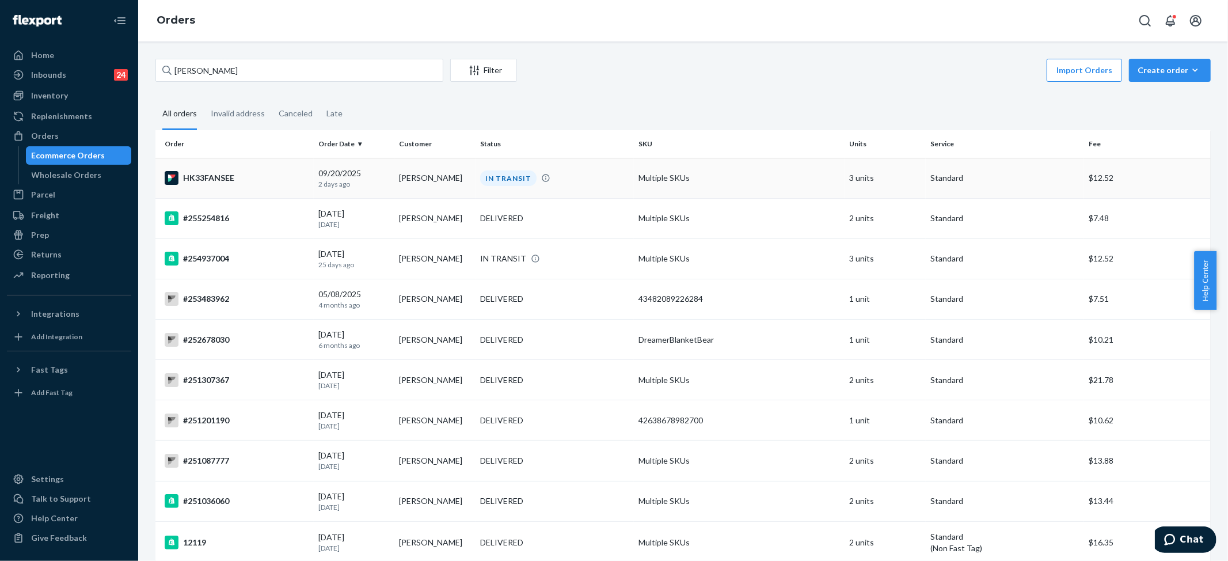
click at [486, 173] on div "IN TRANSIT" at bounding box center [508, 178] width 56 height 16
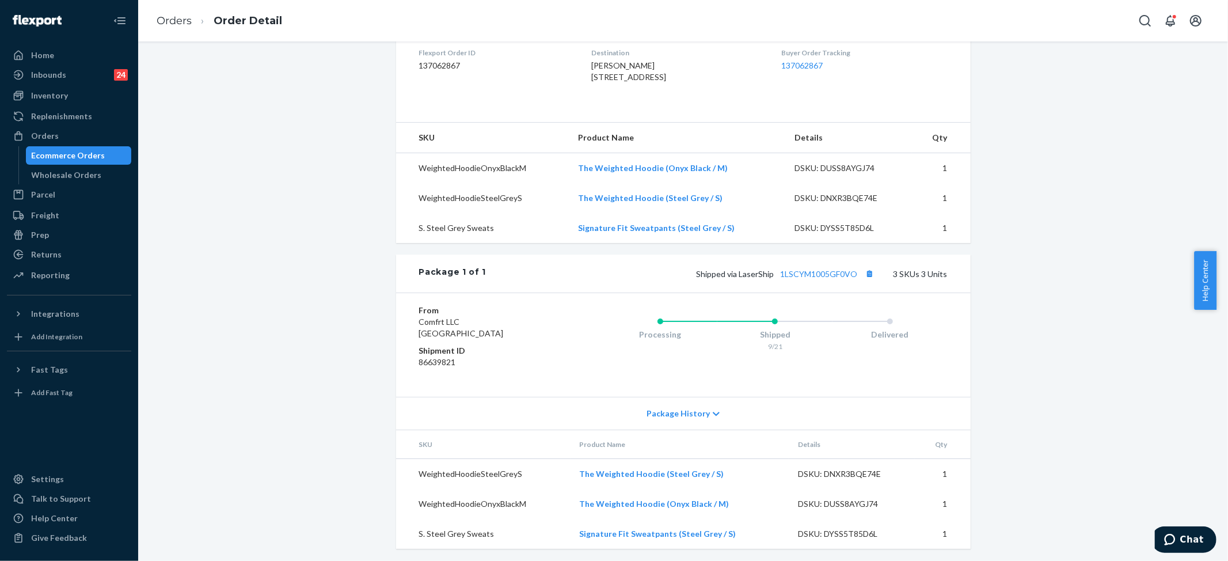
scroll to position [324, 0]
drag, startPoint x: 773, startPoint y: 273, endPoint x: 854, endPoint y: 272, distance: 81.8
click at [854, 272] on span "Shipped via LaserShip 1LSCYM1005GF0VO" at bounding box center [787, 272] width 181 height 10
copy link "1LSCYM1005GF0VO"
click at [183, 17] on link "Orders" at bounding box center [174, 20] width 35 height 13
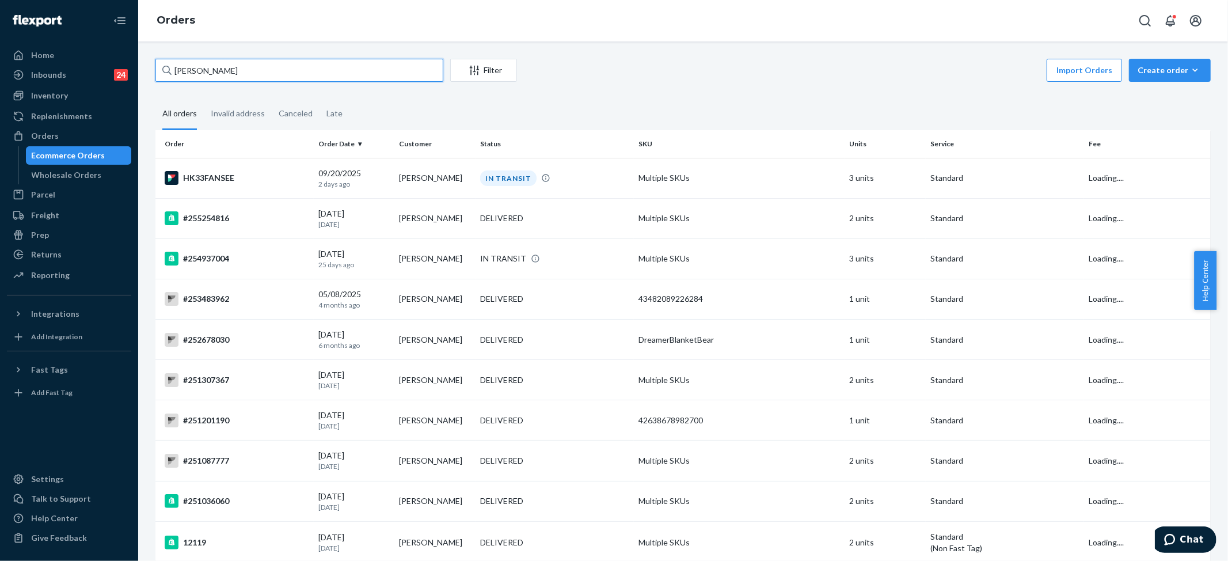
click at [206, 72] on input "[PERSON_NAME]" at bounding box center [299, 70] width 288 height 23
paste input "#254933877"
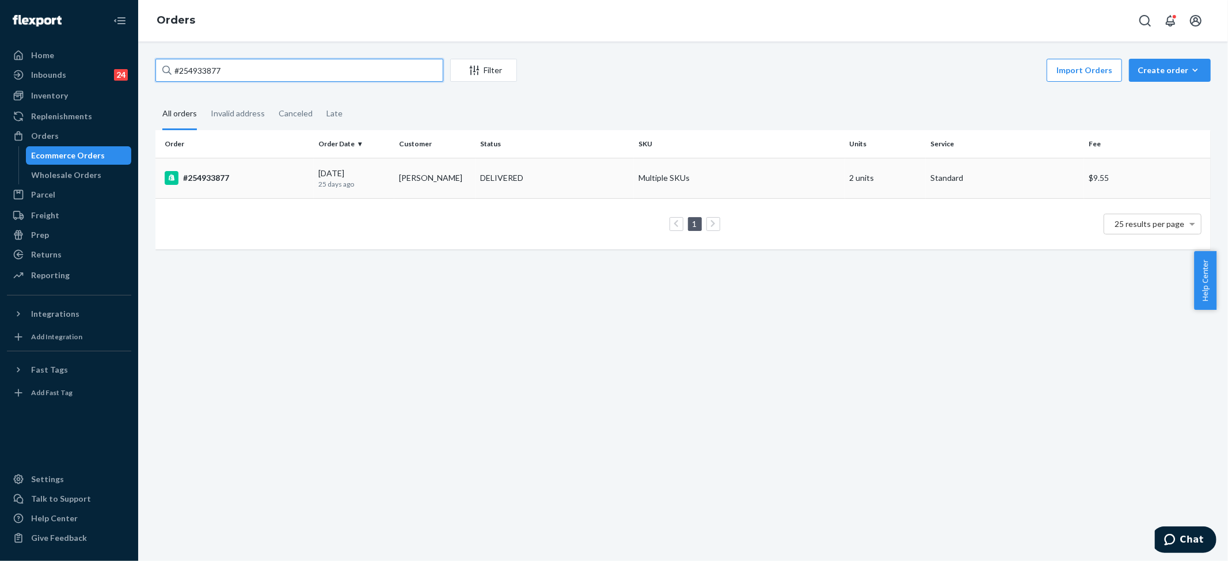
type input "#254933877"
click at [689, 175] on td "Multiple SKUs" at bounding box center [739, 178] width 211 height 40
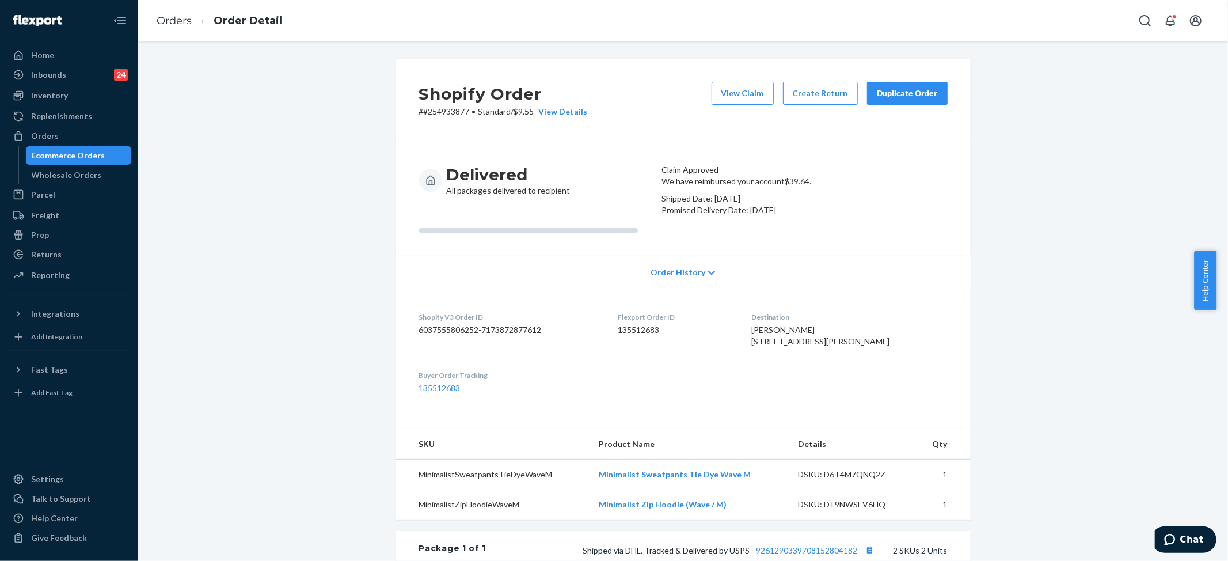
click at [879, 86] on button "Duplicate Order" at bounding box center [907, 93] width 81 height 23
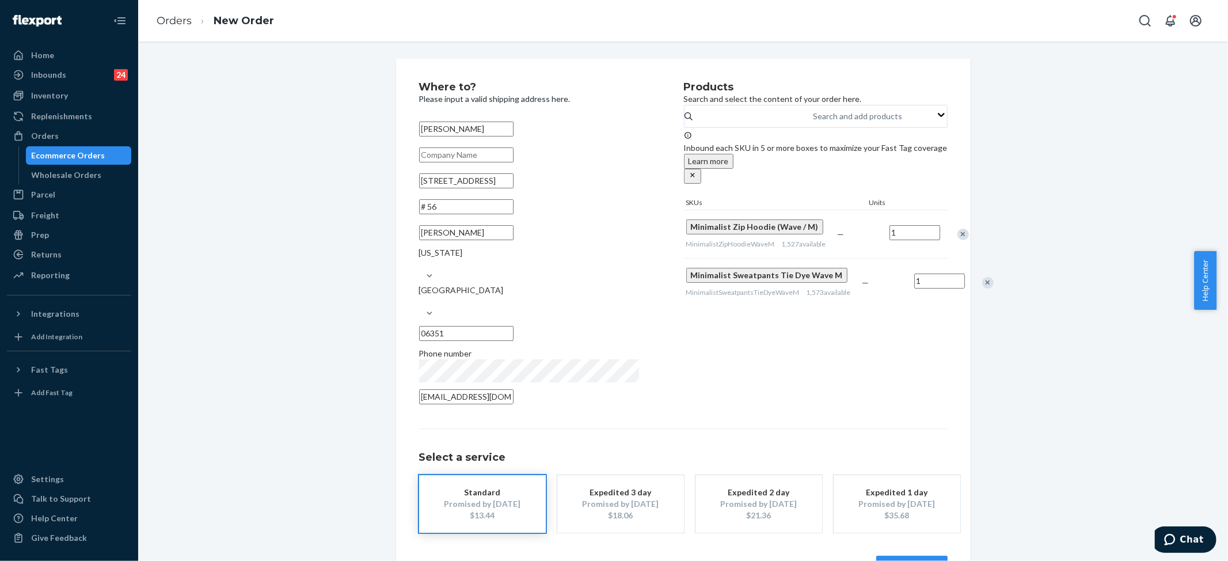
drag, startPoint x: 491, startPoint y: 189, endPoint x: 341, endPoint y: 192, distance: 149.7
click at [340, 193] on div "Where to? Please input a valid shipping address here. [PERSON_NAME] [STREET_ADD…" at bounding box center [683, 330] width 1073 height 543
paste input "[GEOGRAPHIC_DATA]"
click at [514, 188] on input "[STREET_ADDRESS]" at bounding box center [466, 180] width 94 height 15
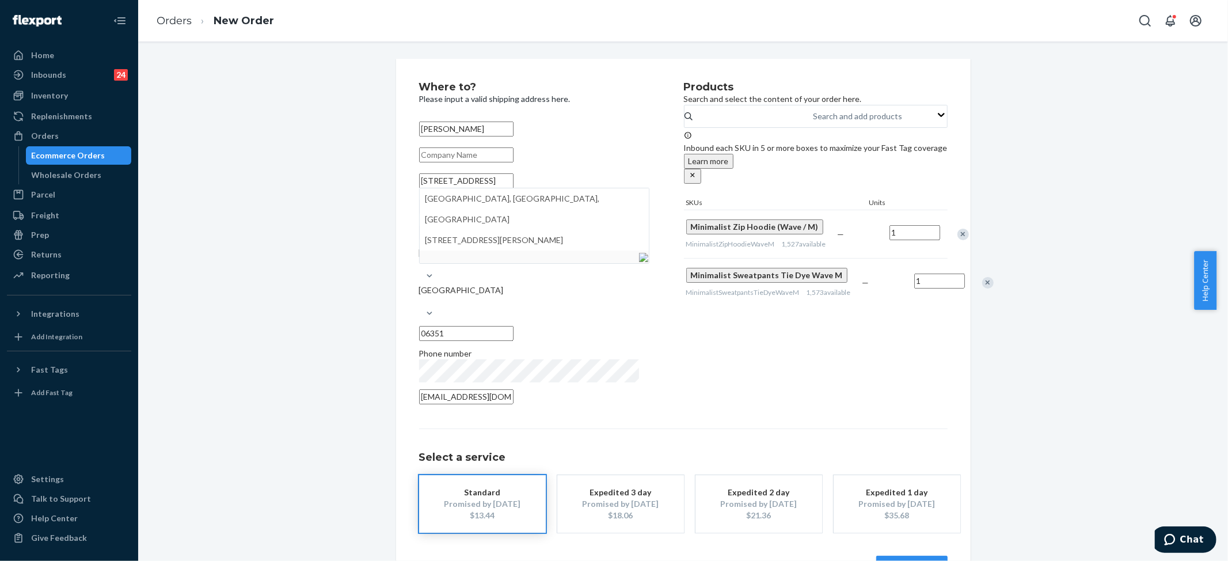
type input "[STREET_ADDRESS]"
click at [551, 176] on div "[PERSON_NAME] [STREET_ADDRESS][PERSON_NAME][US_STATE] Phone number [EMAIL_ADDRE…" at bounding box center [534, 262] width 230 height 291
drag, startPoint x: 444, startPoint y: 223, endPoint x: 342, endPoint y: 217, distance: 102.7
click at [337, 219] on div "Where to? Please input a valid shipping address here. [PERSON_NAME] [STREET_ADD…" at bounding box center [683, 330] width 1073 height 543
paste input "Unit"
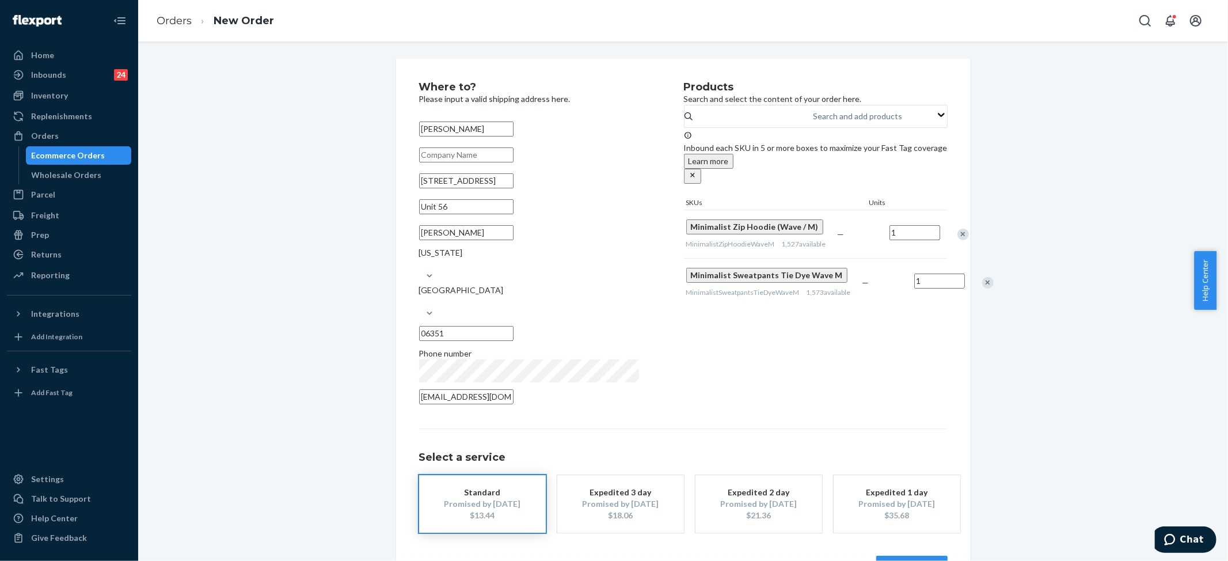
type input "Unit 56"
drag, startPoint x: 503, startPoint y: 192, endPoint x: 580, endPoint y: 195, distance: 77.2
click at [514, 188] on input "[STREET_ADDRESS]" at bounding box center [466, 180] width 94 height 15
type input "[STREET_ADDRESS]"
click at [328, 229] on div "Where to? Please input a valid shipping address here. [PERSON_NAME] [STREET_ADD…" at bounding box center [683, 330] width 1073 height 543
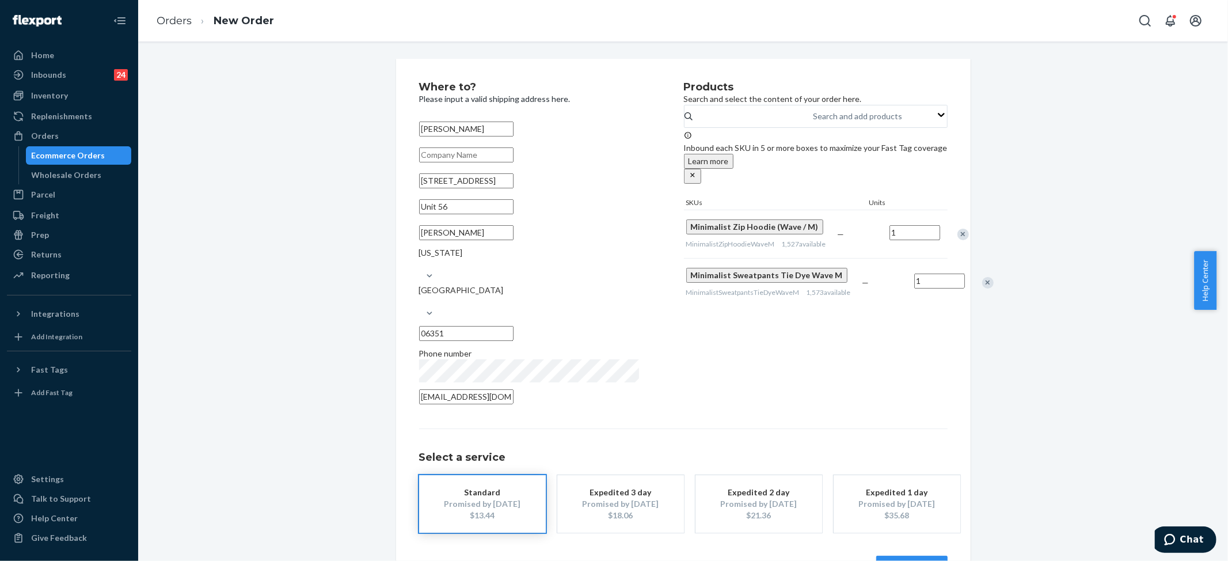
drag, startPoint x: 480, startPoint y: 258, endPoint x: 377, endPoint y: 250, distance: 103.4
click at [377, 252] on div "Where to? Please input a valid shipping address here. [PERSON_NAME] [STREET_ADD…" at bounding box center [683, 330] width 1073 height 543
paste input "rizworld"
click at [438, 240] on input "Grizworld" at bounding box center [466, 232] width 94 height 15
type input "Grisworld"
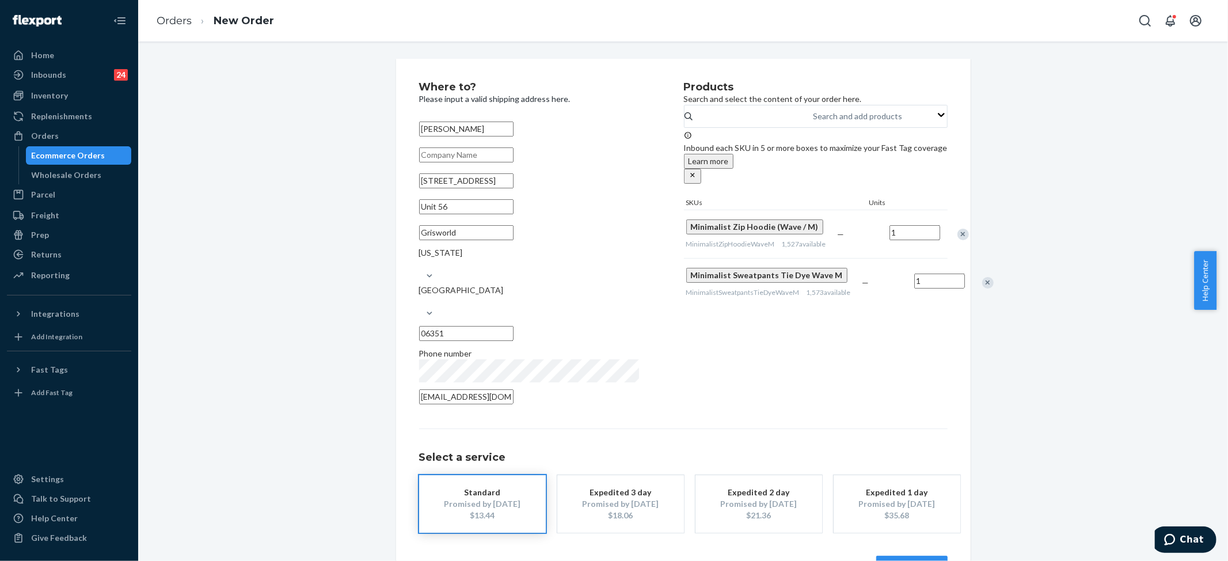
click at [337, 286] on div "Where to? Please input a valid shipping address here. [PERSON_NAME] [STREET_ADD…" at bounding box center [683, 330] width 1073 height 543
drag, startPoint x: 459, startPoint y: 192, endPoint x: 434, endPoint y: 192, distance: 25.9
click at [434, 188] on input "[STREET_ADDRESS]" at bounding box center [466, 180] width 94 height 15
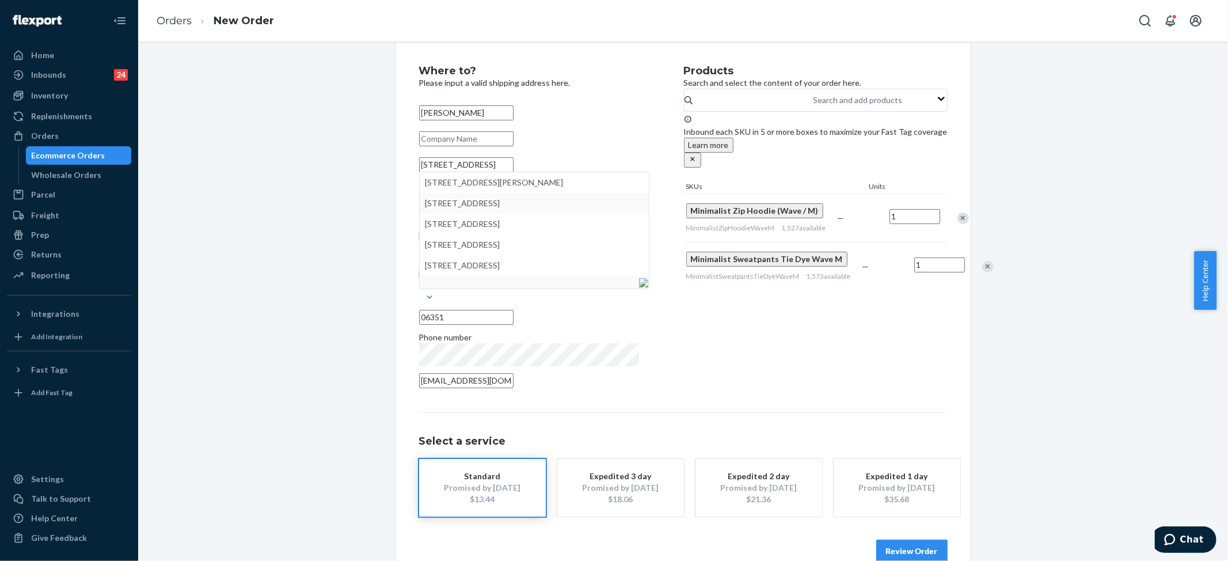
scroll to position [21, 0]
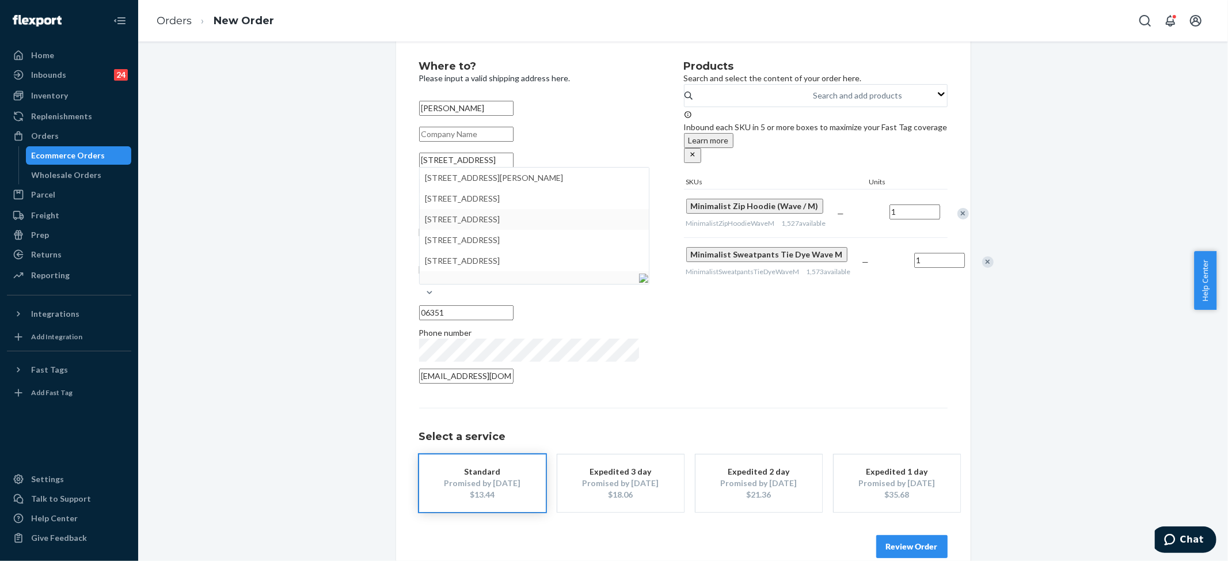
type input "[STREET_ADDRESS]"
click at [261, 202] on div "Where to? Please input a valid shipping address here. [PERSON_NAME] [STREET_ADD…" at bounding box center [683, 309] width 1073 height 543
click at [918, 535] on button "Review Order" at bounding box center [911, 546] width 71 height 23
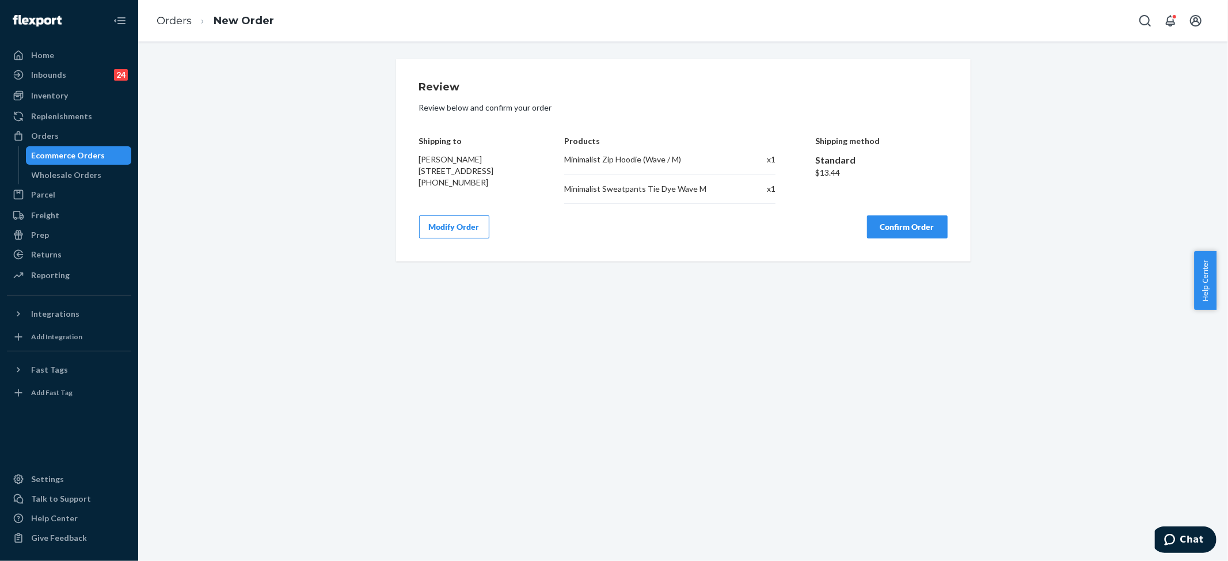
scroll to position [0, 0]
click at [500, 216] on div "Review Review below and confirm your order Shipping to [PERSON_NAME] [STREET_AD…" at bounding box center [683, 160] width 529 height 157
drag, startPoint x: 411, startPoint y: 171, endPoint x: 500, endPoint y: 192, distance: 91.7
click at [500, 192] on div "Review Review below and confirm your order Shipping to [PERSON_NAME] [STREET_AD…" at bounding box center [683, 160] width 575 height 203
copy span "[STREET_ADDRESS]"
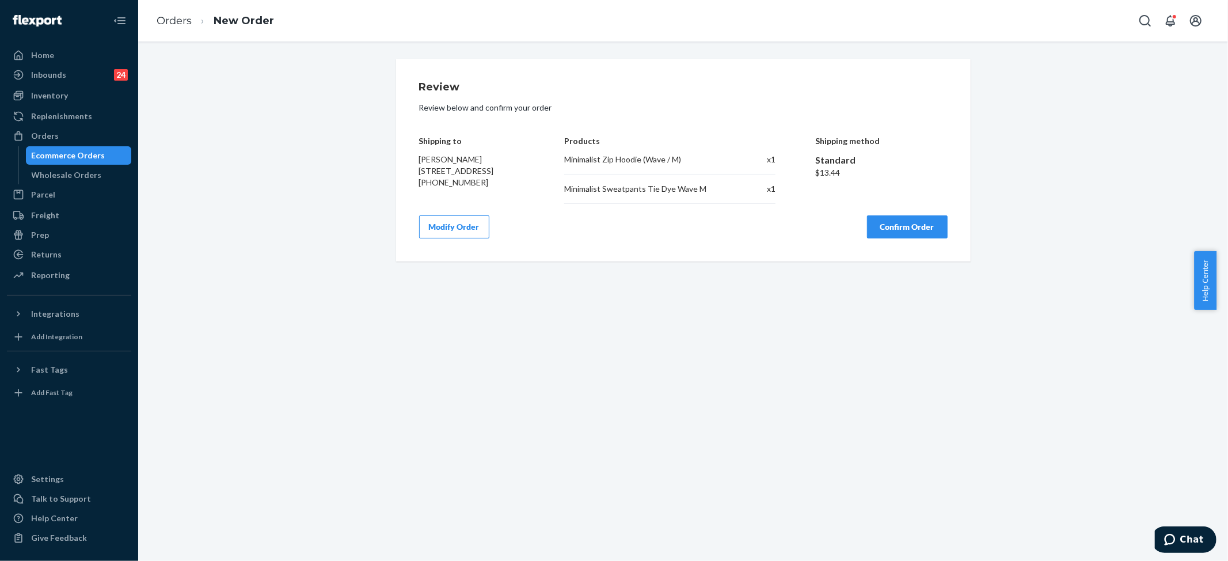
copy span "[STREET_ADDRESS]"
click at [903, 235] on button "Confirm Order" at bounding box center [907, 226] width 81 height 23
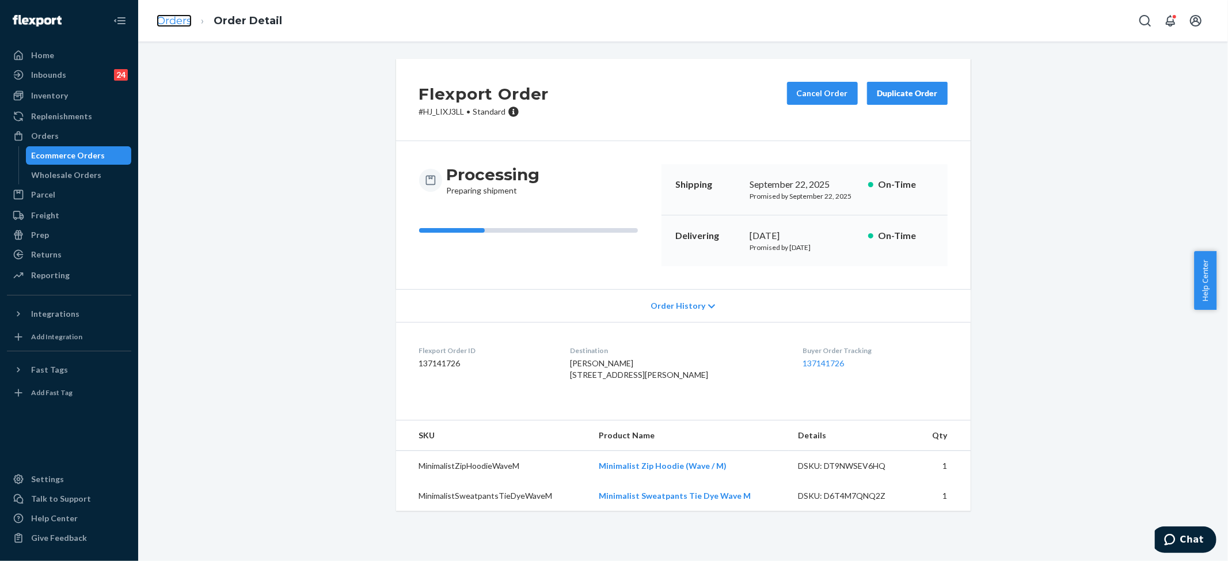
click at [181, 21] on link "Orders" at bounding box center [174, 20] width 35 height 13
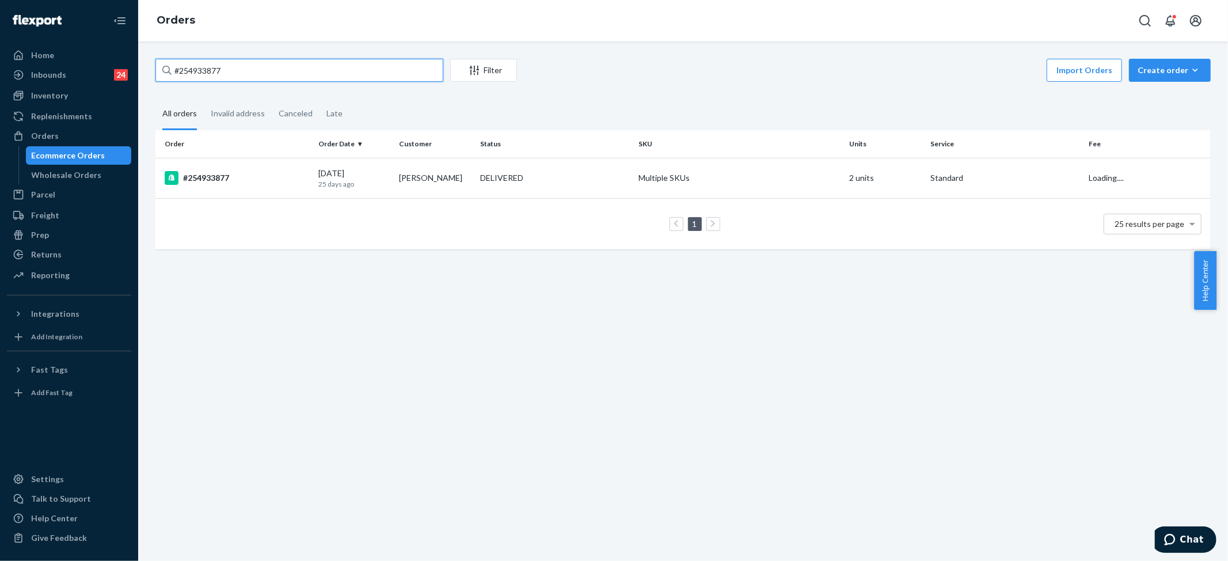
click at [214, 67] on input "#254933877" at bounding box center [299, 70] width 288 height 23
paste input "[PERSON_NAME]"
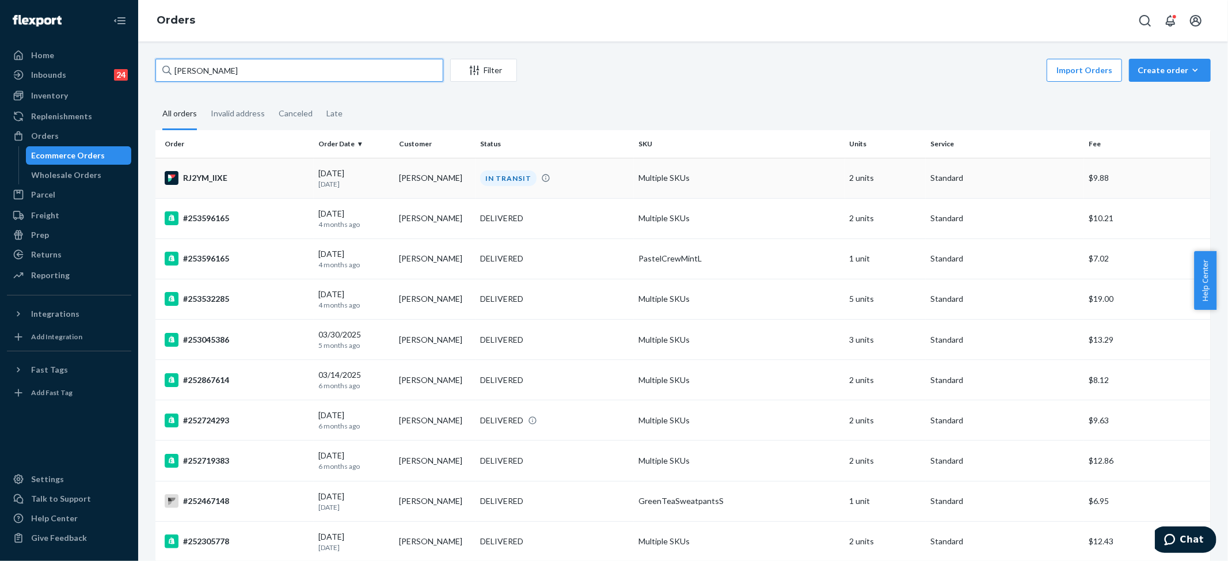
type input "[PERSON_NAME]"
click at [510, 172] on div "IN TRANSIT" at bounding box center [508, 178] width 56 height 16
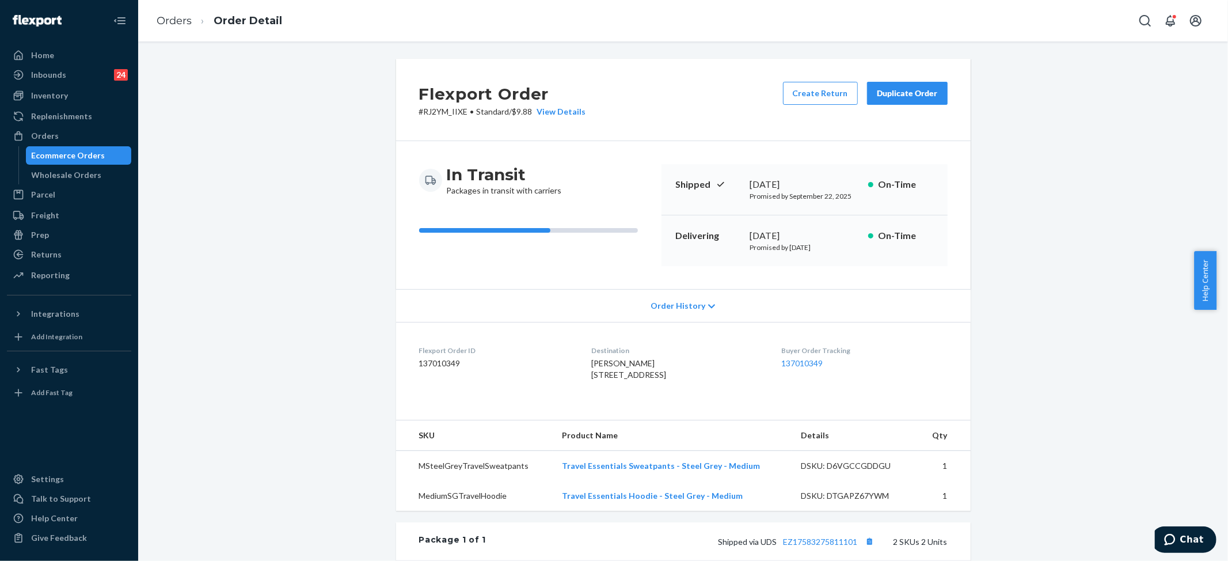
click at [1039, 73] on div "Flexport Order # RJ2YM_IIXE • Standard / $9.88 View Details Create Return Dupli…" at bounding box center [683, 430] width 1073 height 742
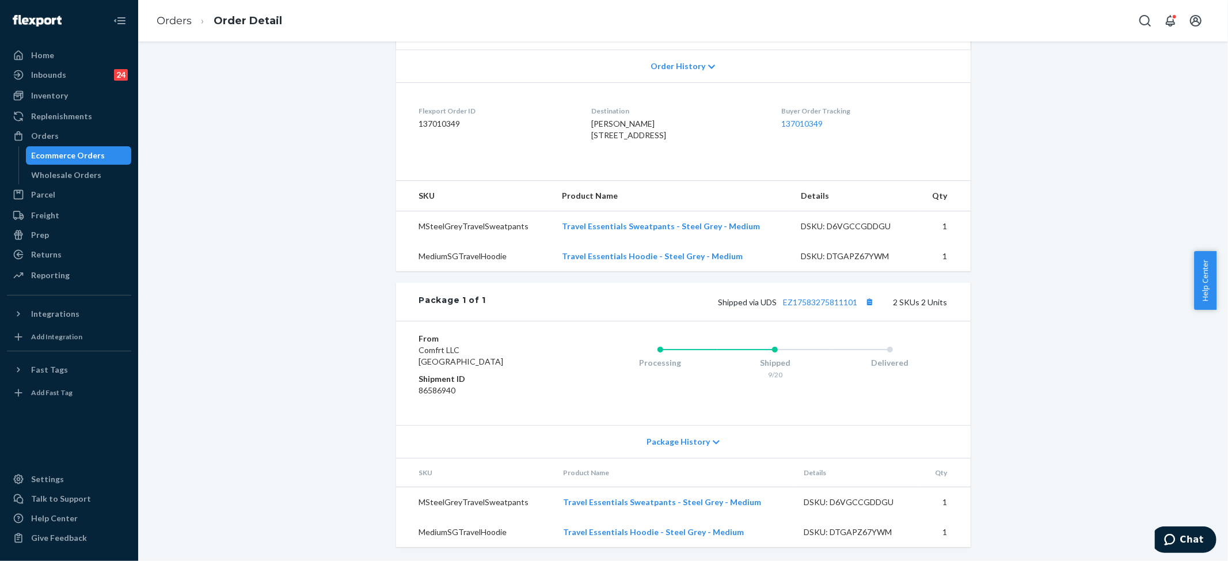
scroll to position [264, 0]
drag, startPoint x: 777, startPoint y: 303, endPoint x: 854, endPoint y: 302, distance: 77.2
click at [854, 302] on span "Shipped via UDS EZ17583275811101" at bounding box center [798, 302] width 159 height 10
copy link "EZ17583275811101"
click at [173, 19] on link "Orders" at bounding box center [174, 20] width 35 height 13
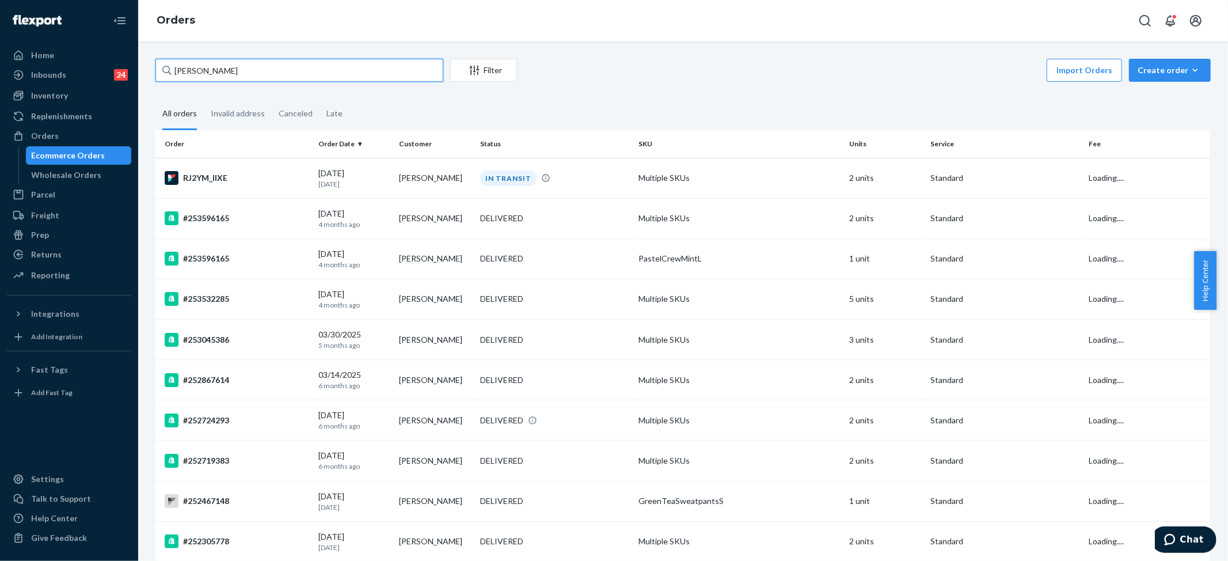
click at [243, 61] on input "[PERSON_NAME]" at bounding box center [299, 70] width 288 height 23
click at [243, 65] on input "[PERSON_NAME]" at bounding box center [299, 70] width 288 height 23
paste input "[PERSON_NAME]"
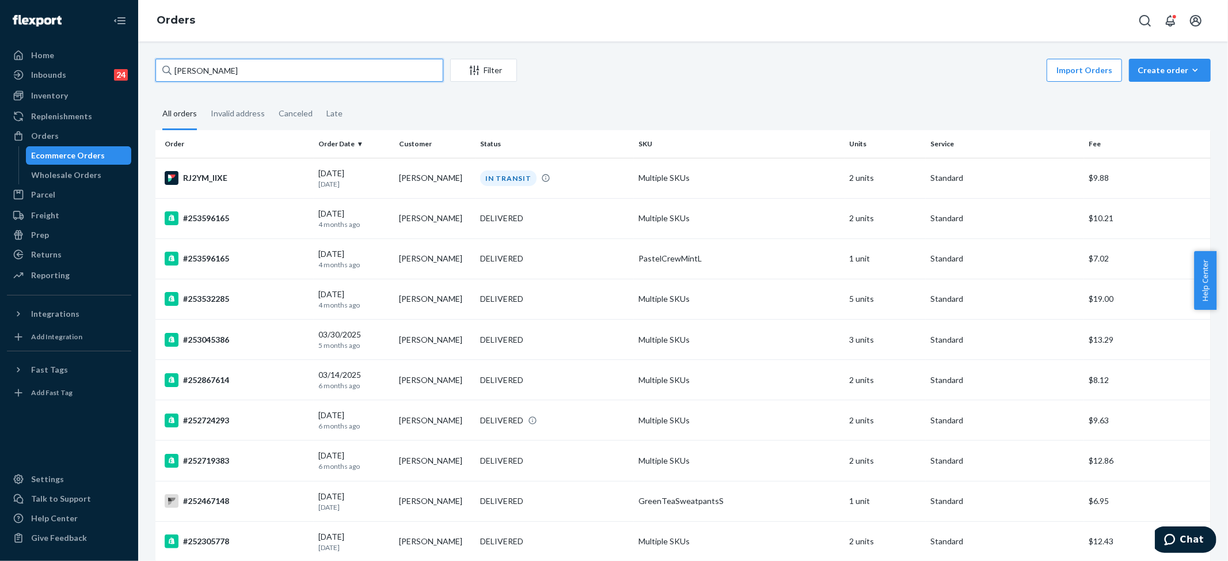
type input "[PERSON_NAME]"
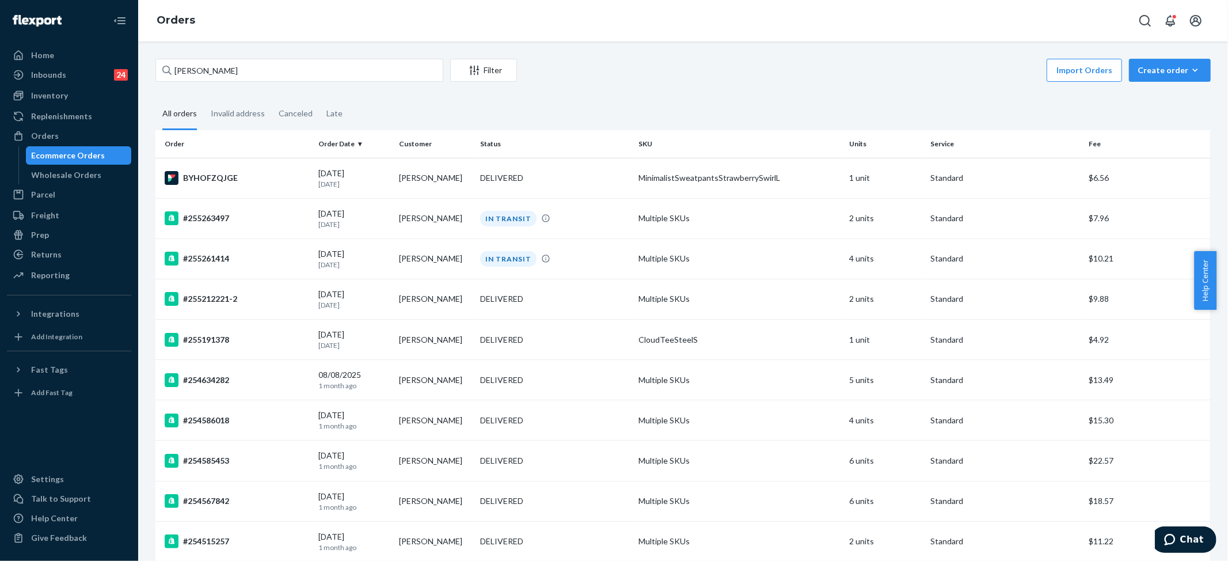
click at [1009, 10] on div "Orders" at bounding box center [683, 20] width 1090 height 41
click at [497, 173] on div "DELIVERED" at bounding box center [501, 178] width 43 height 12
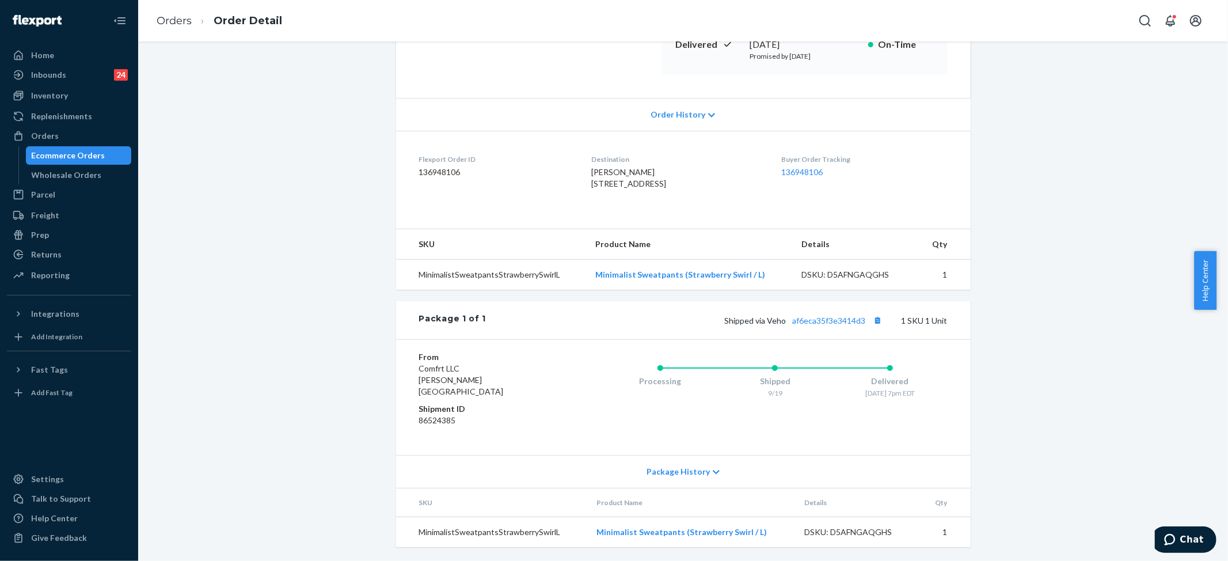
scroll to position [204, 0]
drag, startPoint x: 785, startPoint y: 330, endPoint x: 864, endPoint y: 330, distance: 78.3
click at [864, 325] on span "Shipped via Veho af6eca35f3e3414d3" at bounding box center [805, 321] width 161 height 10
click at [830, 325] on link "af6eca35f3e3414d3" at bounding box center [829, 321] width 73 height 10
drag, startPoint x: 569, startPoint y: 169, endPoint x: 654, endPoint y: 181, distance: 85.5
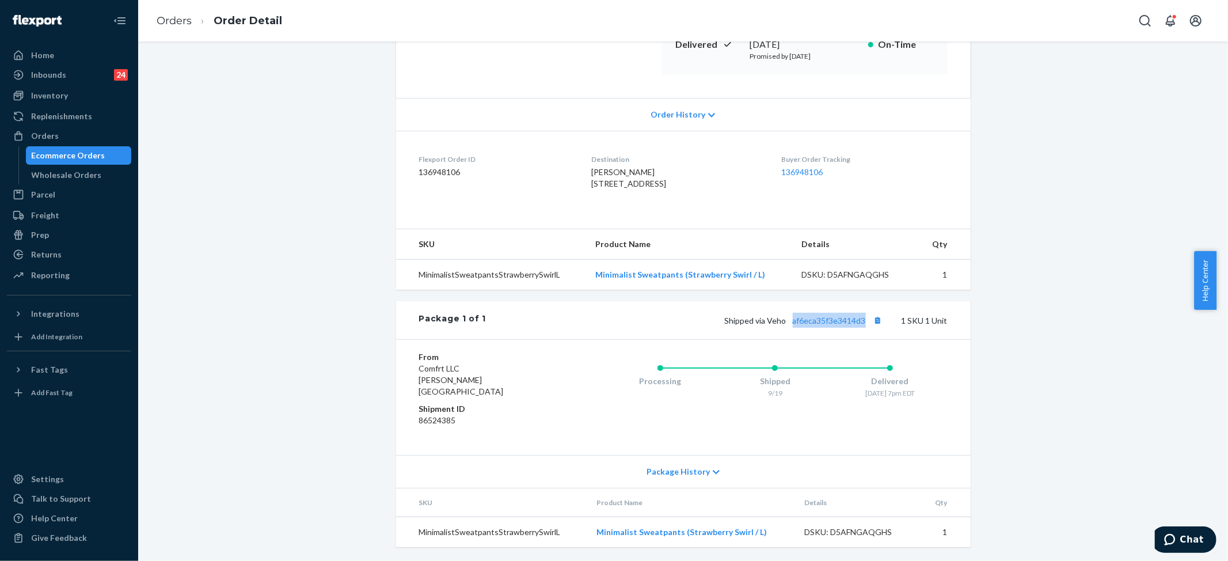
click at [654, 181] on dl "Flexport Order ID 136948106 Destination [PERSON_NAME] [STREET_ADDRESS] US Buyer…" at bounding box center [683, 174] width 575 height 86
click at [185, 19] on link "Orders" at bounding box center [174, 20] width 35 height 13
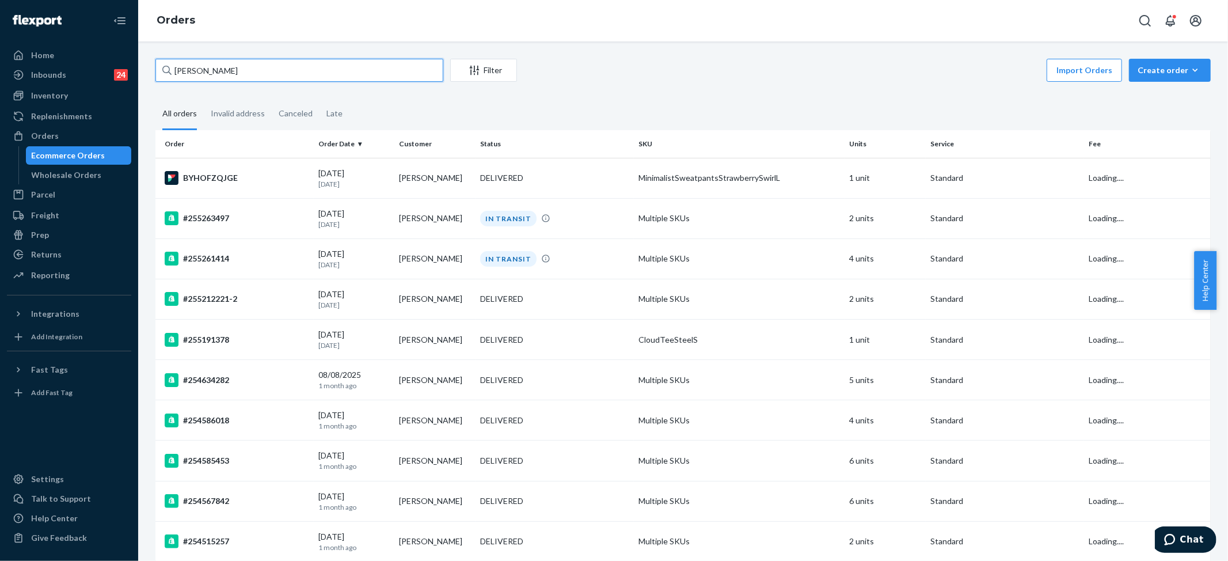
click at [228, 67] on input "[PERSON_NAME]" at bounding box center [299, 70] width 288 height 23
paste input "#254688731"
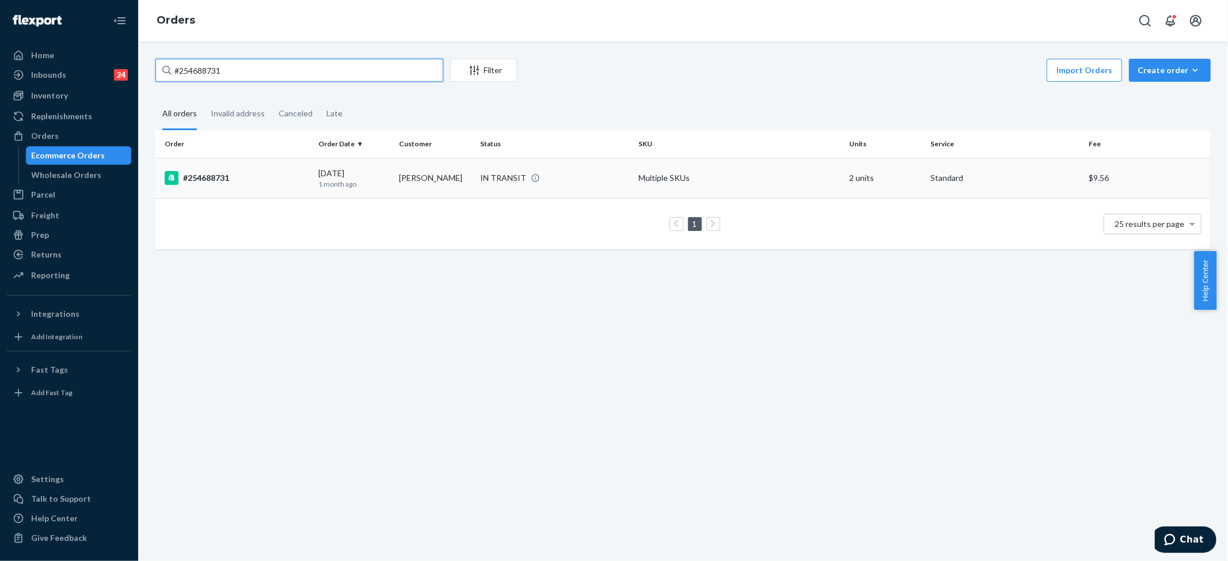
type input "#254688731"
click at [641, 170] on td "Multiple SKUs" at bounding box center [739, 178] width 211 height 40
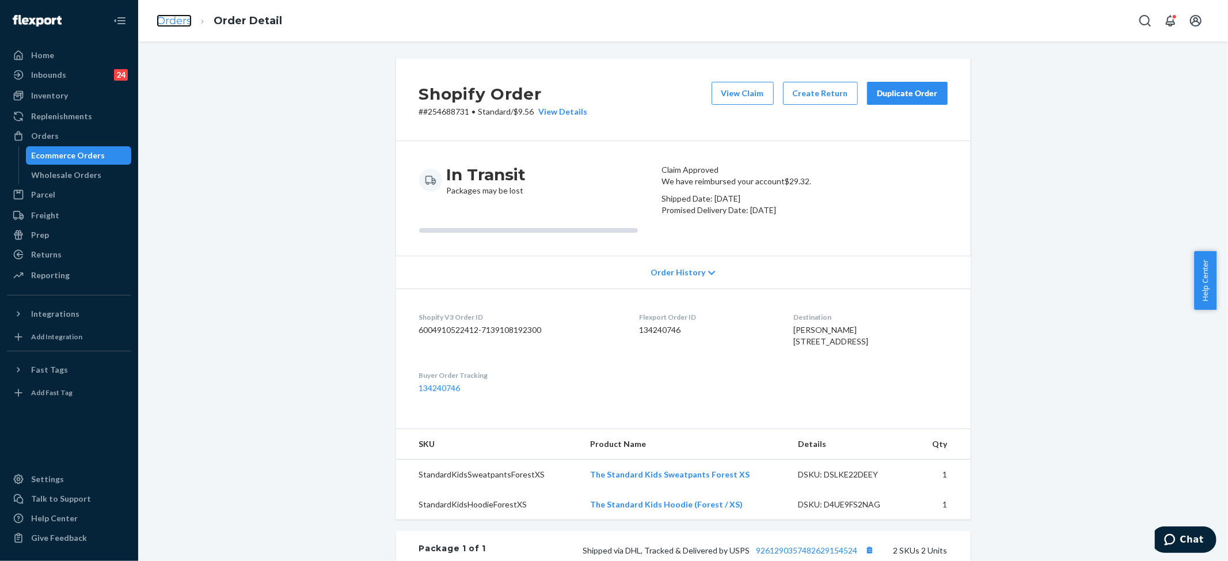
click at [172, 17] on link "Orders" at bounding box center [174, 20] width 35 height 13
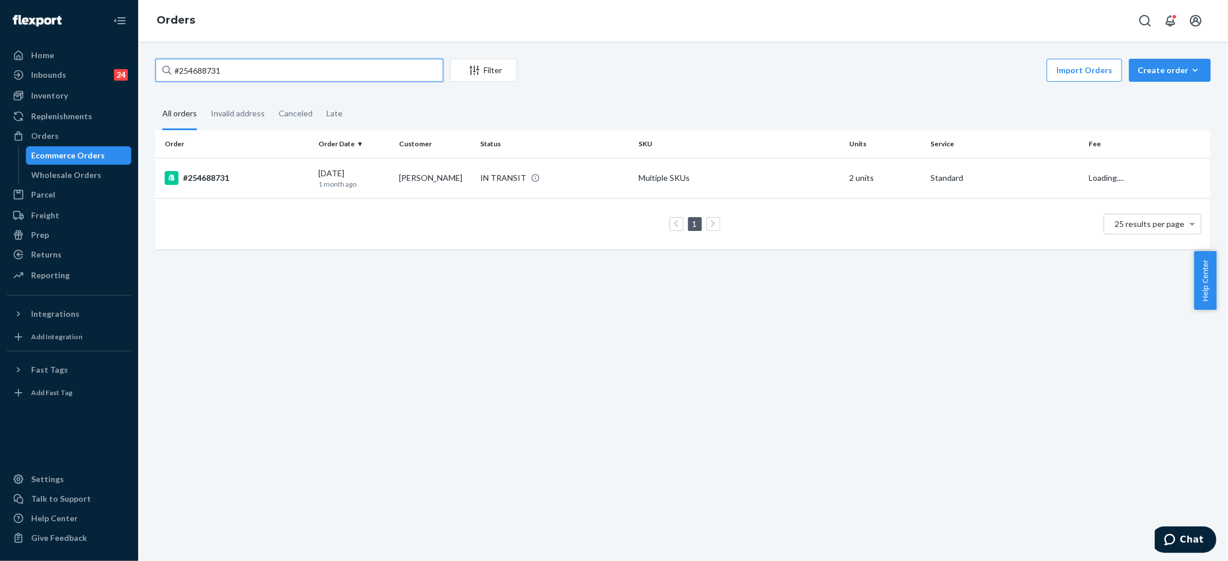
click at [217, 73] on input "#254688731" at bounding box center [299, 70] width 288 height 23
click at [215, 73] on input "#254688731" at bounding box center [299, 70] width 288 height 23
click at [215, 72] on input "#254688731" at bounding box center [299, 70] width 288 height 23
paste input "5117529"
type input "#255117529"
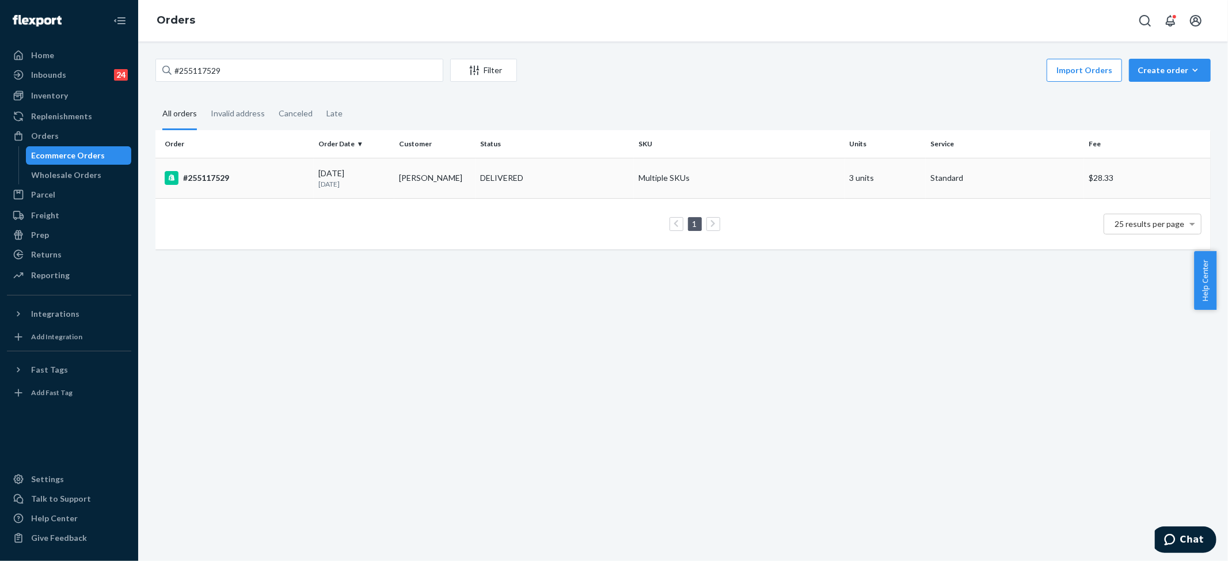
click at [668, 181] on td "Multiple SKUs" at bounding box center [739, 178] width 211 height 40
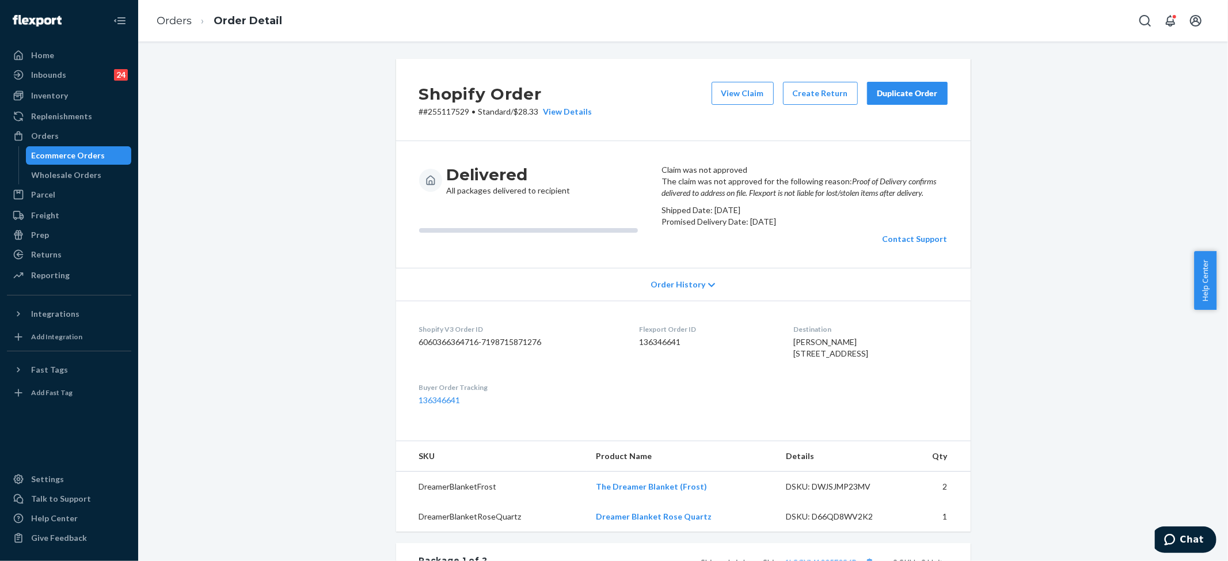
click at [779, 197] on em "Proof of Delivery confirms delivered to address on file. Flexport is not liable…" at bounding box center [799, 186] width 275 height 21
click at [174, 24] on link "Orders" at bounding box center [174, 20] width 35 height 13
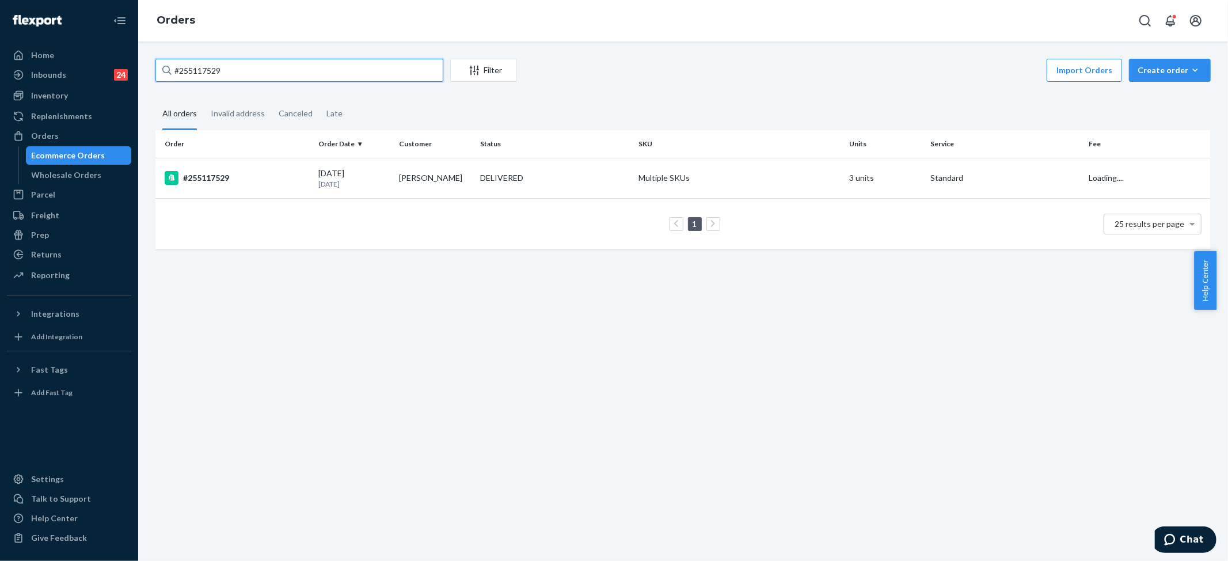
click at [222, 66] on input "#255117529" at bounding box center [299, 70] width 288 height 23
paste input "[PERSON_NAME]"
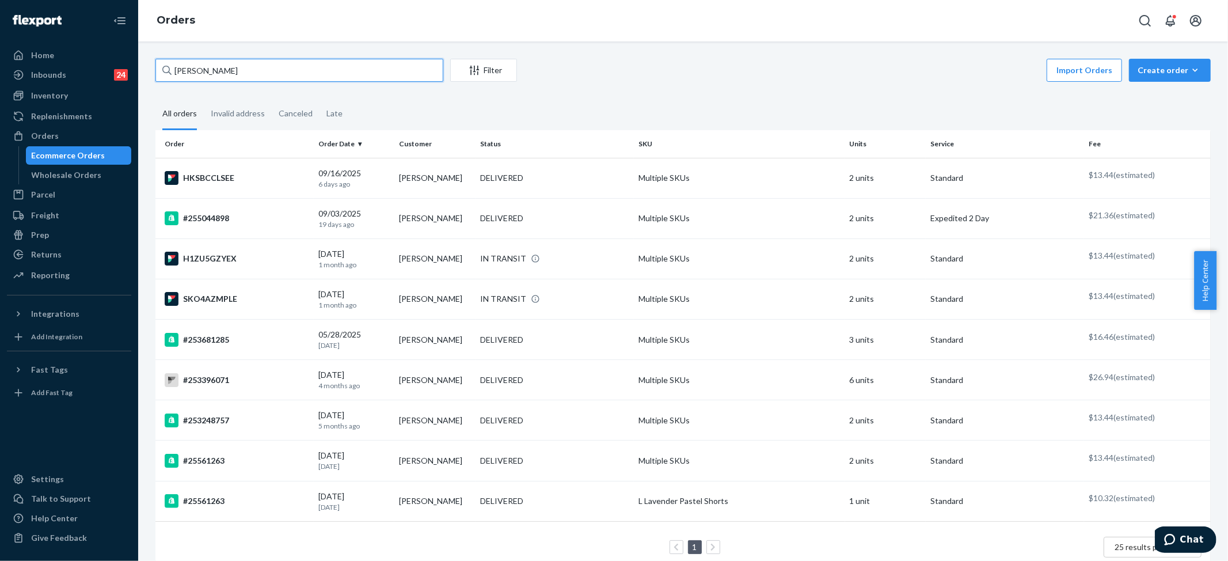
click at [286, 67] on input "[PERSON_NAME]" at bounding box center [299, 70] width 288 height 23
type input "[PERSON_NAME]"
click at [491, 180] on div "DELIVERED" at bounding box center [501, 178] width 43 height 12
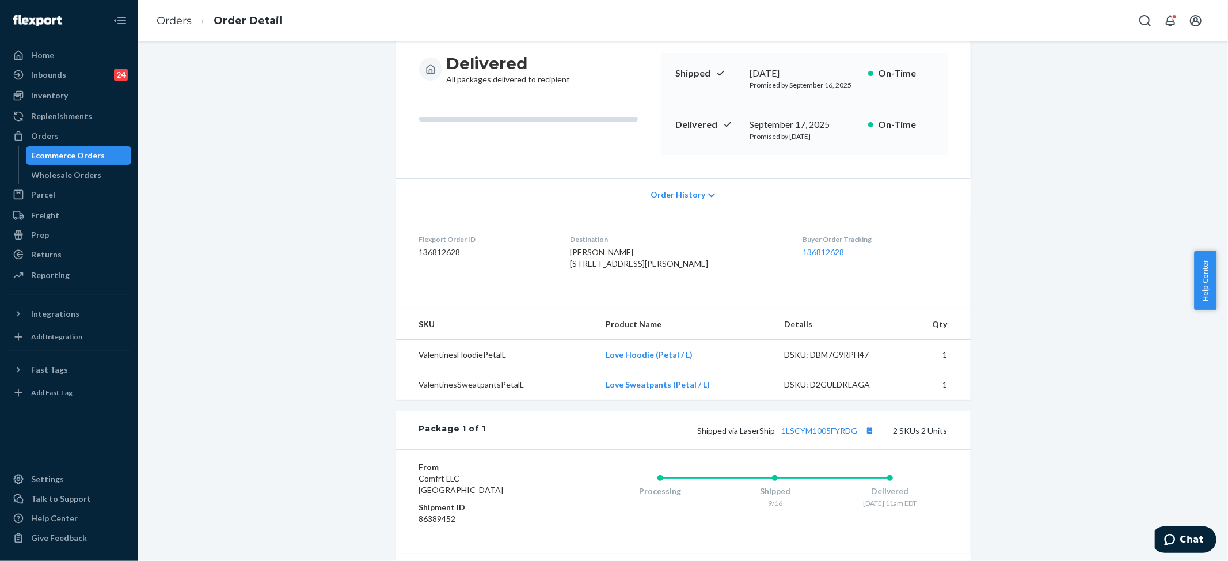
scroll to position [111, 0]
drag, startPoint x: 567, startPoint y: 263, endPoint x: 666, endPoint y: 276, distance: 99.9
click at [666, 276] on dl "Flexport Order ID 136812628 Destination [PERSON_NAME] [STREET_ADDRESS][PERSON_N…" at bounding box center [683, 254] width 575 height 86
copy span "[STREET_ADDRESS][PERSON_NAME]"
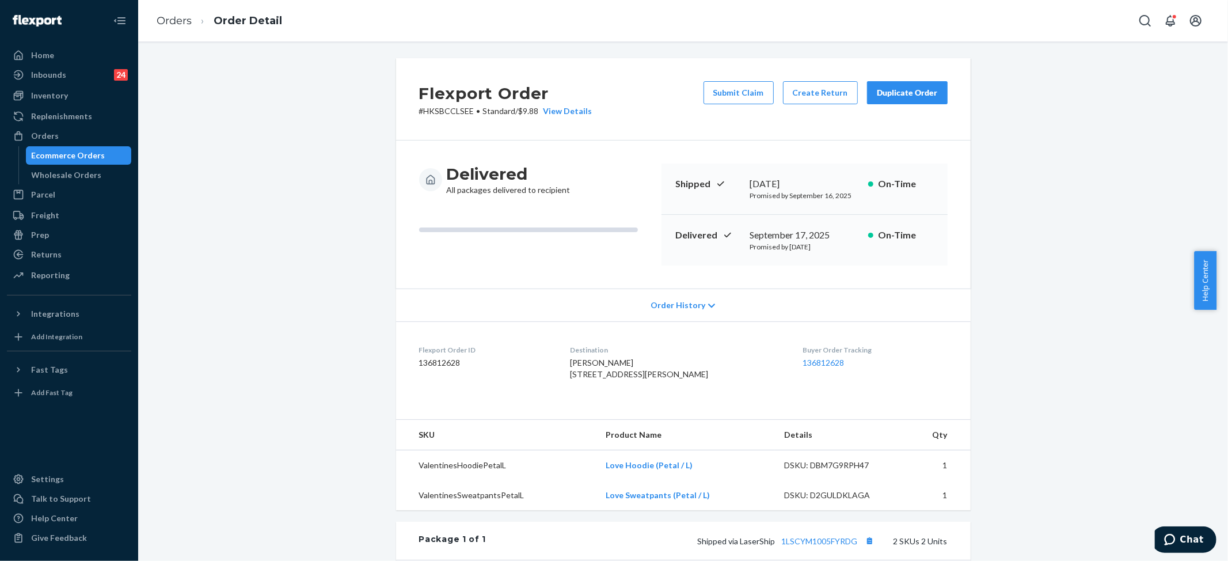
scroll to position [0, 0]
click at [175, 22] on link "Orders" at bounding box center [174, 20] width 35 height 13
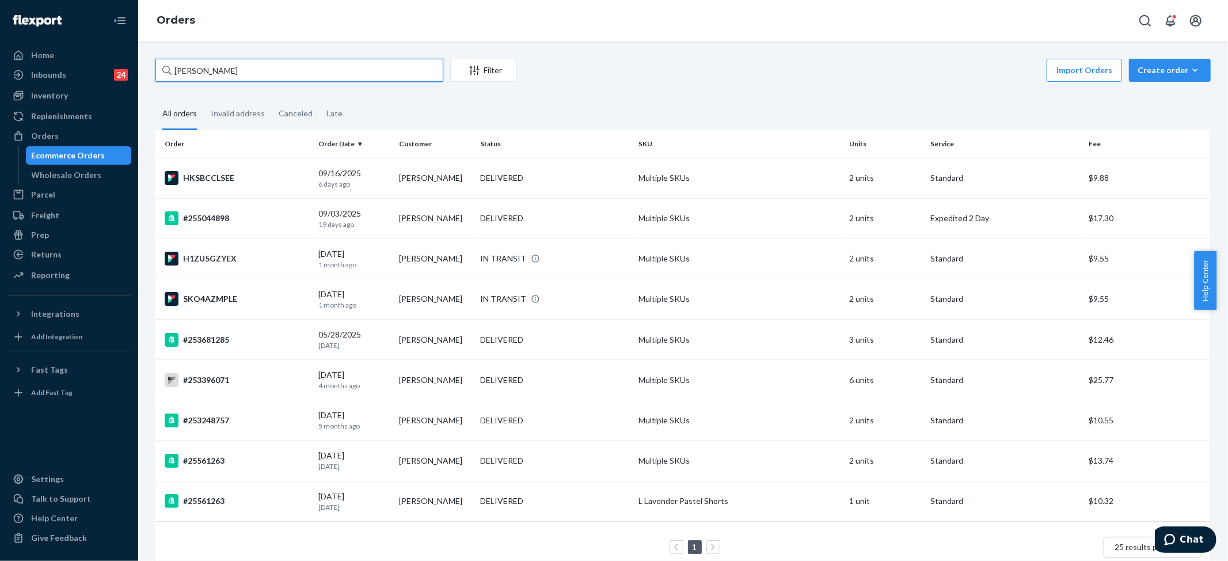
click at [206, 70] on input "[PERSON_NAME]" at bounding box center [299, 70] width 288 height 23
paste input "#255325051"
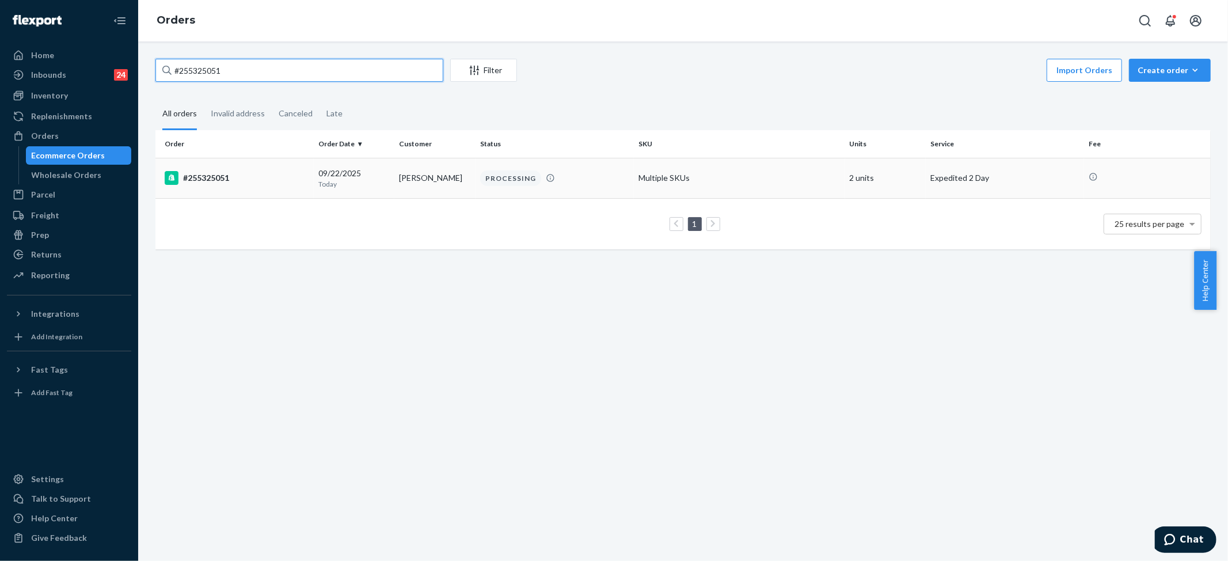
type input "#255325051"
click at [729, 177] on td "Multiple SKUs" at bounding box center [739, 178] width 211 height 40
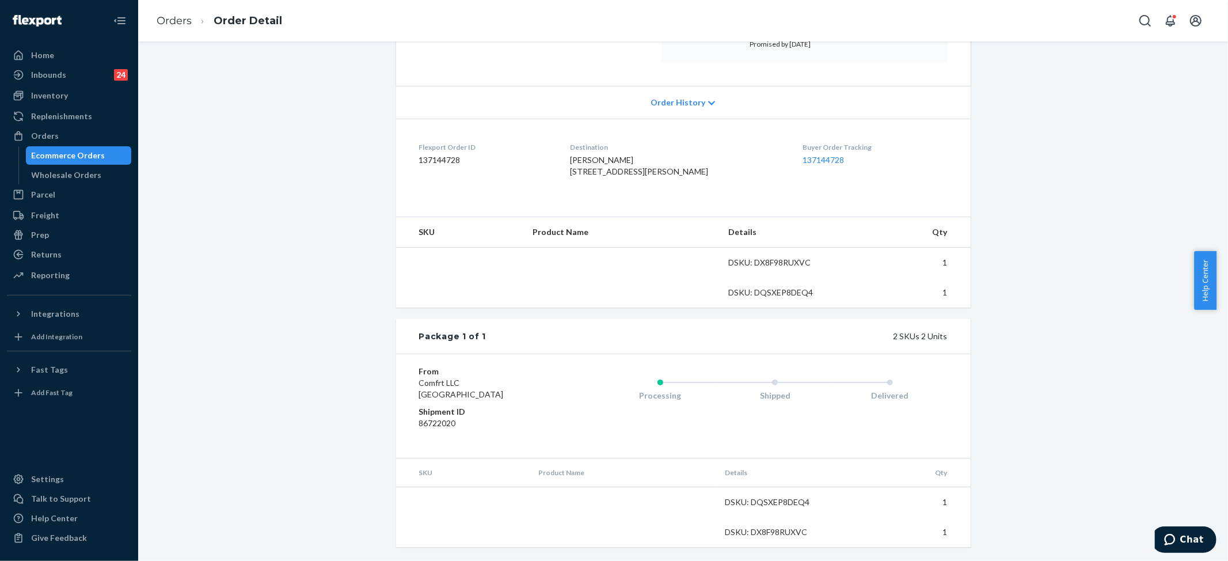
scroll to position [228, 0]
